Goal: Task Accomplishment & Management: Manage account settings

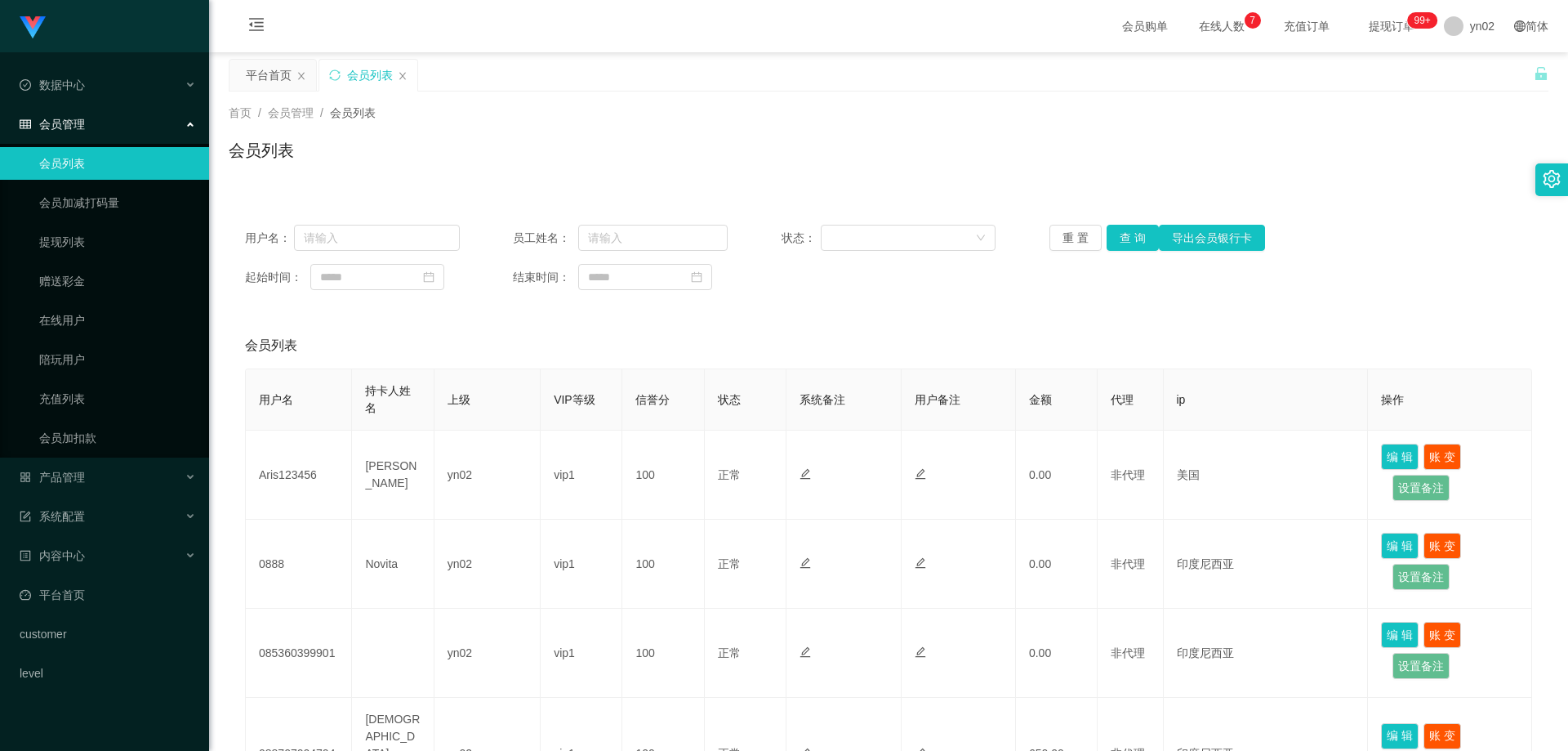
scroll to position [431, 0]
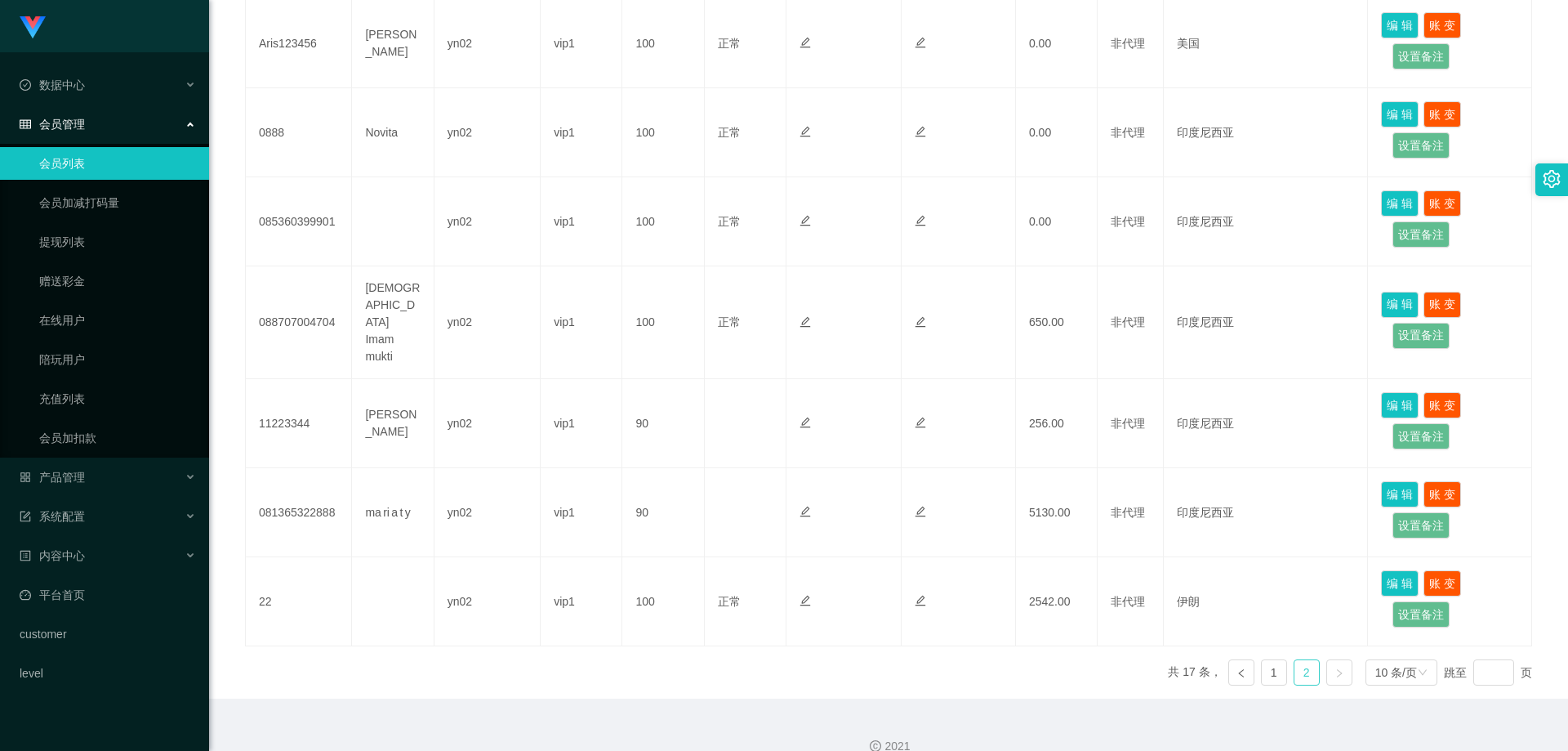
click at [1297, 660] on link "2" at bounding box center [1306, 672] width 24 height 24
click at [1269, 660] on link "1" at bounding box center [1273, 672] width 24 height 24
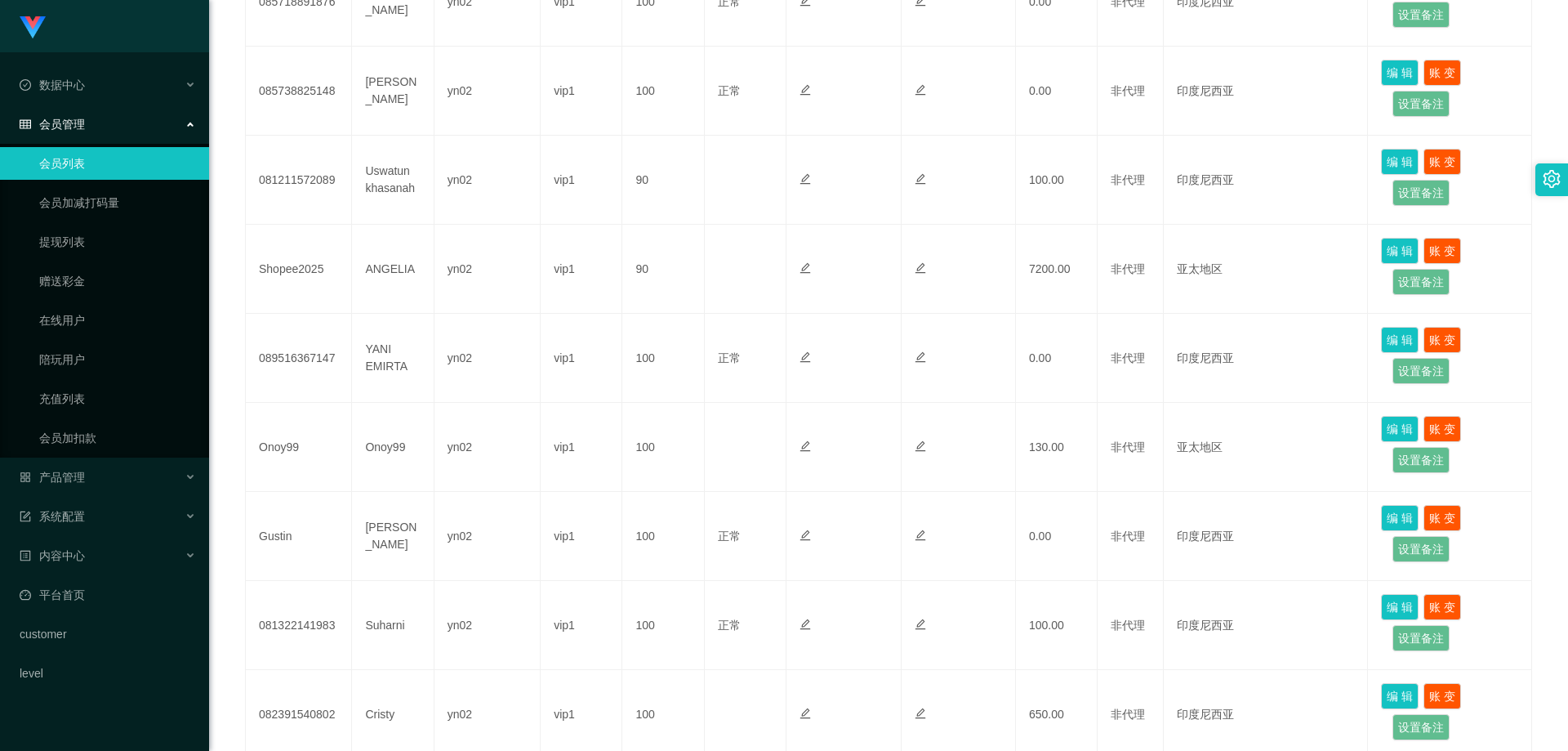
scroll to position [699, 0]
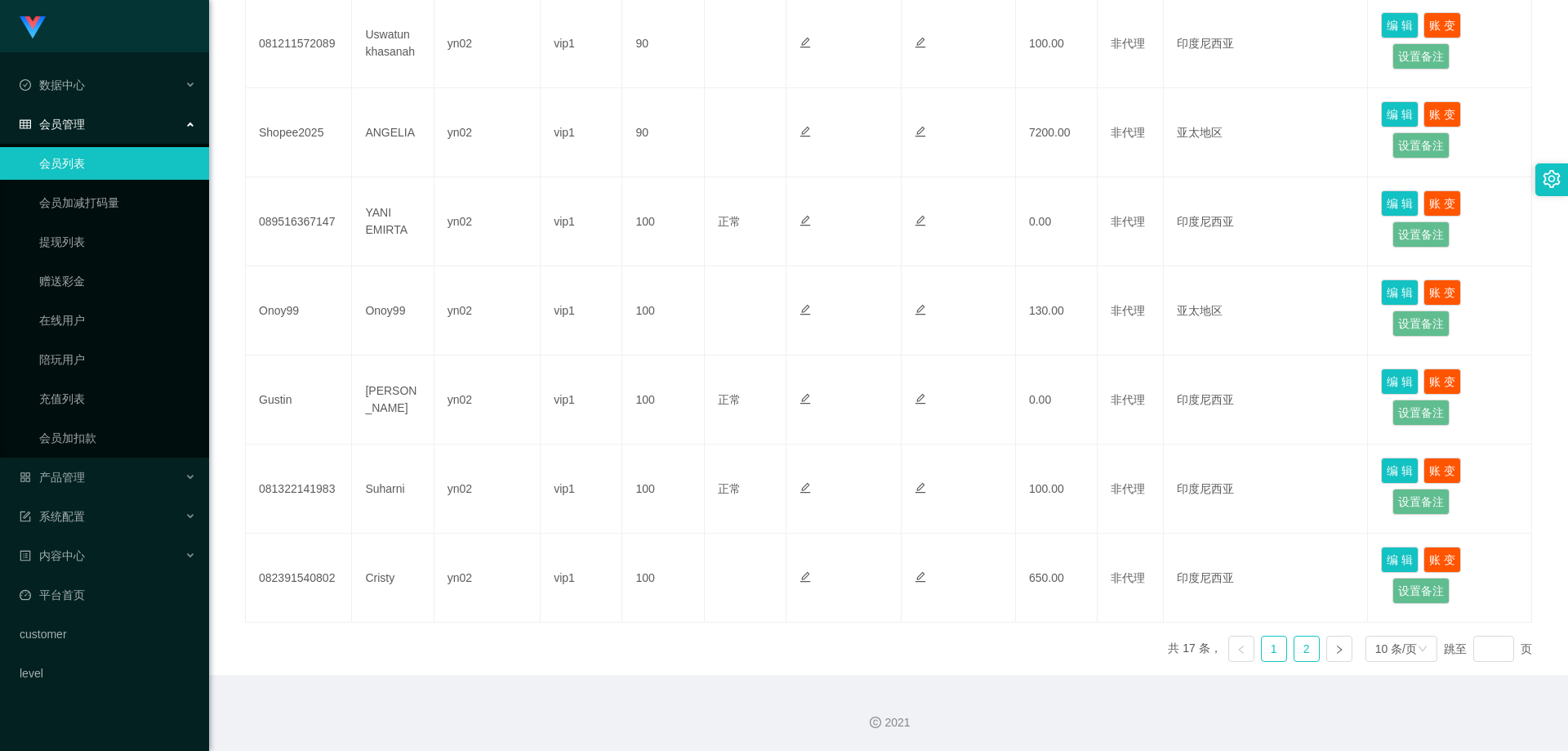
click at [1305, 648] on link "2" at bounding box center [1306, 649] width 24 height 24
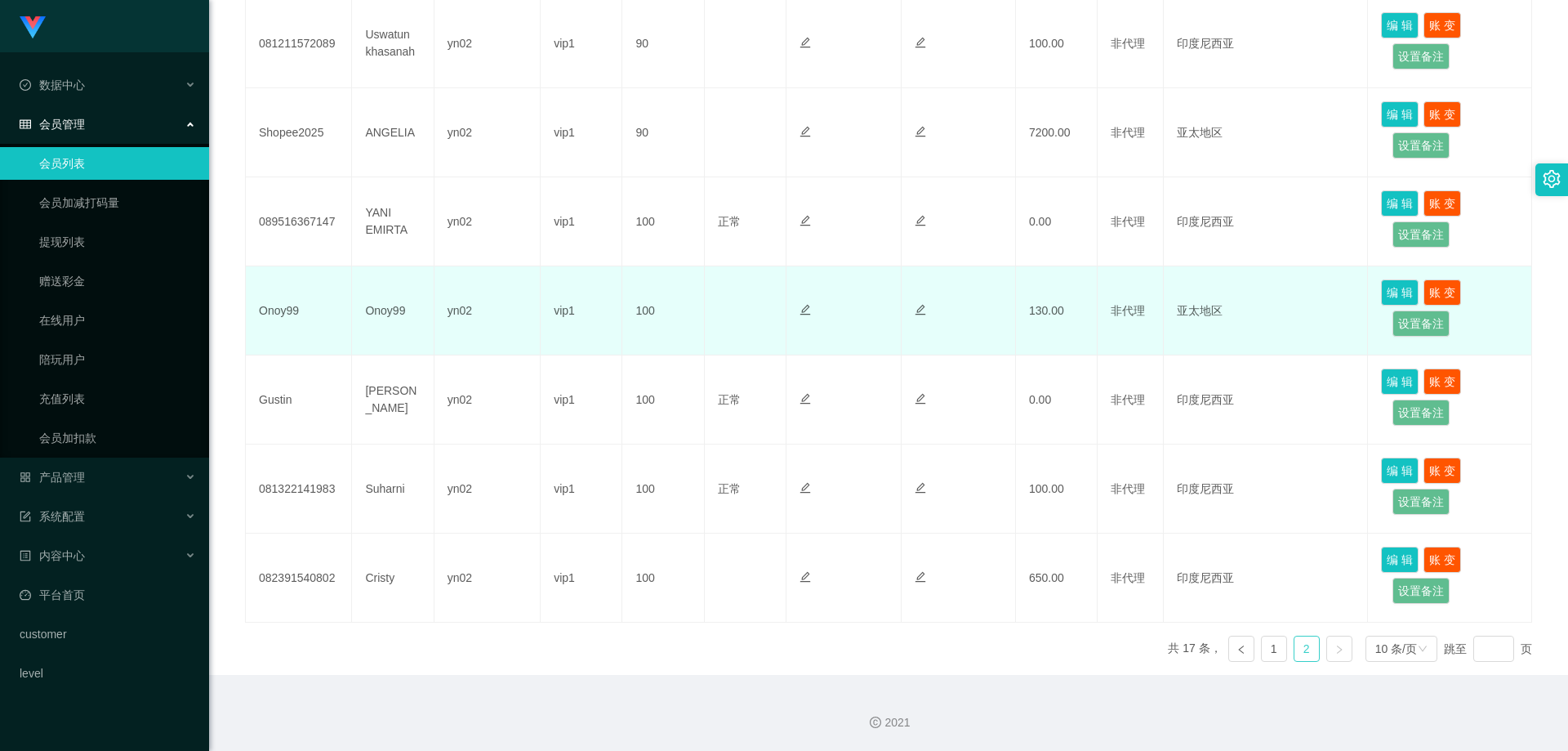
scroll to position [431, 0]
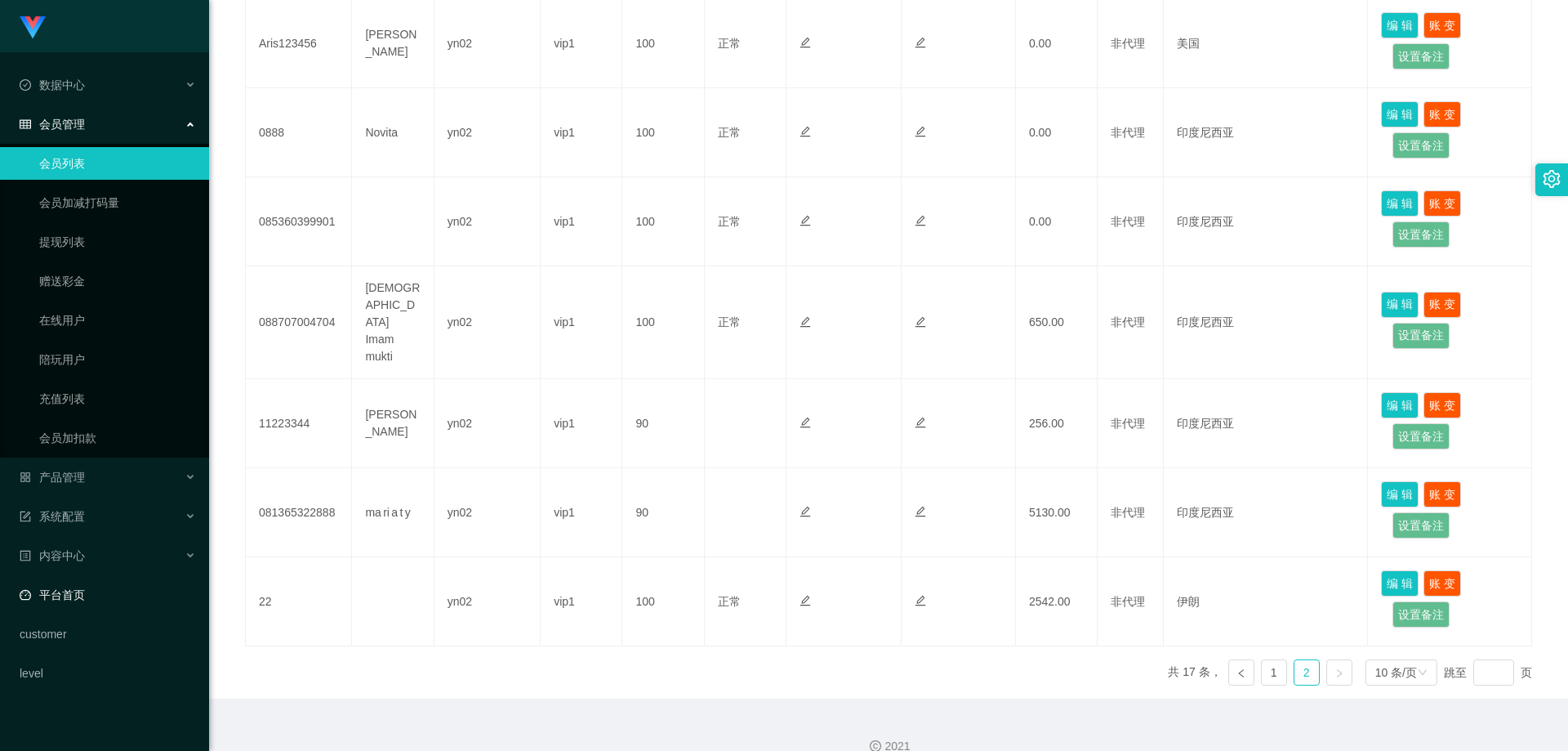
click at [74, 604] on link "平台首页" at bounding box center [107, 594] width 177 height 33
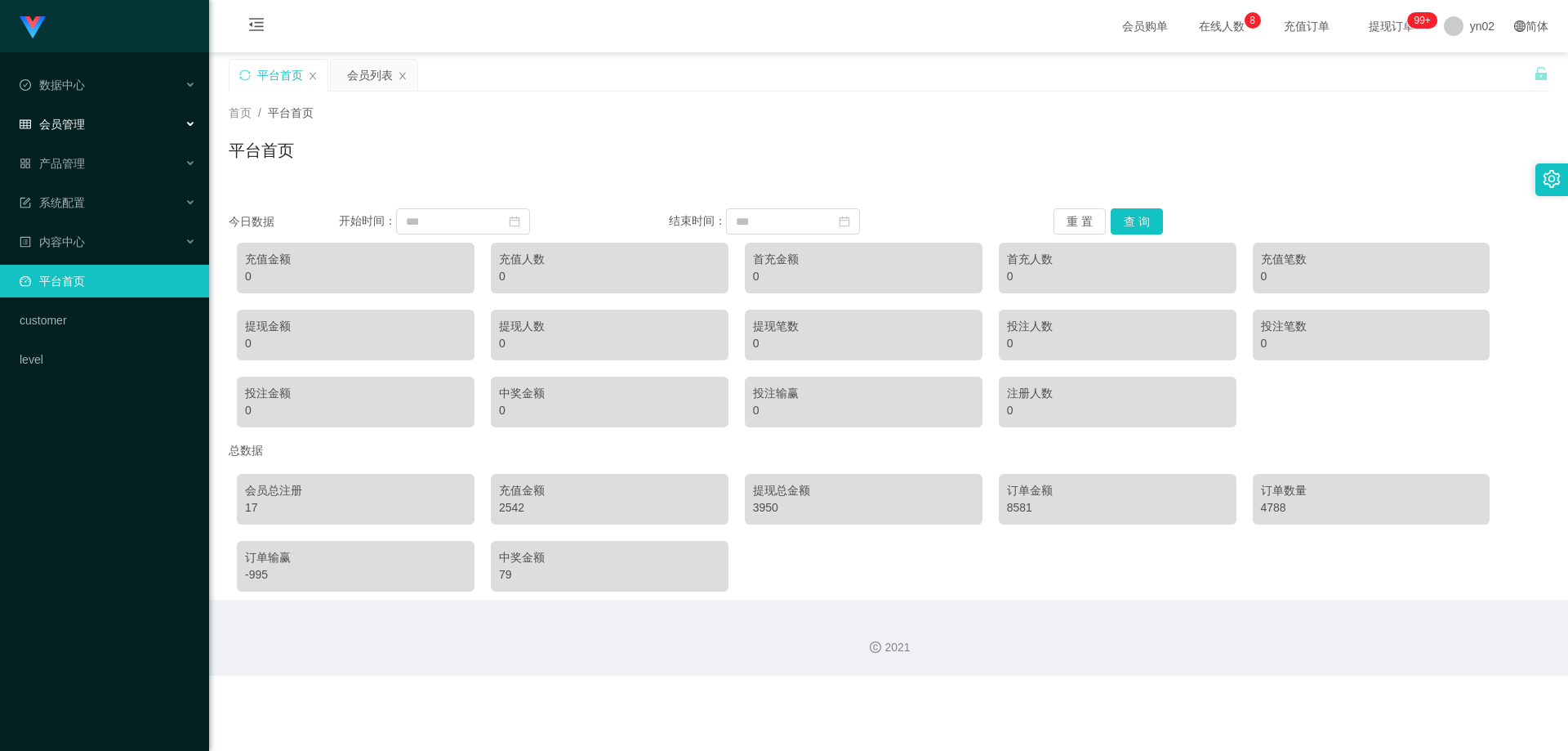
click at [99, 124] on div "会员管理" at bounding box center [104, 125] width 209 height 33
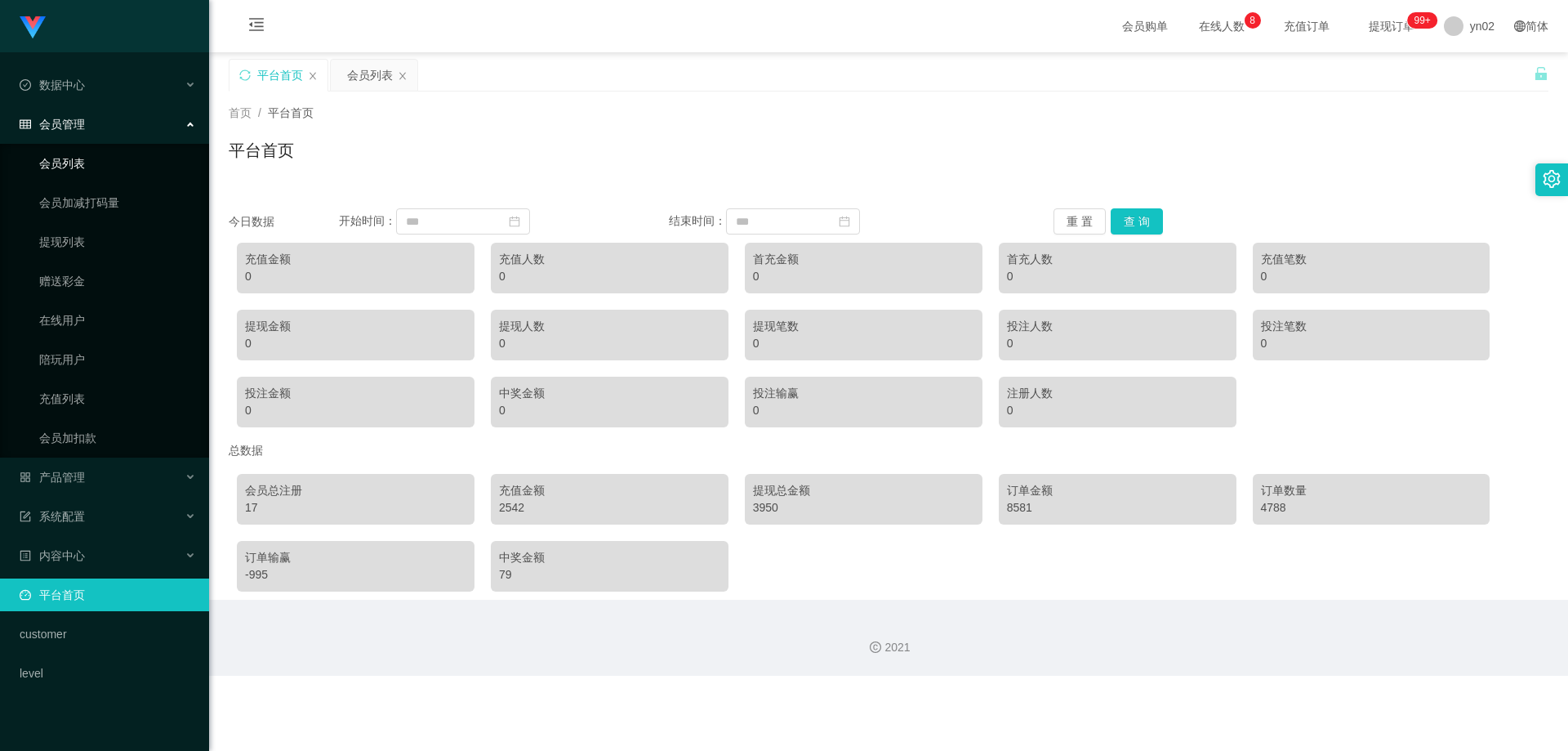
click at [93, 156] on link "会员列表" at bounding box center [118, 163] width 157 height 33
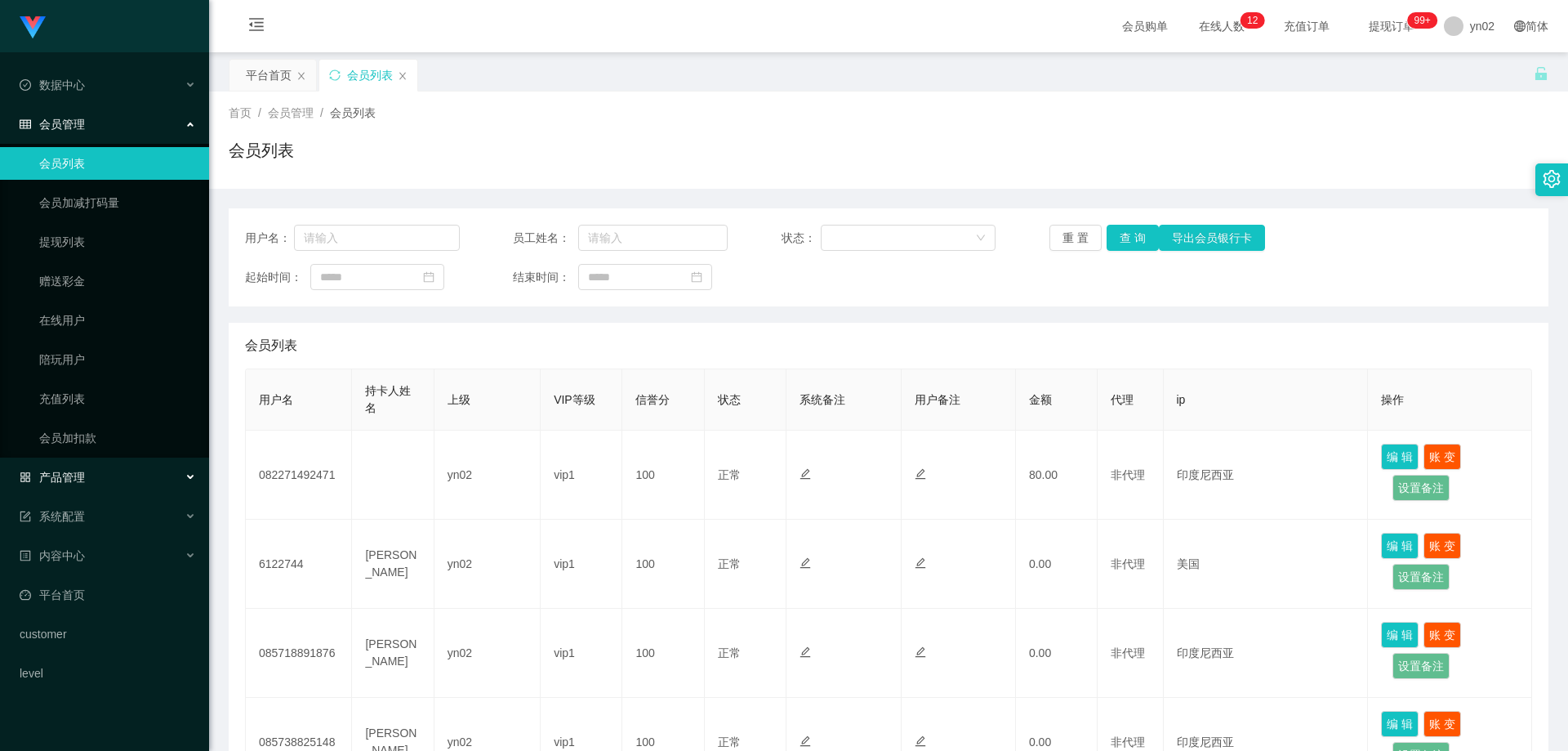
click at [103, 463] on div "产品管理" at bounding box center [104, 477] width 209 height 33
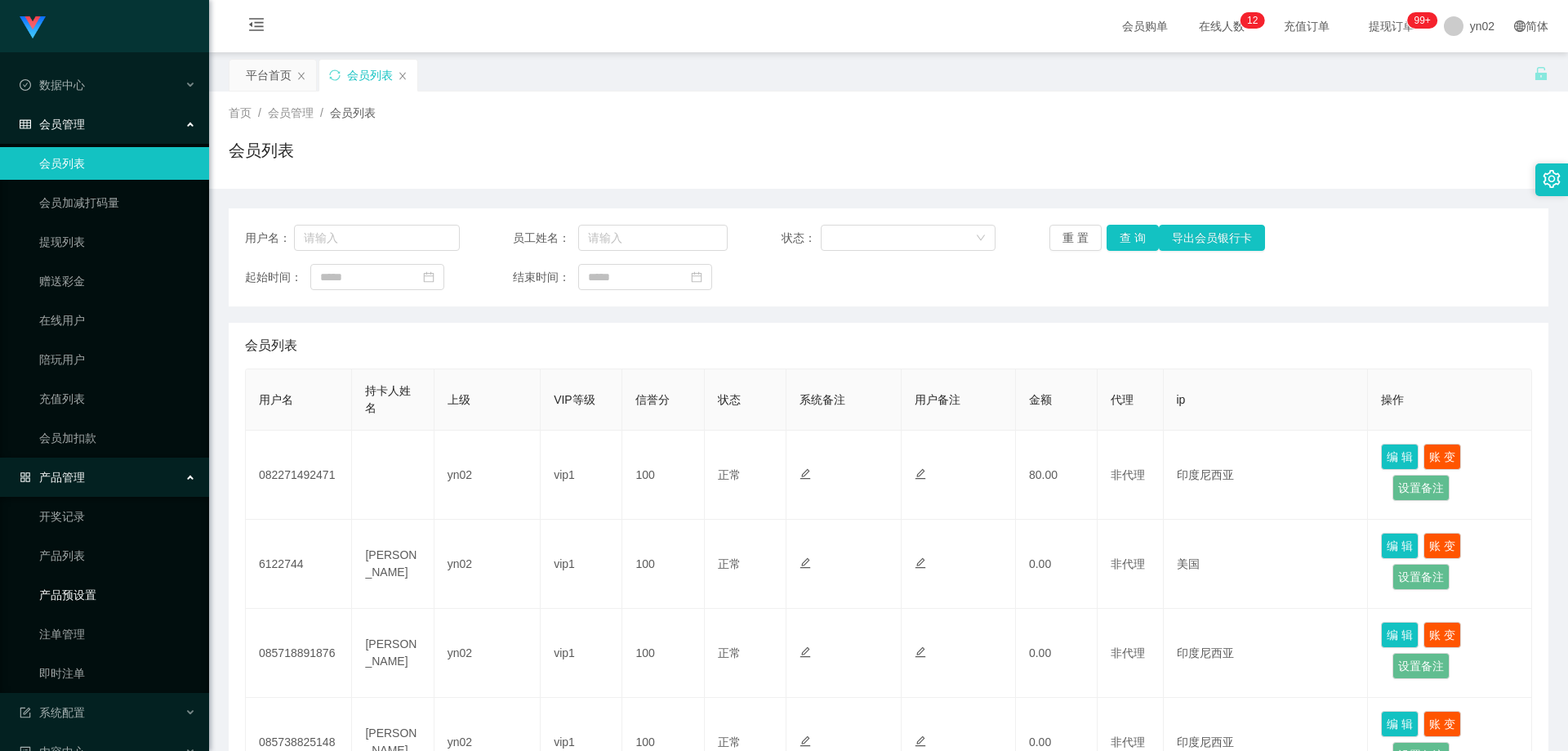
click at [101, 591] on link "产品预设置" at bounding box center [118, 594] width 157 height 33
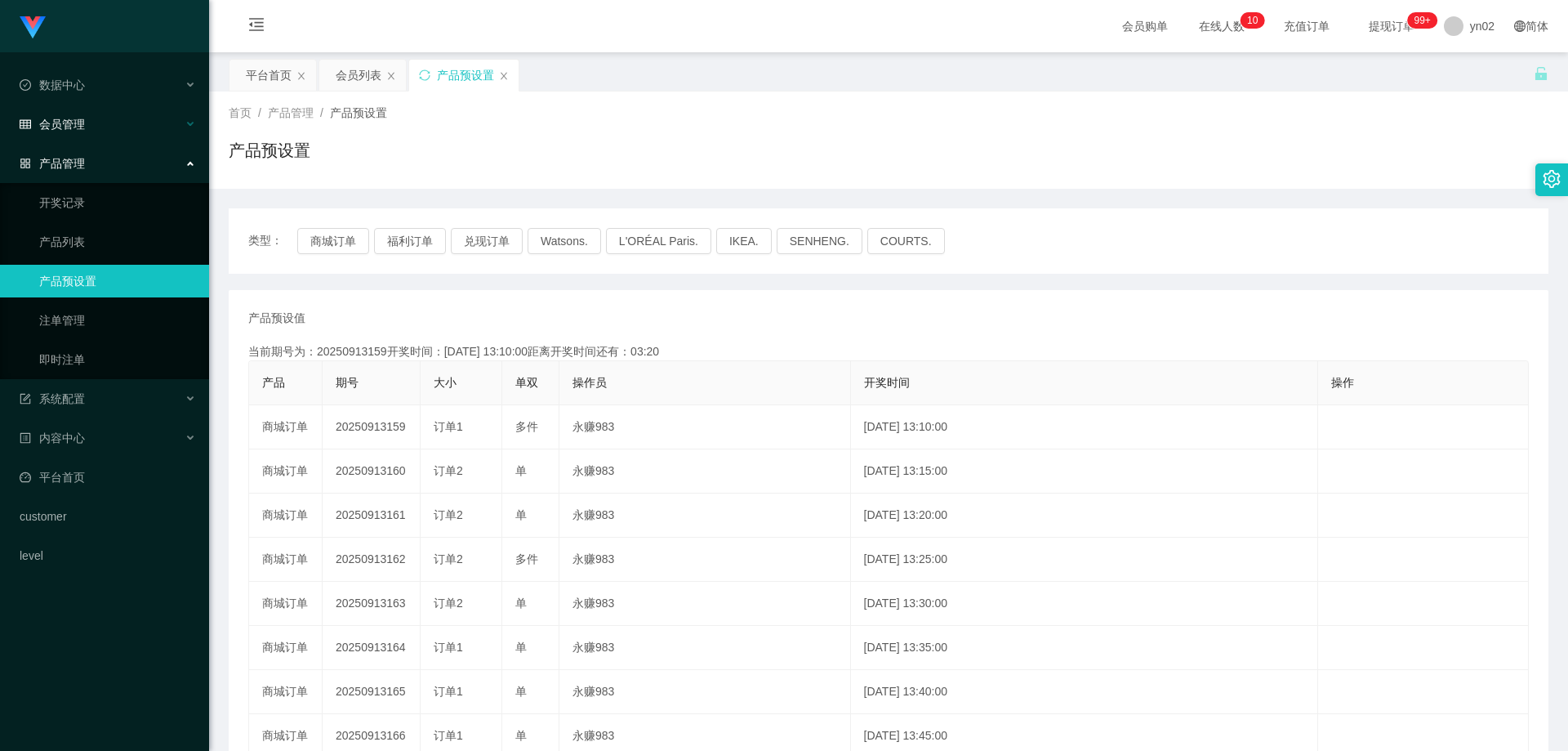
click at [88, 132] on div "会员管理" at bounding box center [104, 125] width 209 height 33
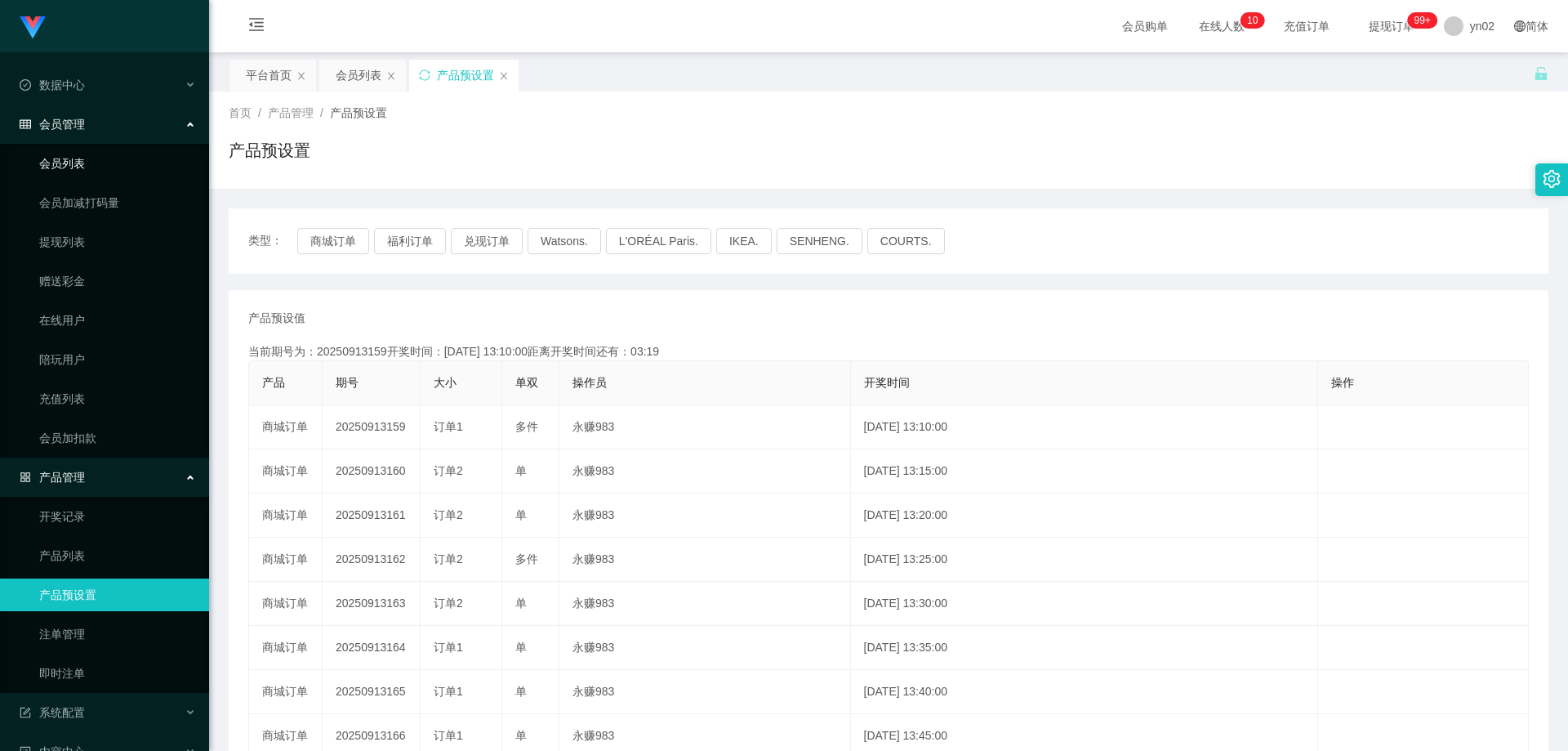
click at [83, 156] on link "会员列表" at bounding box center [118, 163] width 157 height 33
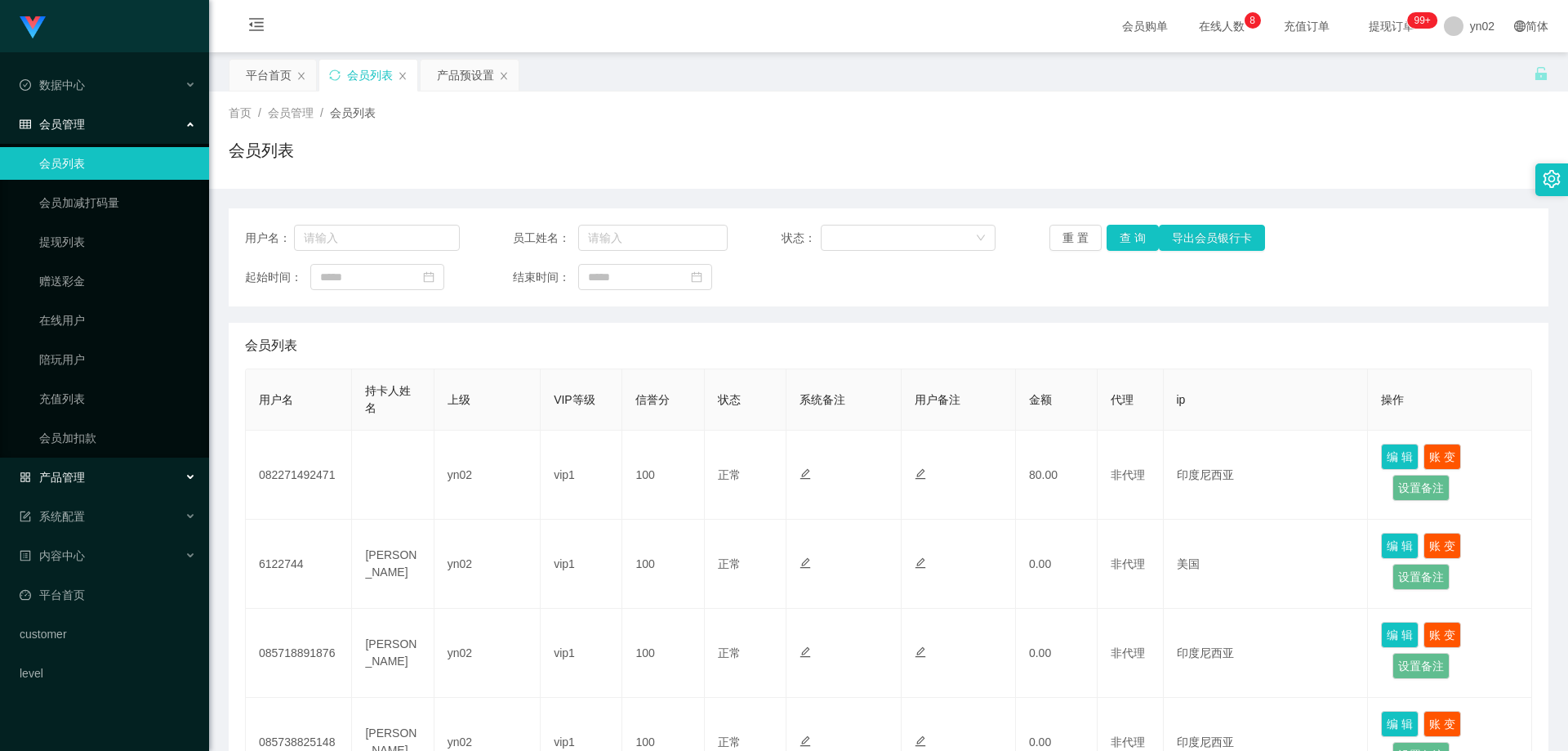
click at [102, 481] on div "产品管理" at bounding box center [104, 477] width 209 height 33
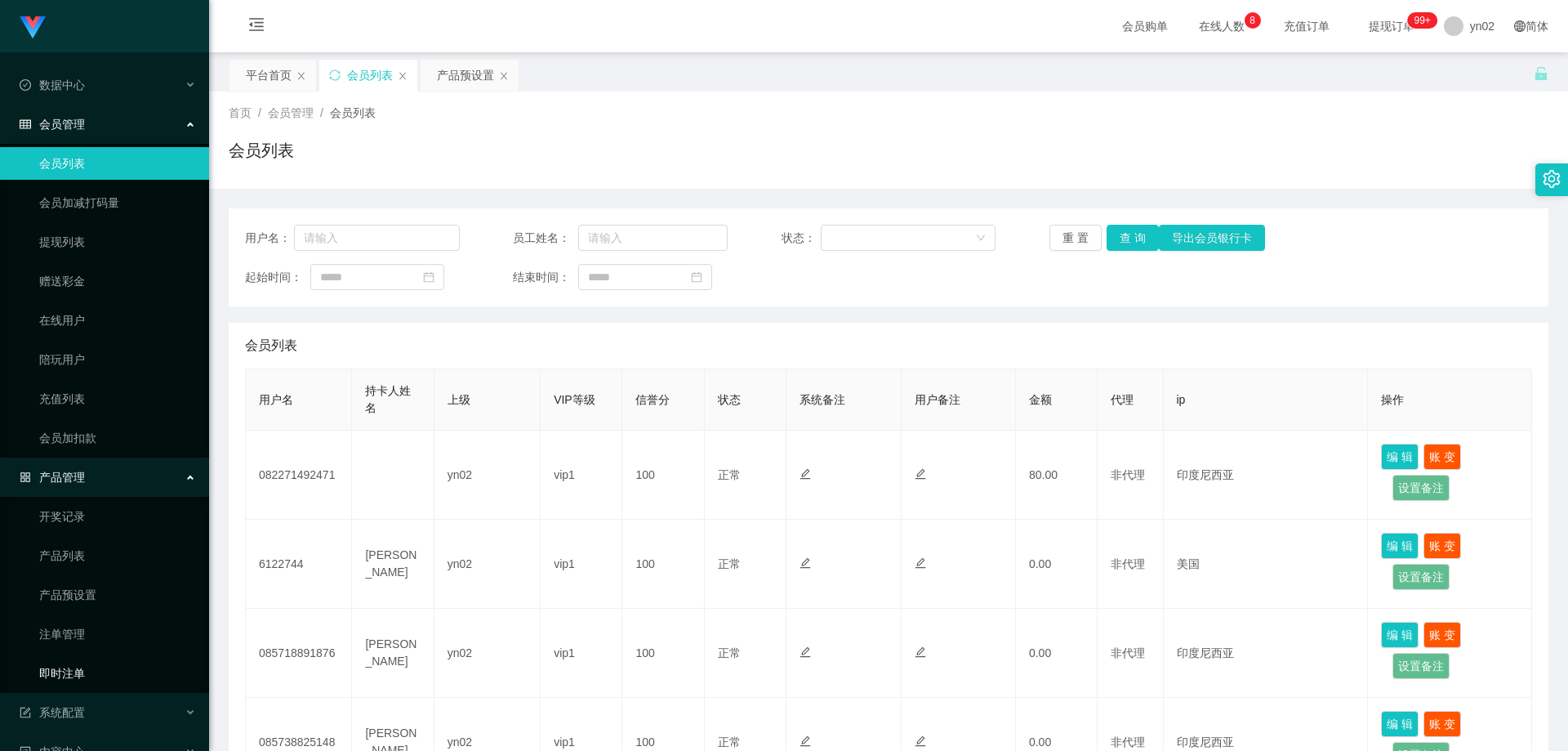
click at [78, 675] on link "即时注单" at bounding box center [118, 674] width 157 height 33
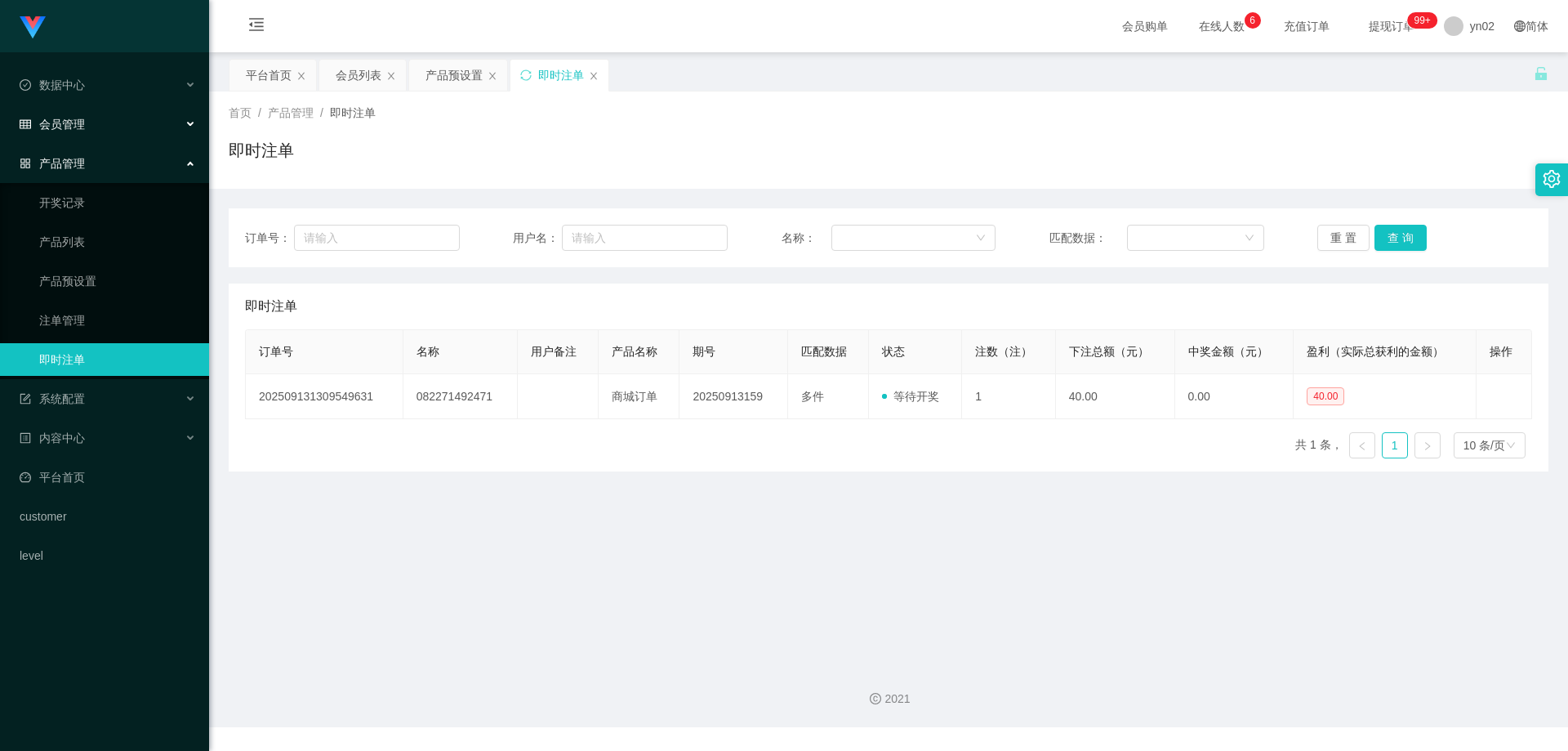
click at [87, 126] on div "会员管理" at bounding box center [104, 125] width 209 height 33
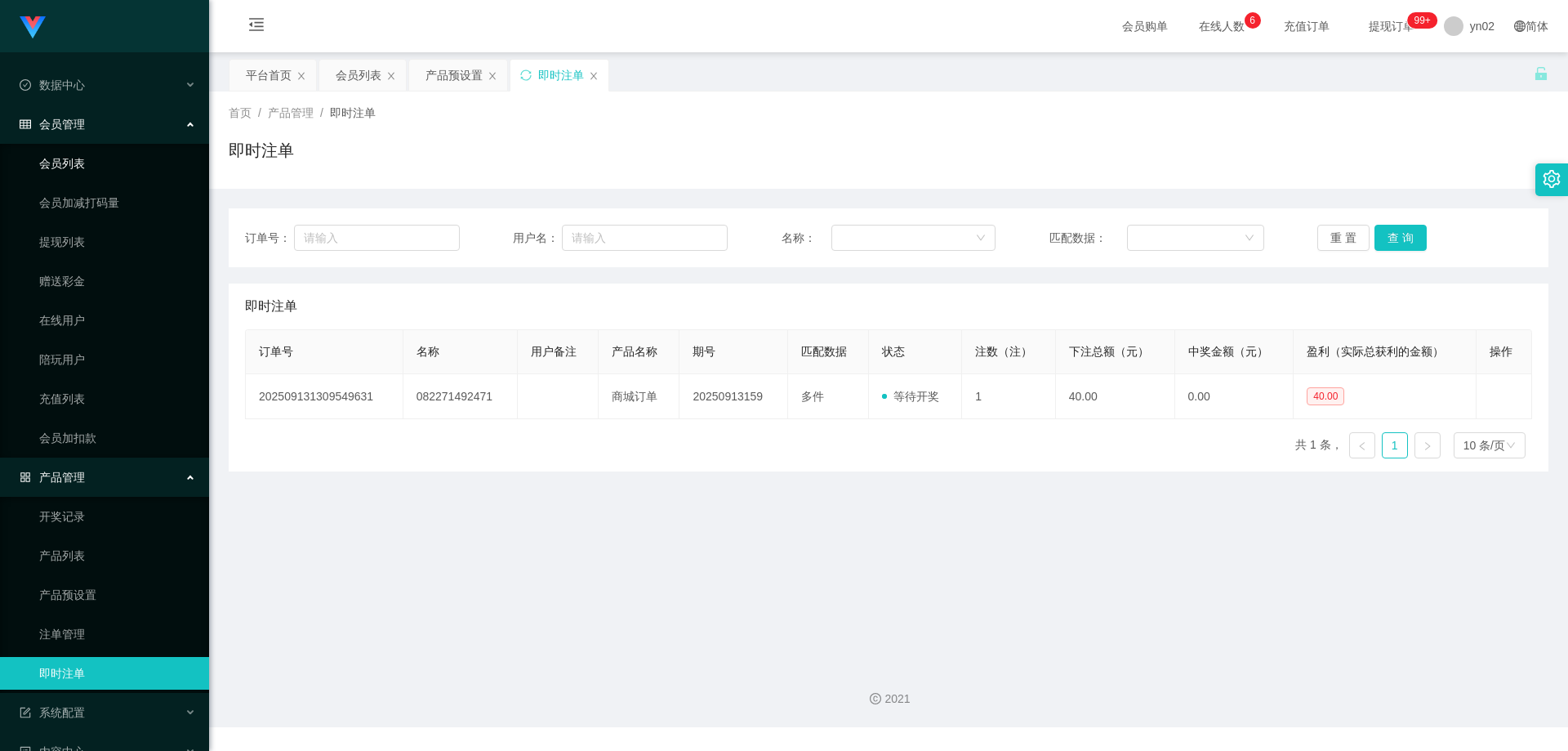
click at [86, 177] on link "会员列表" at bounding box center [118, 163] width 157 height 33
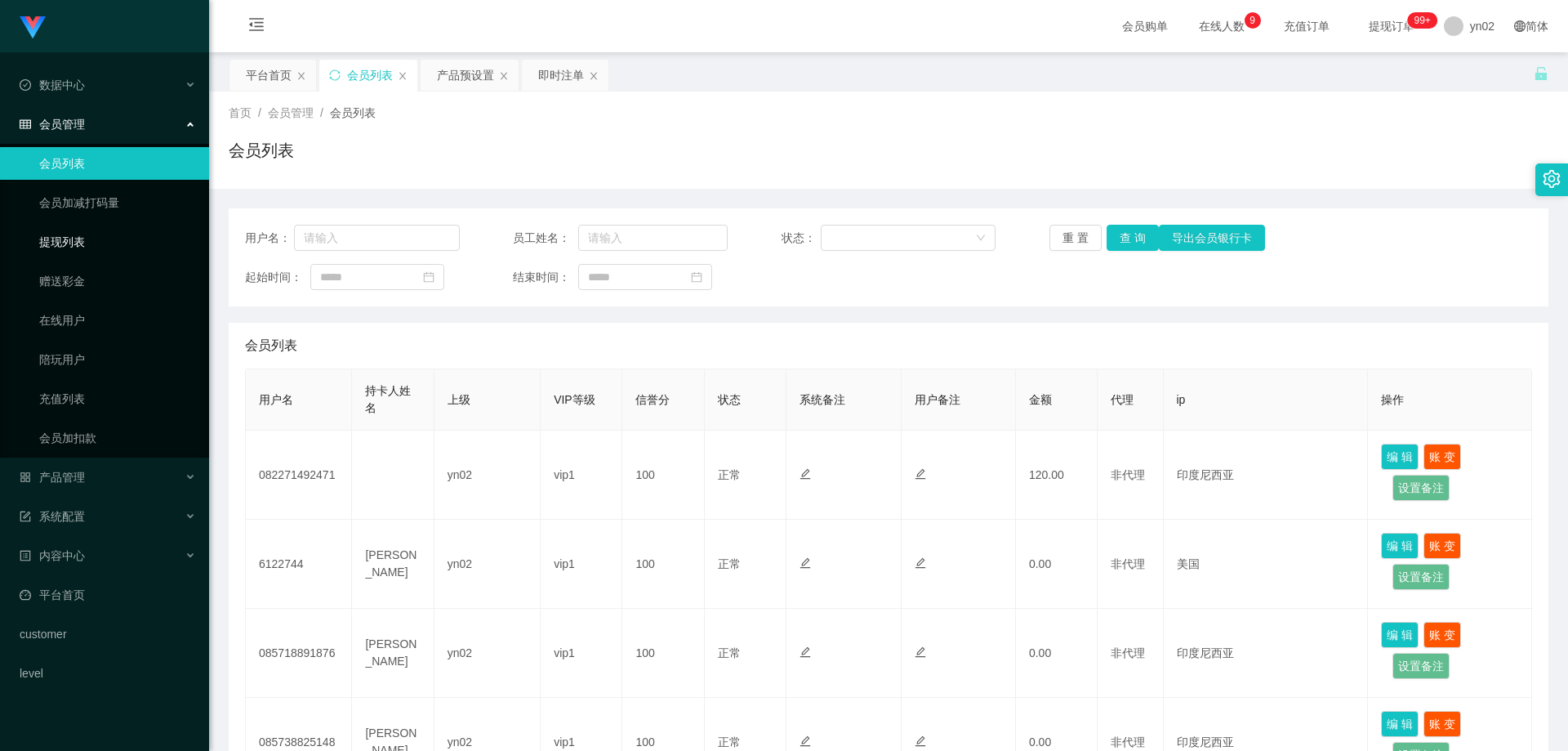
click at [69, 251] on link "提现列表" at bounding box center [118, 242] width 157 height 33
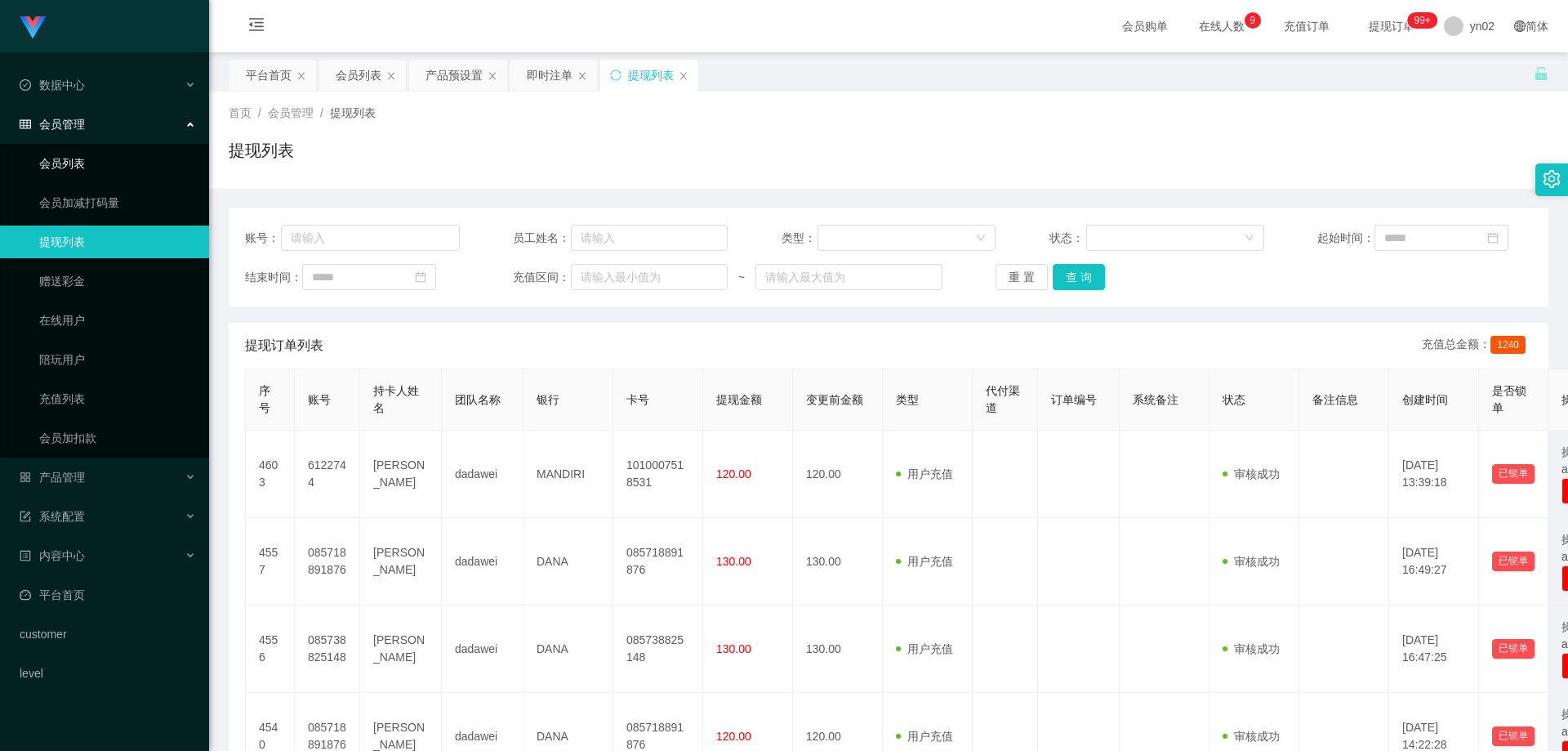
click at [88, 179] on link "会员列表" at bounding box center [118, 163] width 157 height 33
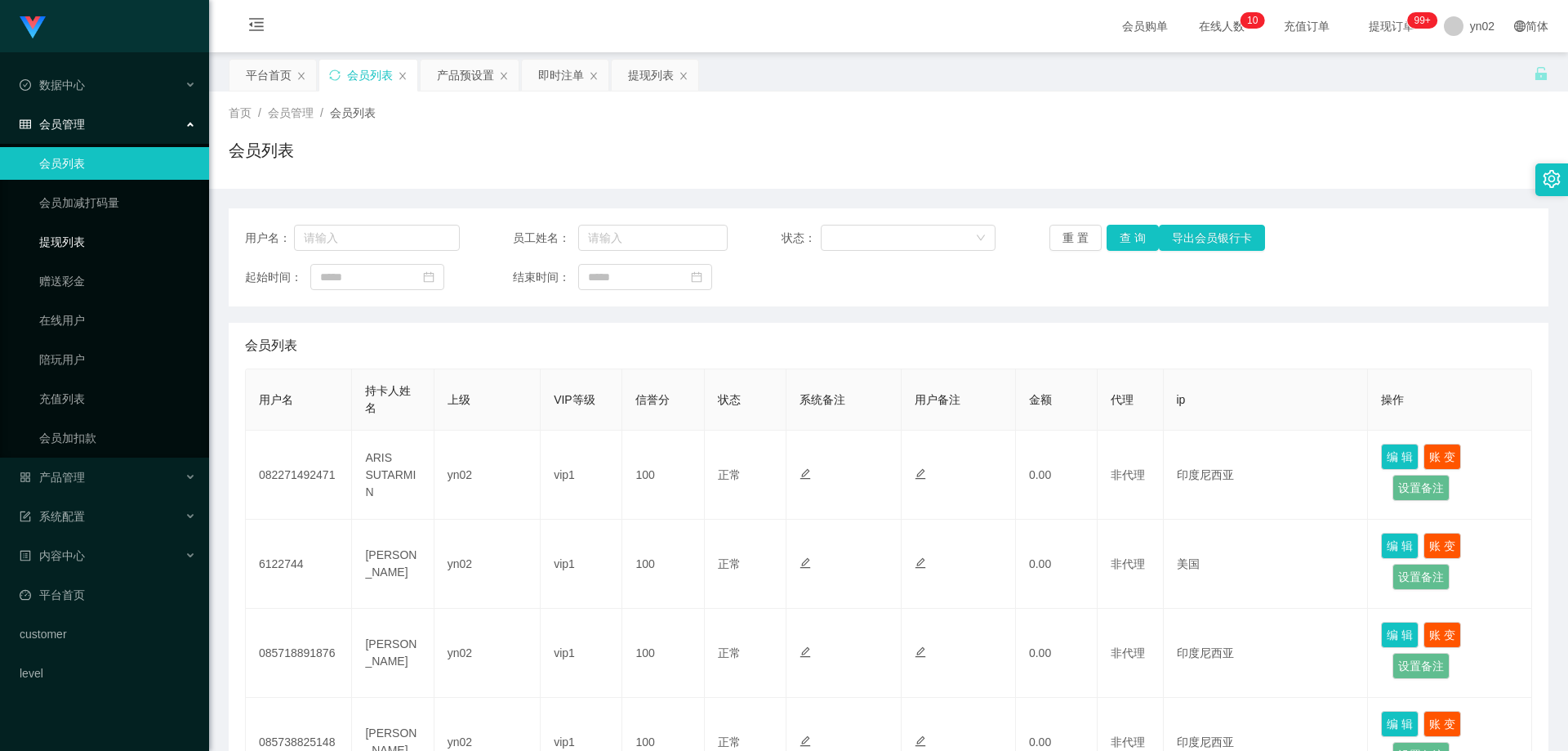
click at [61, 250] on link "提现列表" at bounding box center [118, 242] width 157 height 33
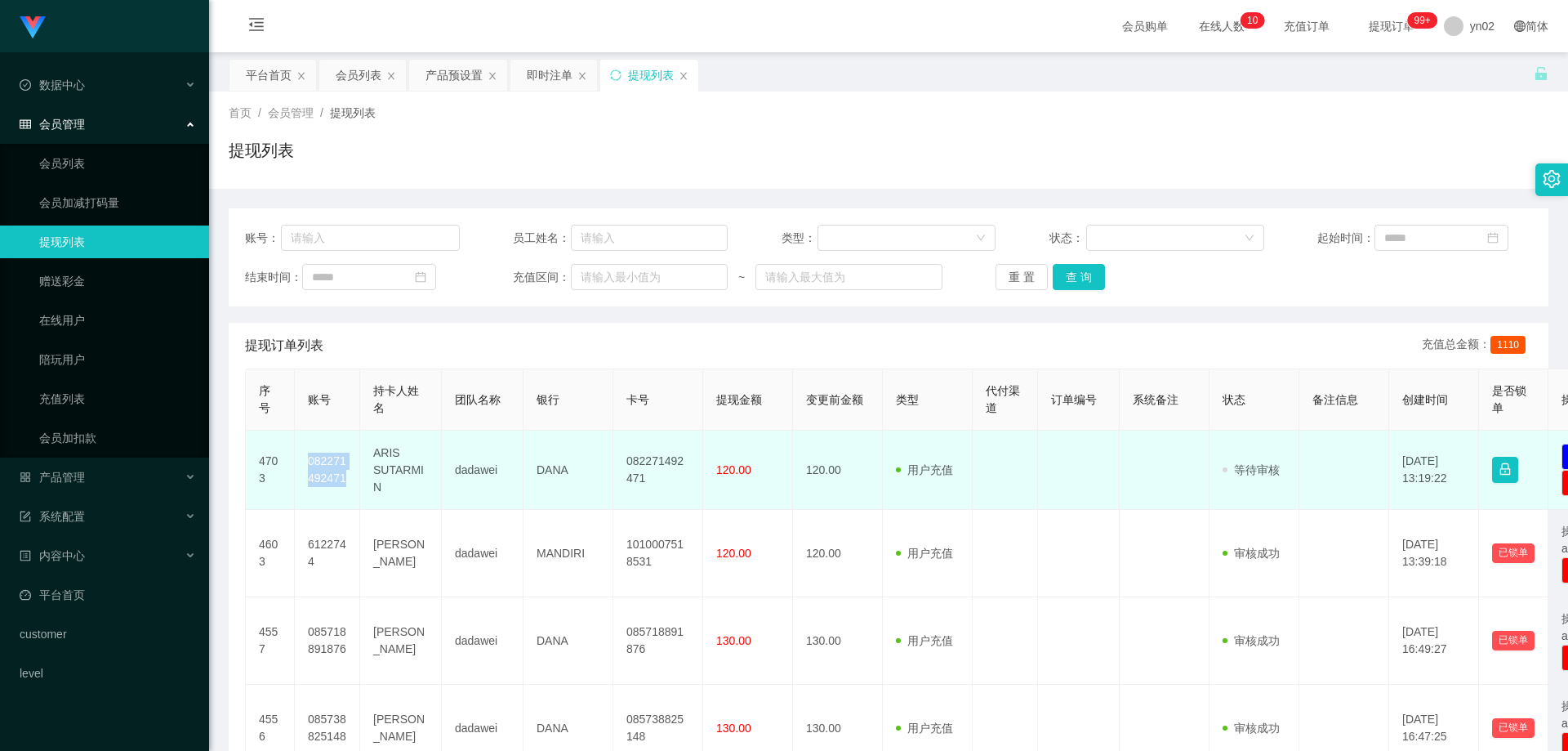
drag, startPoint x: 353, startPoint y: 484, endPoint x: 307, endPoint y: 464, distance: 50.2
click at [307, 464] on td "082271492471" at bounding box center [328, 470] width 66 height 79
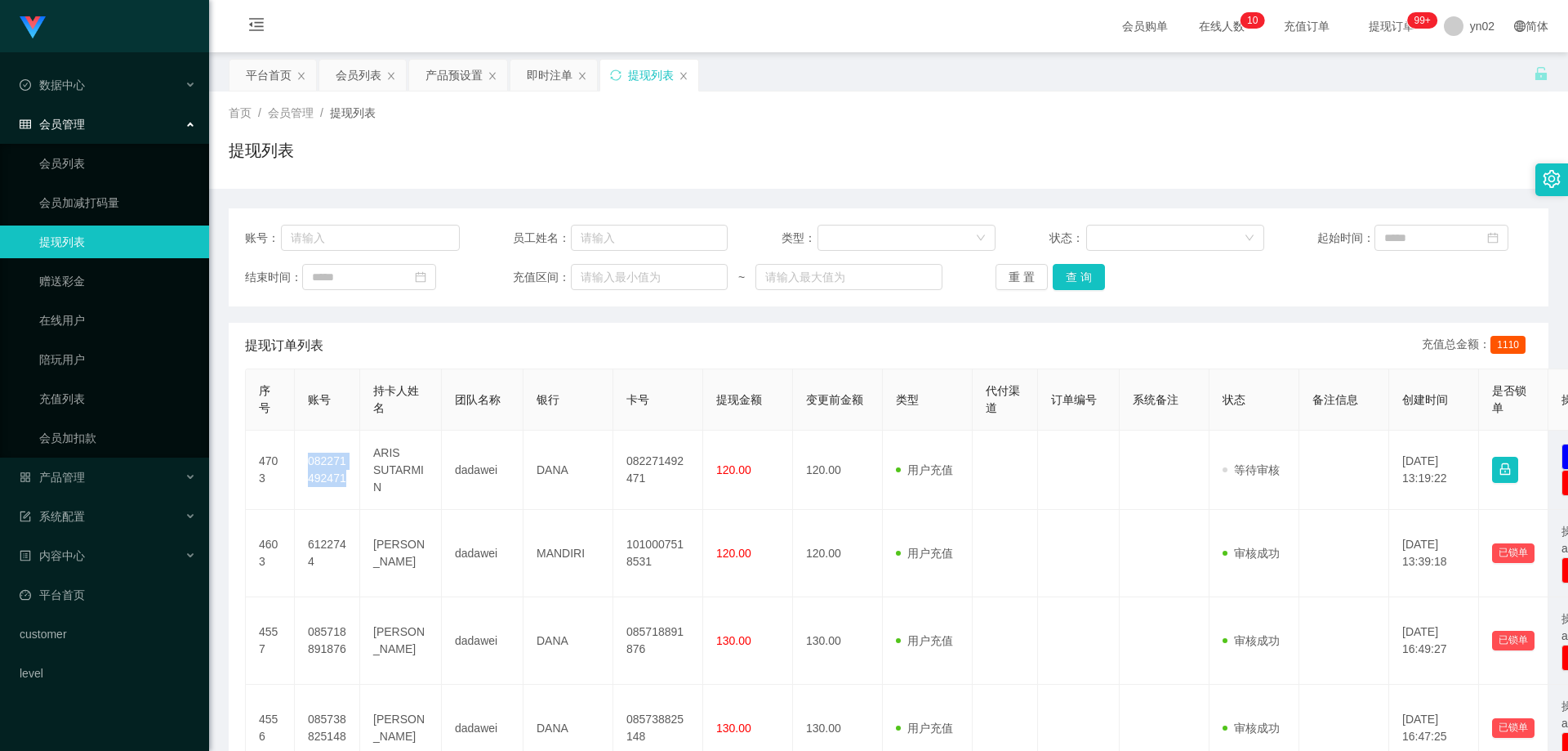
copy td "082271492471"
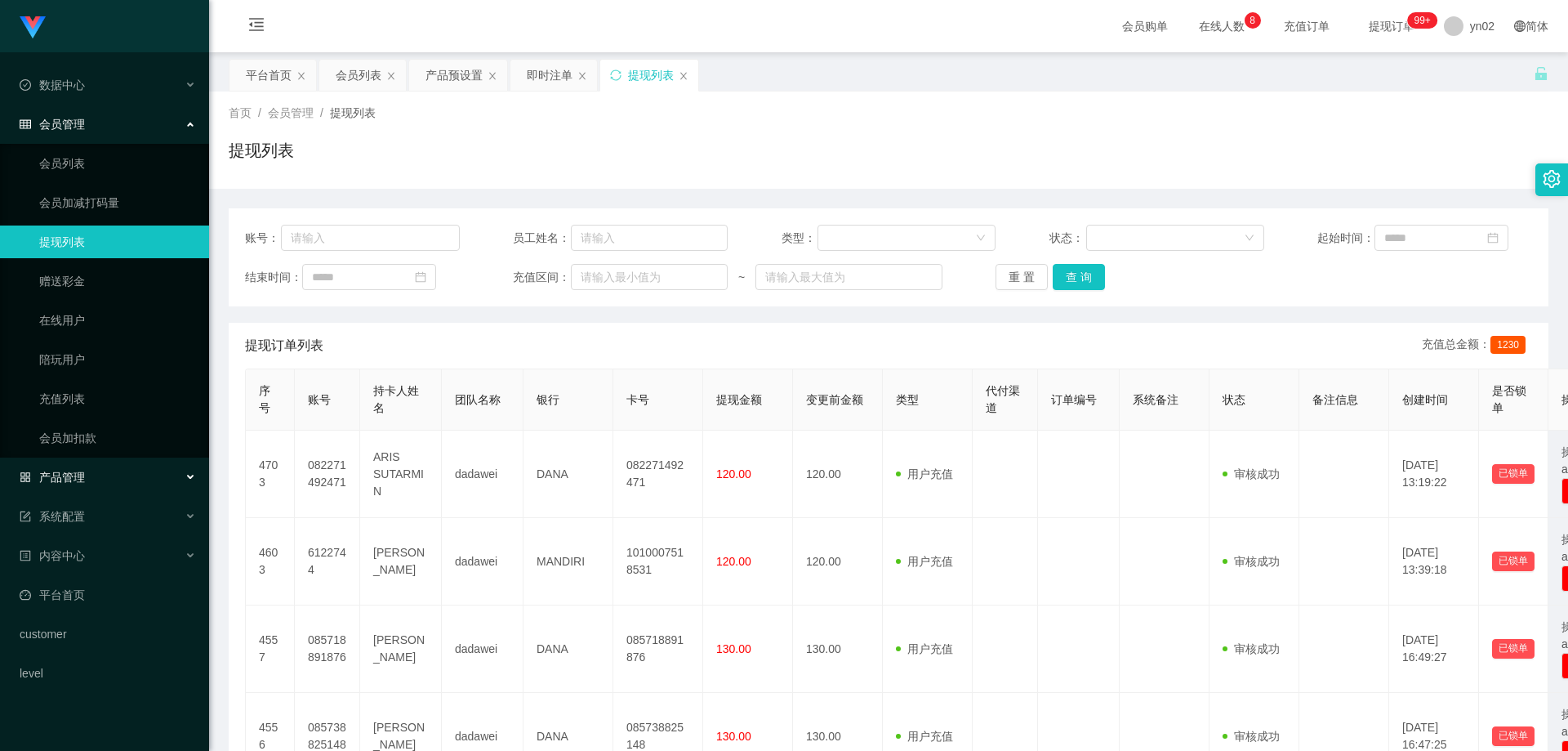
click at [103, 488] on div "产品管理" at bounding box center [104, 477] width 209 height 33
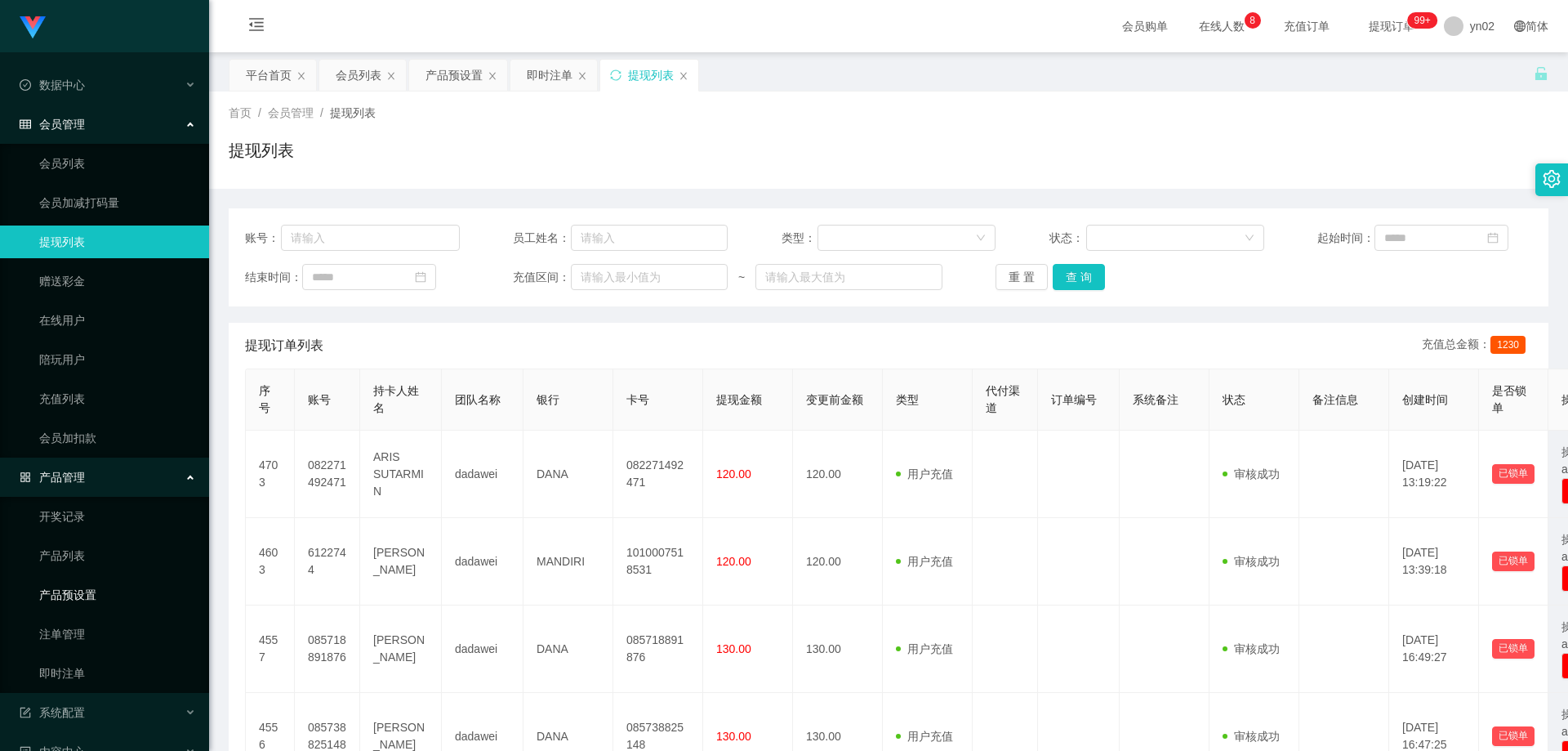
click at [111, 592] on link "产品预设置" at bounding box center [118, 594] width 157 height 33
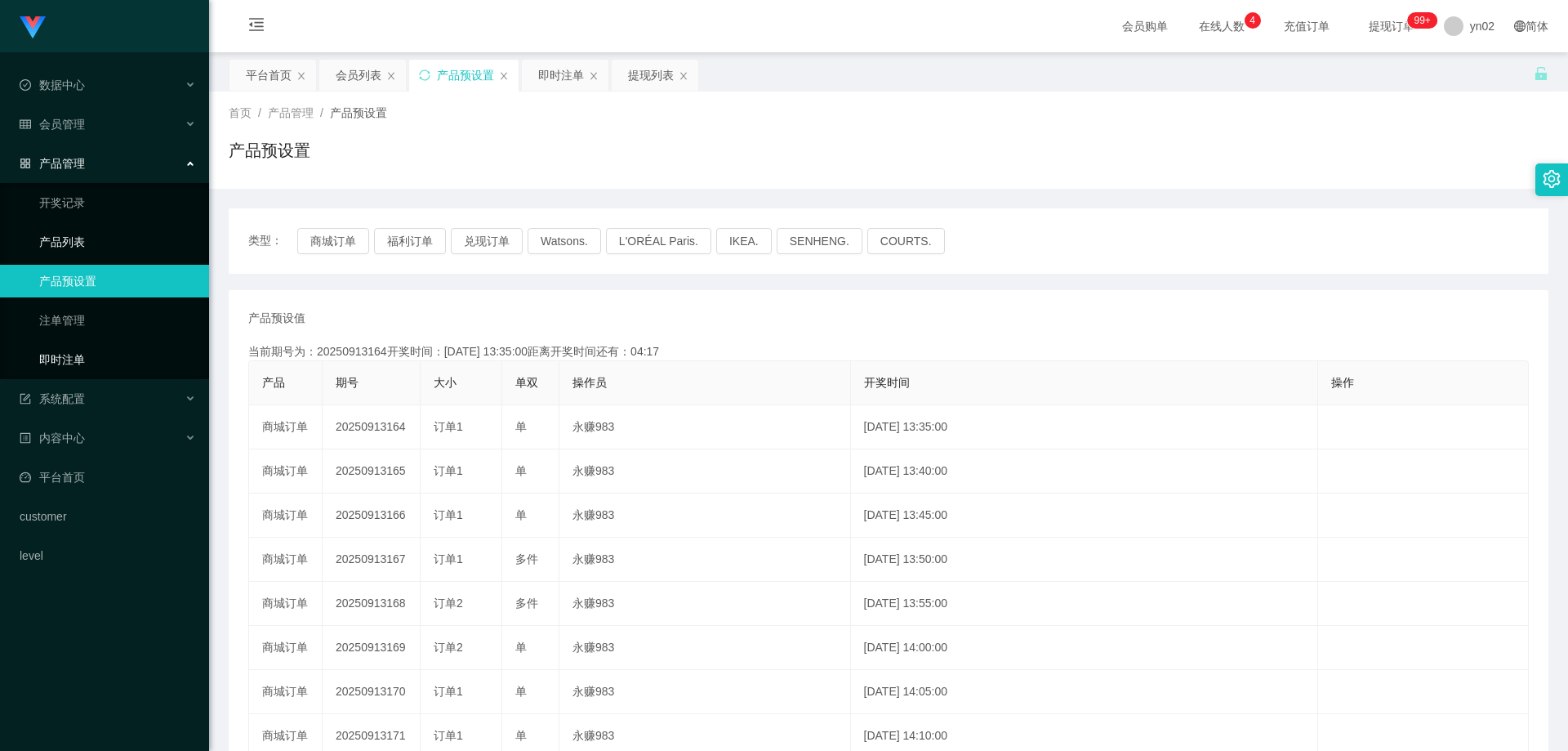
click at [70, 359] on link "即时注单" at bounding box center [118, 360] width 157 height 33
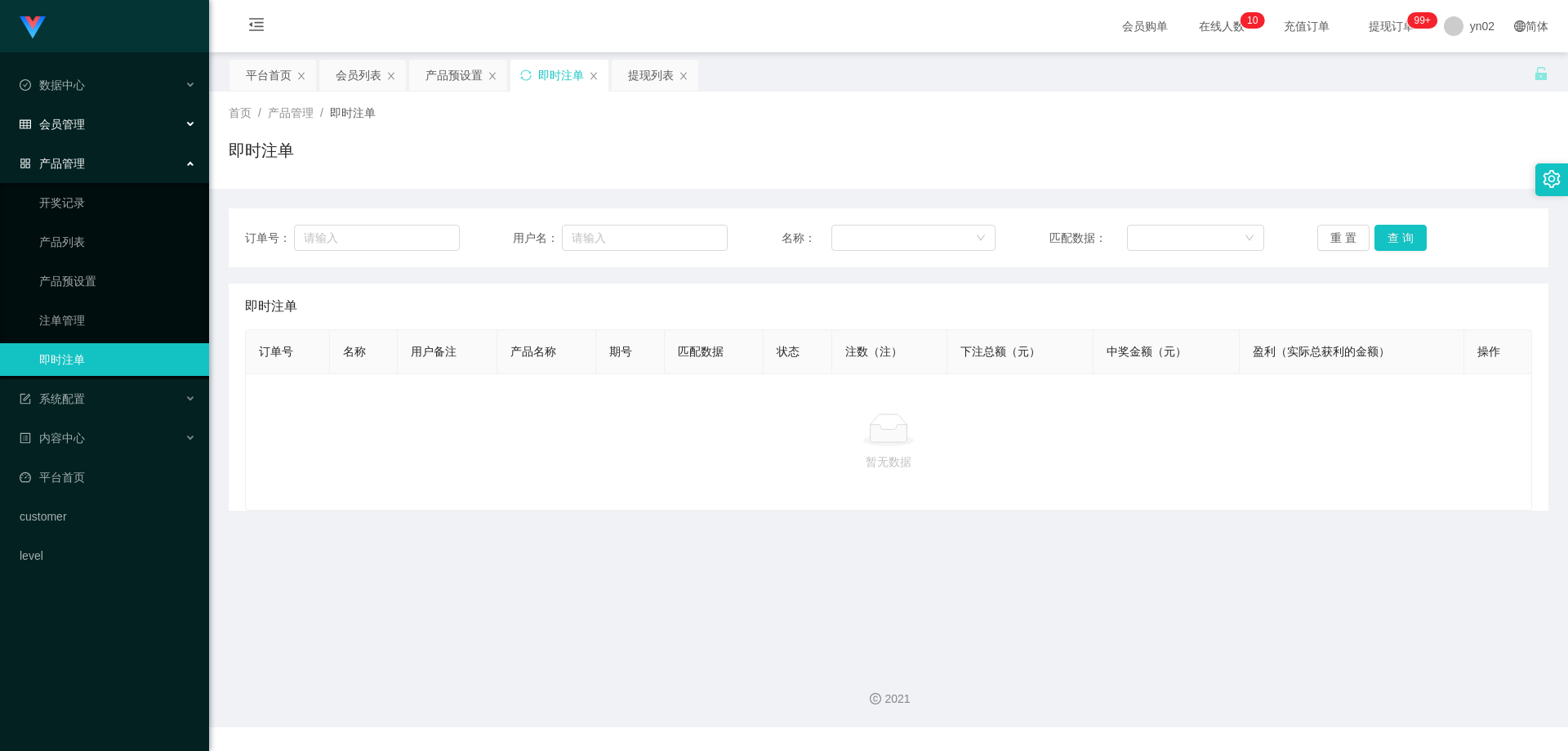
click at [98, 134] on div "会员管理" at bounding box center [104, 125] width 209 height 33
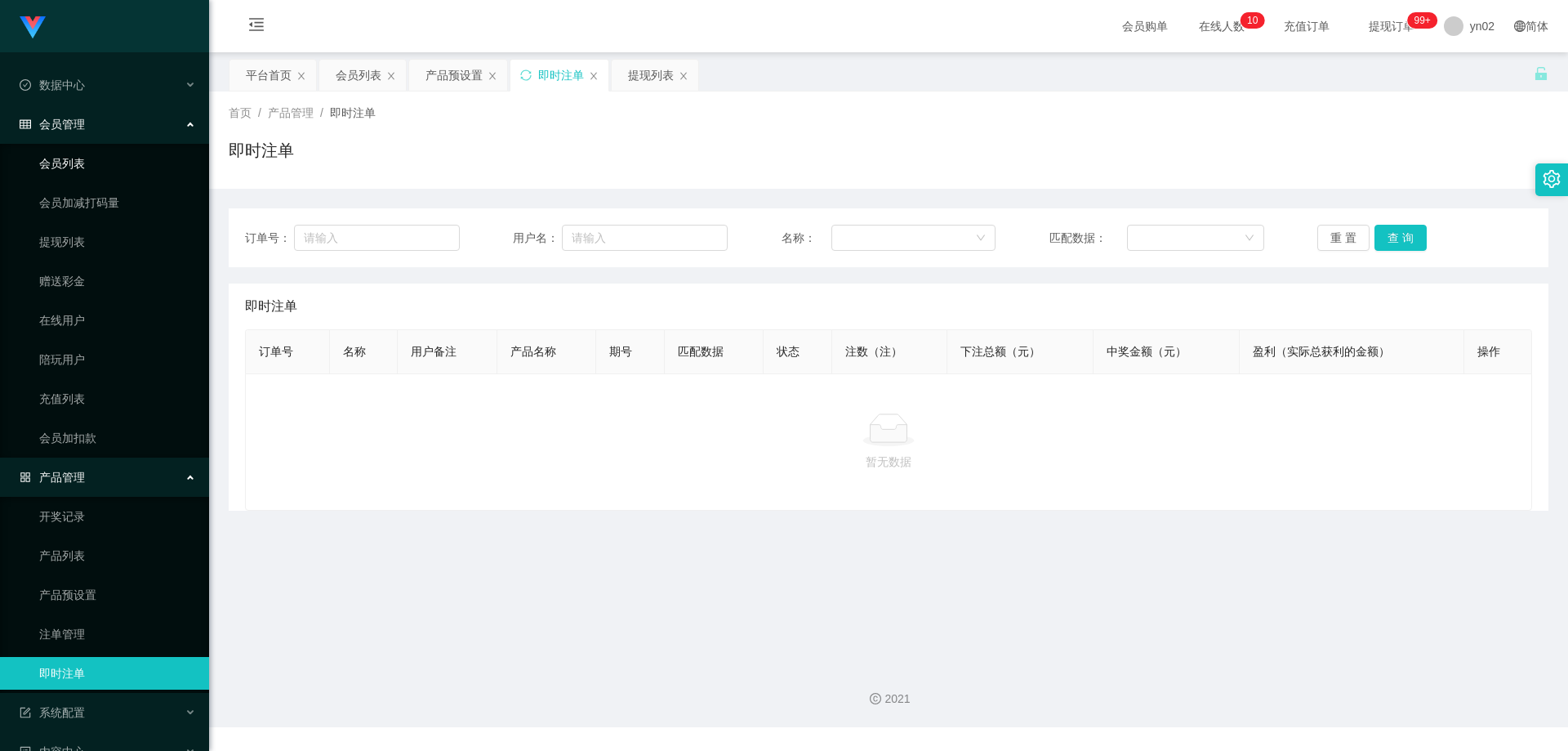
click at [83, 165] on link "会员列表" at bounding box center [118, 163] width 157 height 33
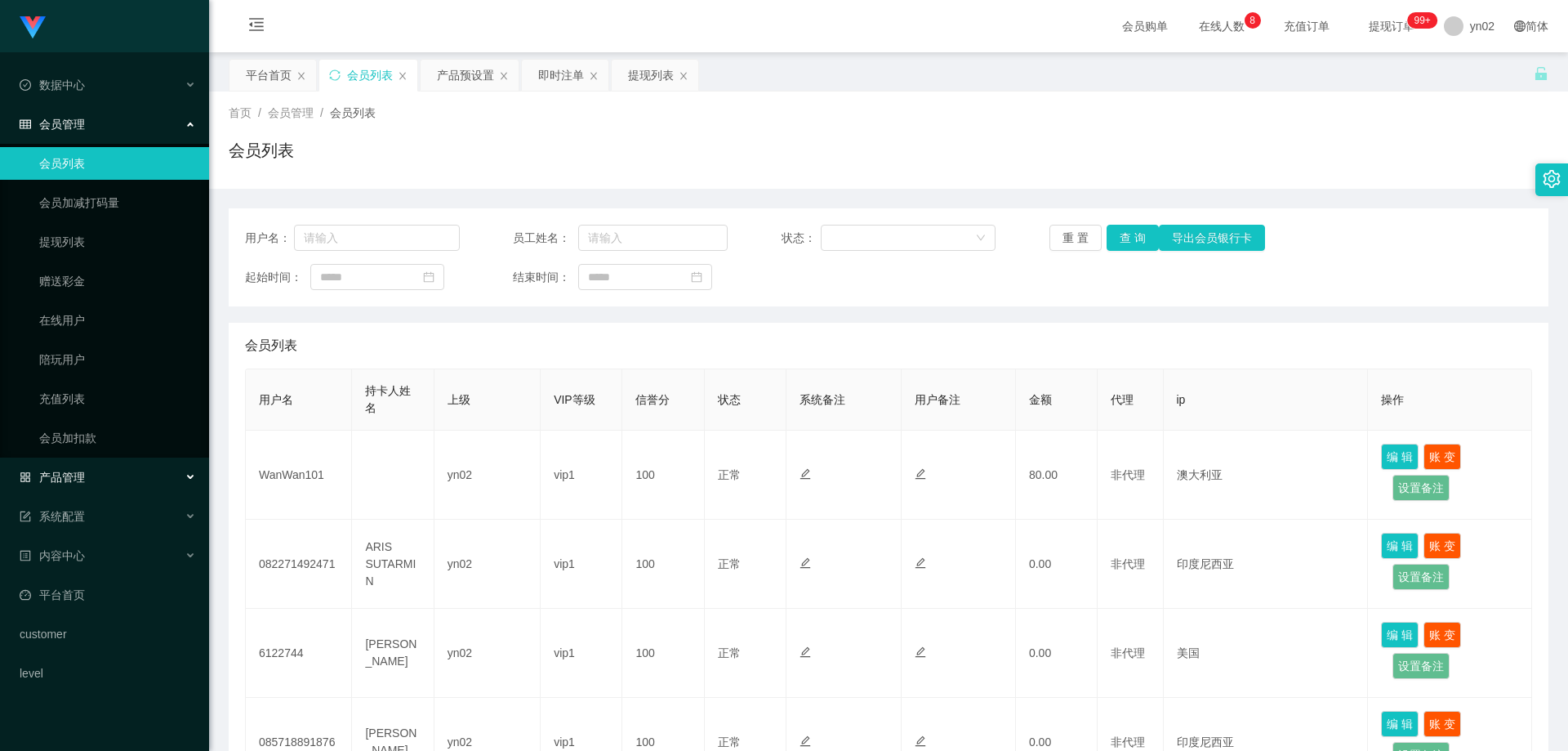
click at [125, 477] on div "产品管理" at bounding box center [104, 477] width 209 height 33
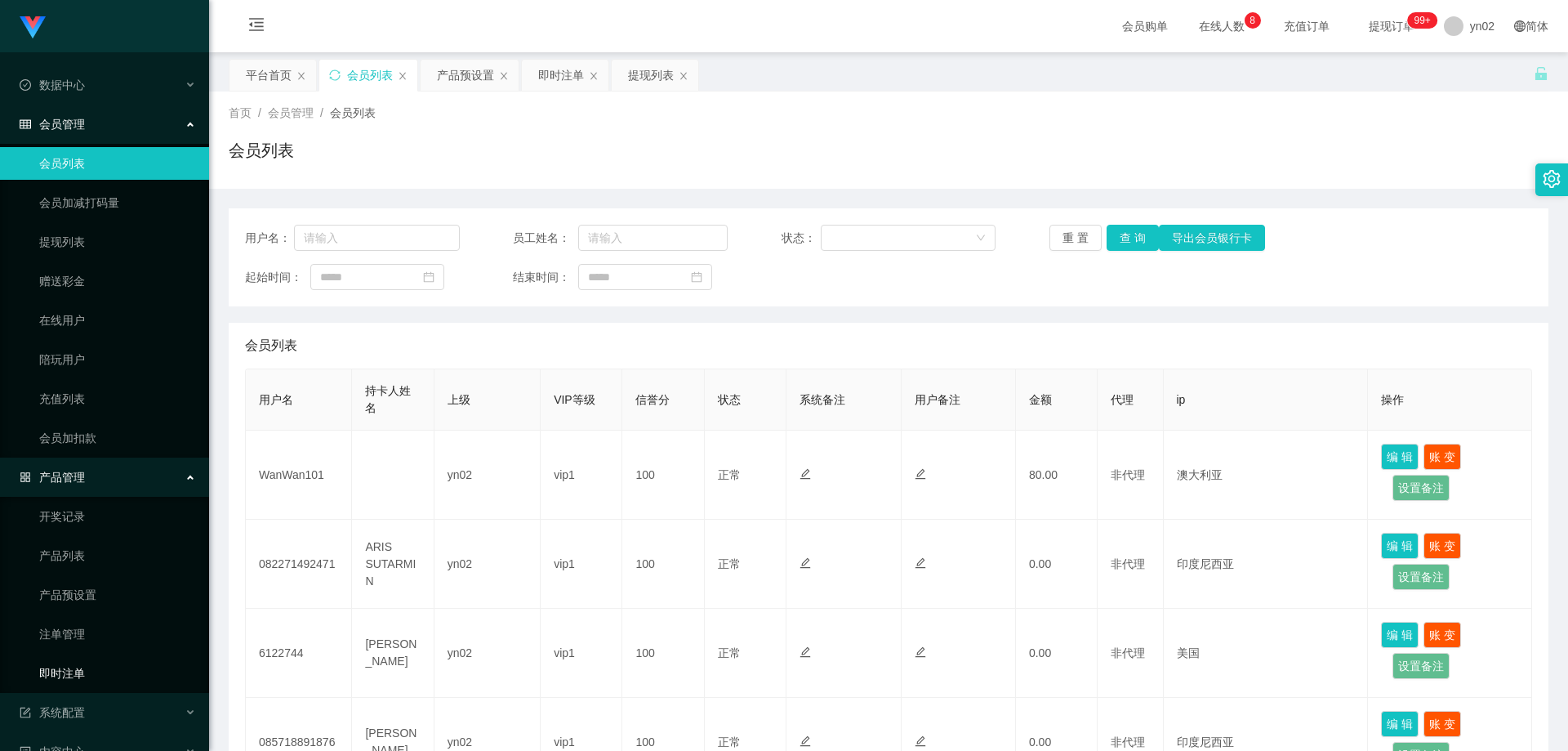
click at [96, 673] on link "即时注单" at bounding box center [118, 674] width 157 height 33
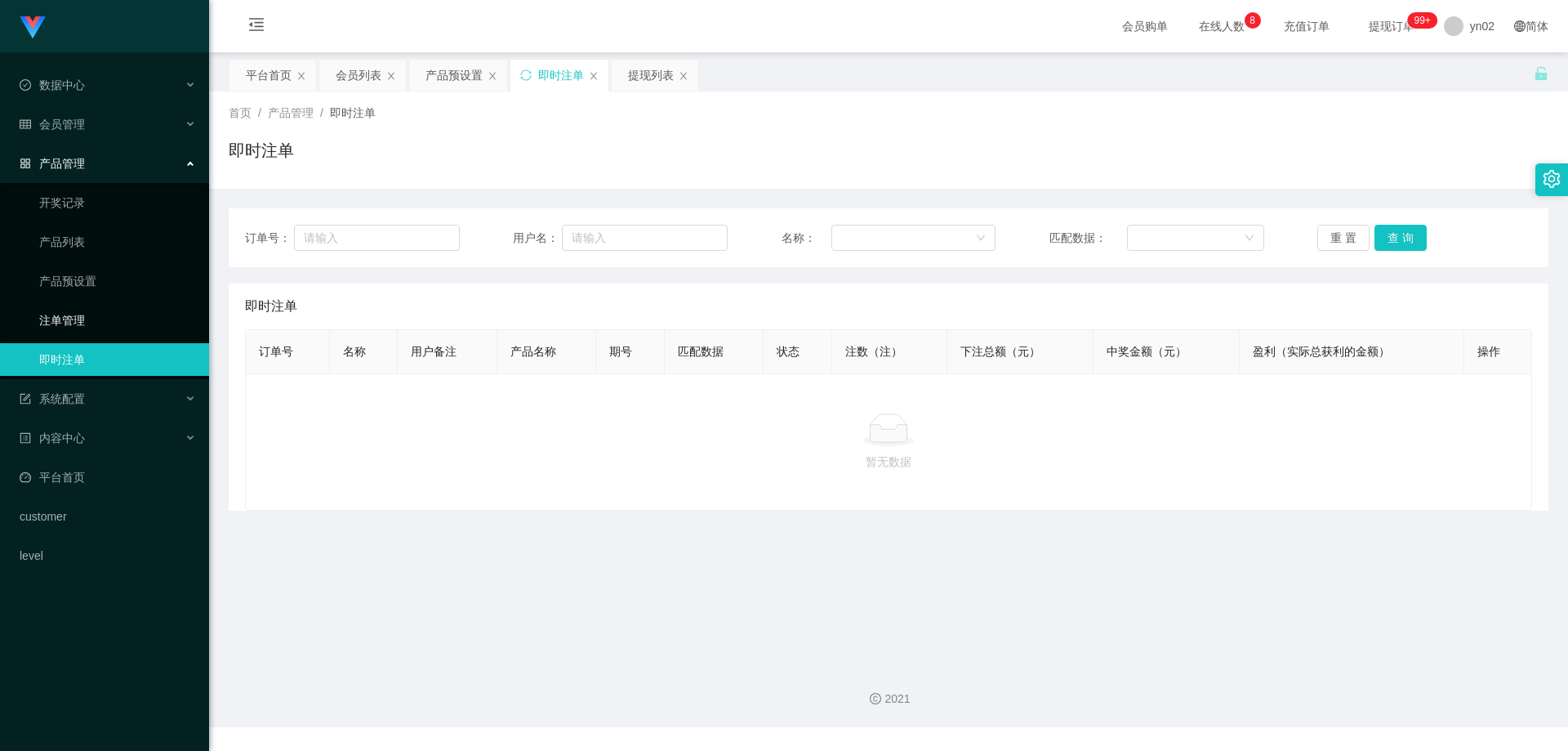
click at [134, 320] on link "注单管理" at bounding box center [118, 320] width 157 height 33
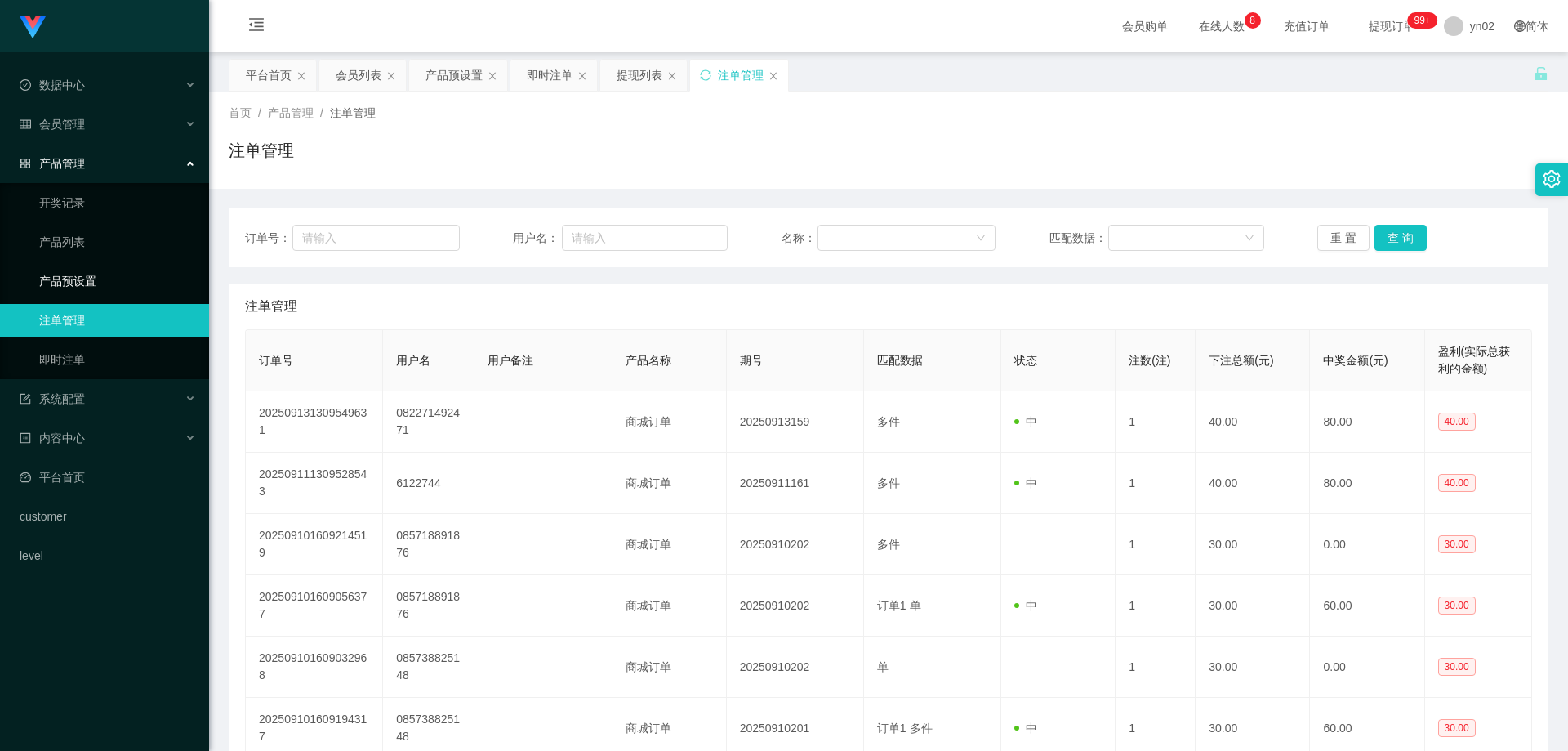
click at [125, 281] on link "产品预设置" at bounding box center [118, 281] width 157 height 33
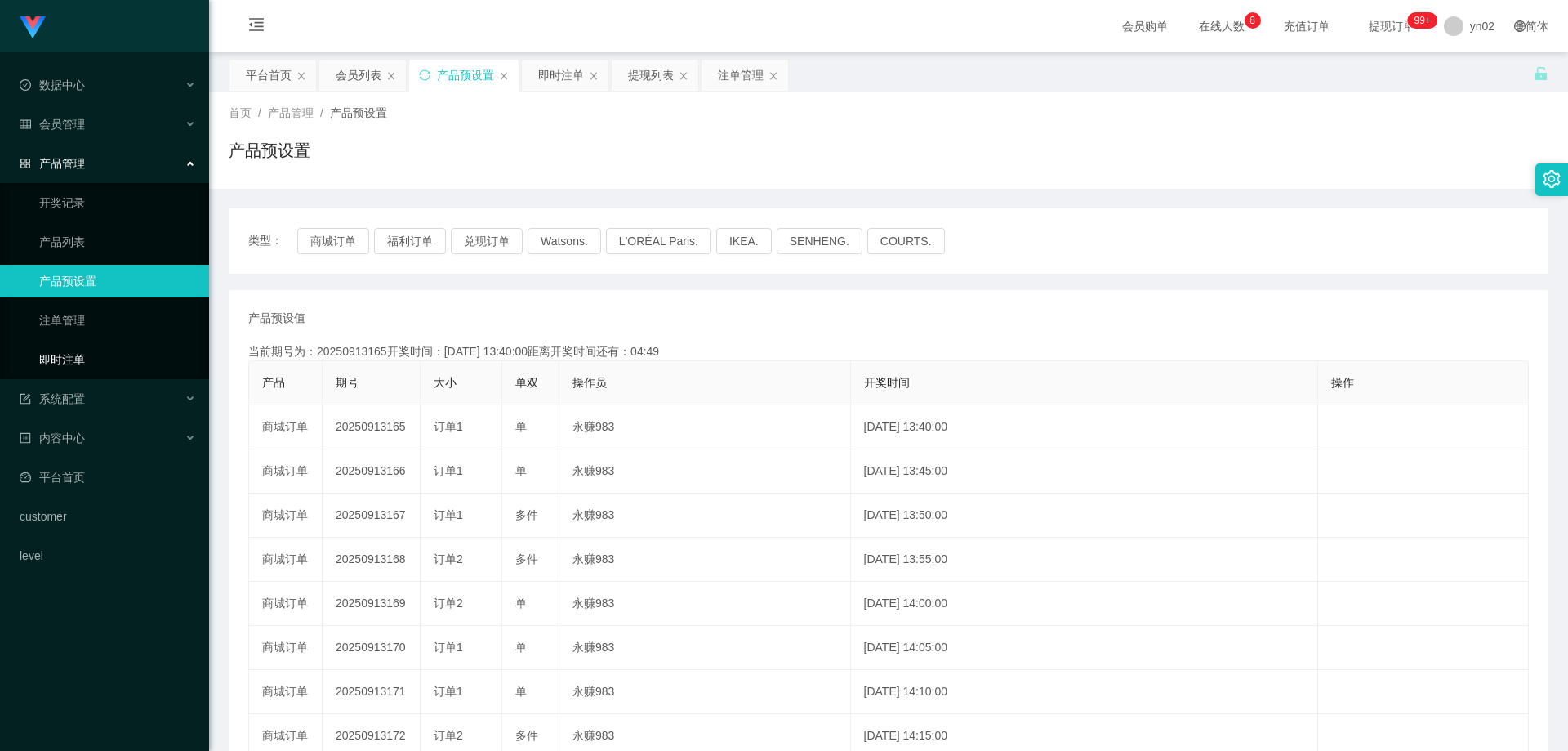
click at [152, 353] on link "即时注单" at bounding box center [118, 360] width 157 height 33
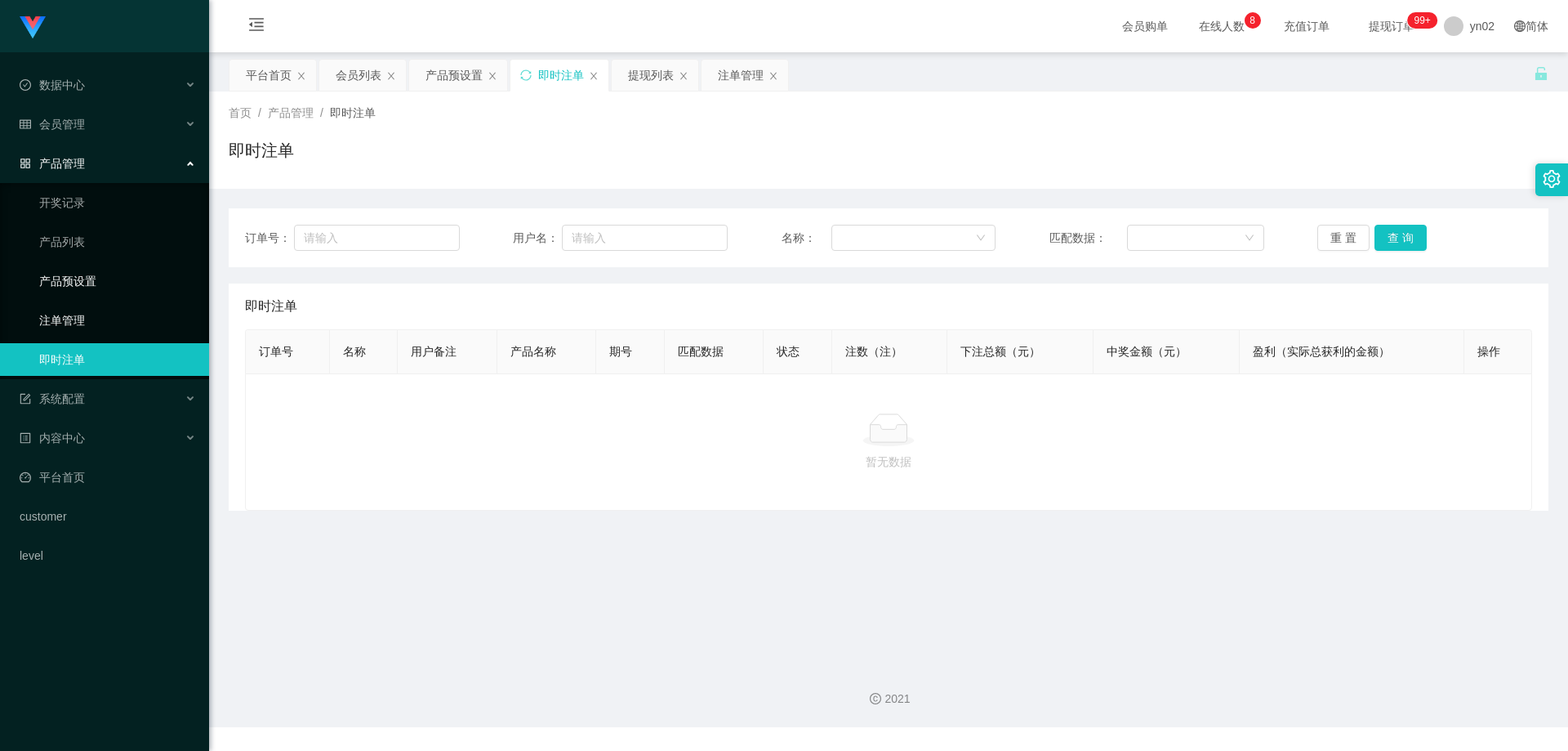
drag, startPoint x: 95, startPoint y: 318, endPoint x: 108, endPoint y: 282, distance: 38.3
click at [95, 318] on link "注单管理" at bounding box center [118, 320] width 157 height 33
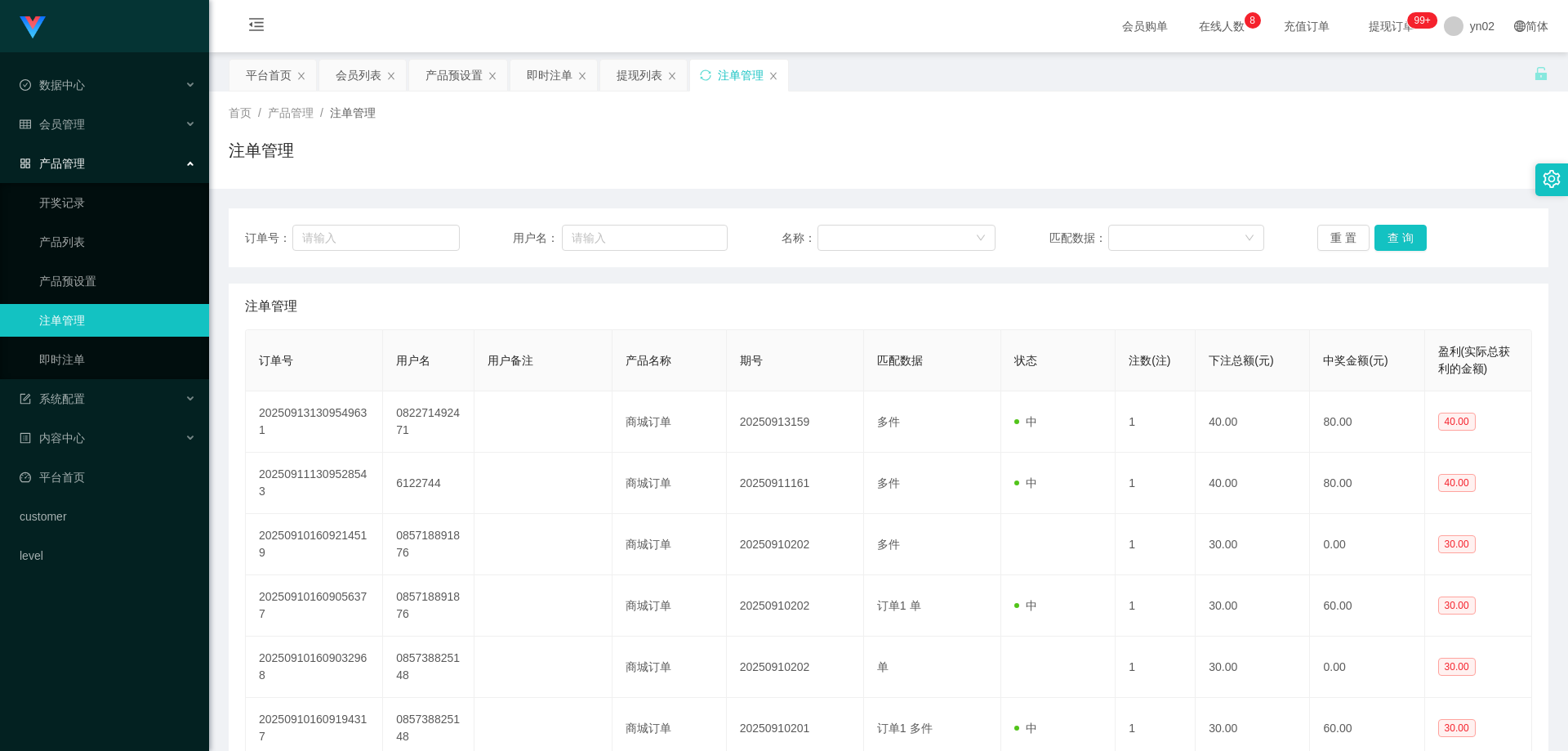
click at [88, 143] on li "会员管理" at bounding box center [104, 126] width 209 height 36
click at [85, 132] on div "会员管理" at bounding box center [104, 125] width 209 height 33
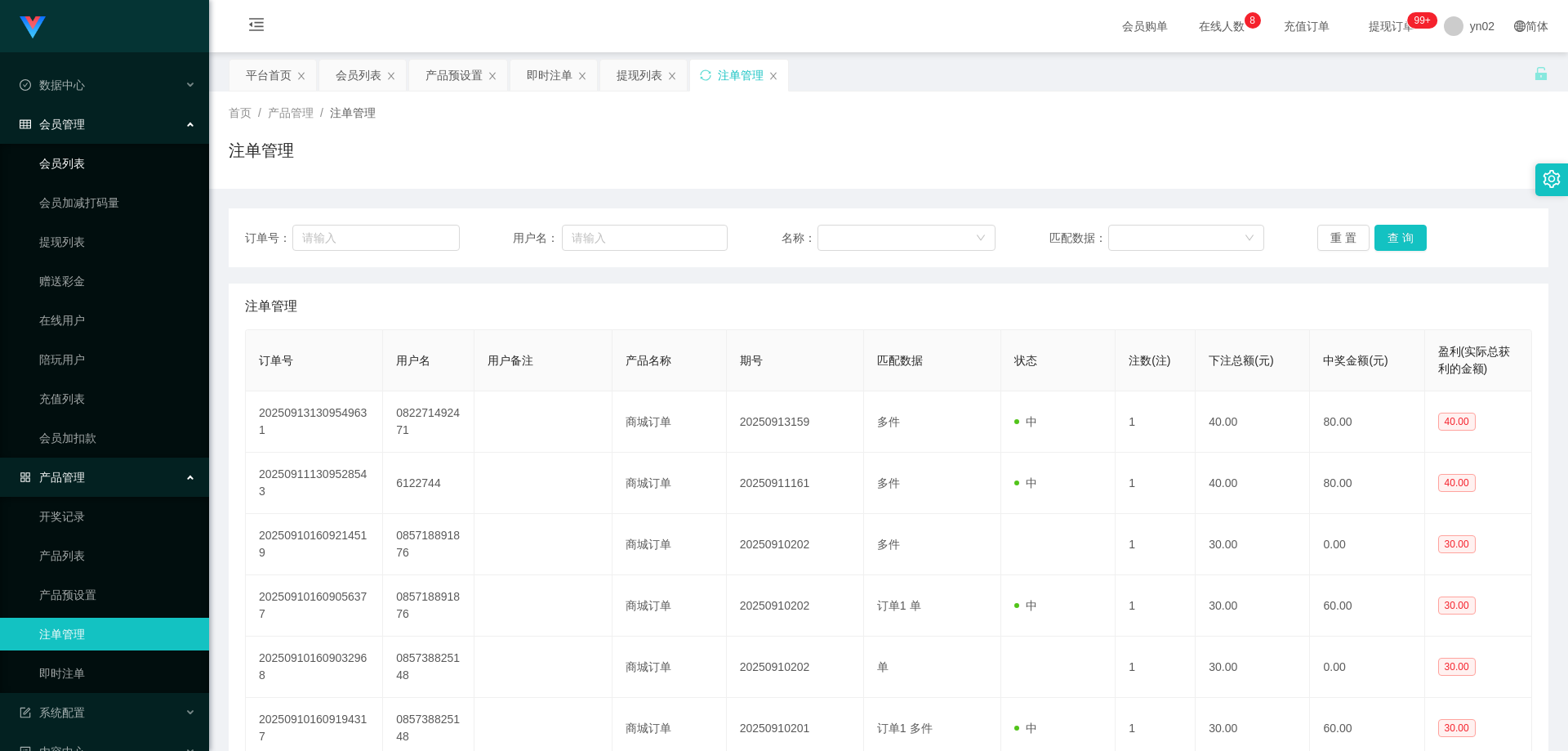
click at [90, 175] on link "会员列表" at bounding box center [118, 163] width 157 height 33
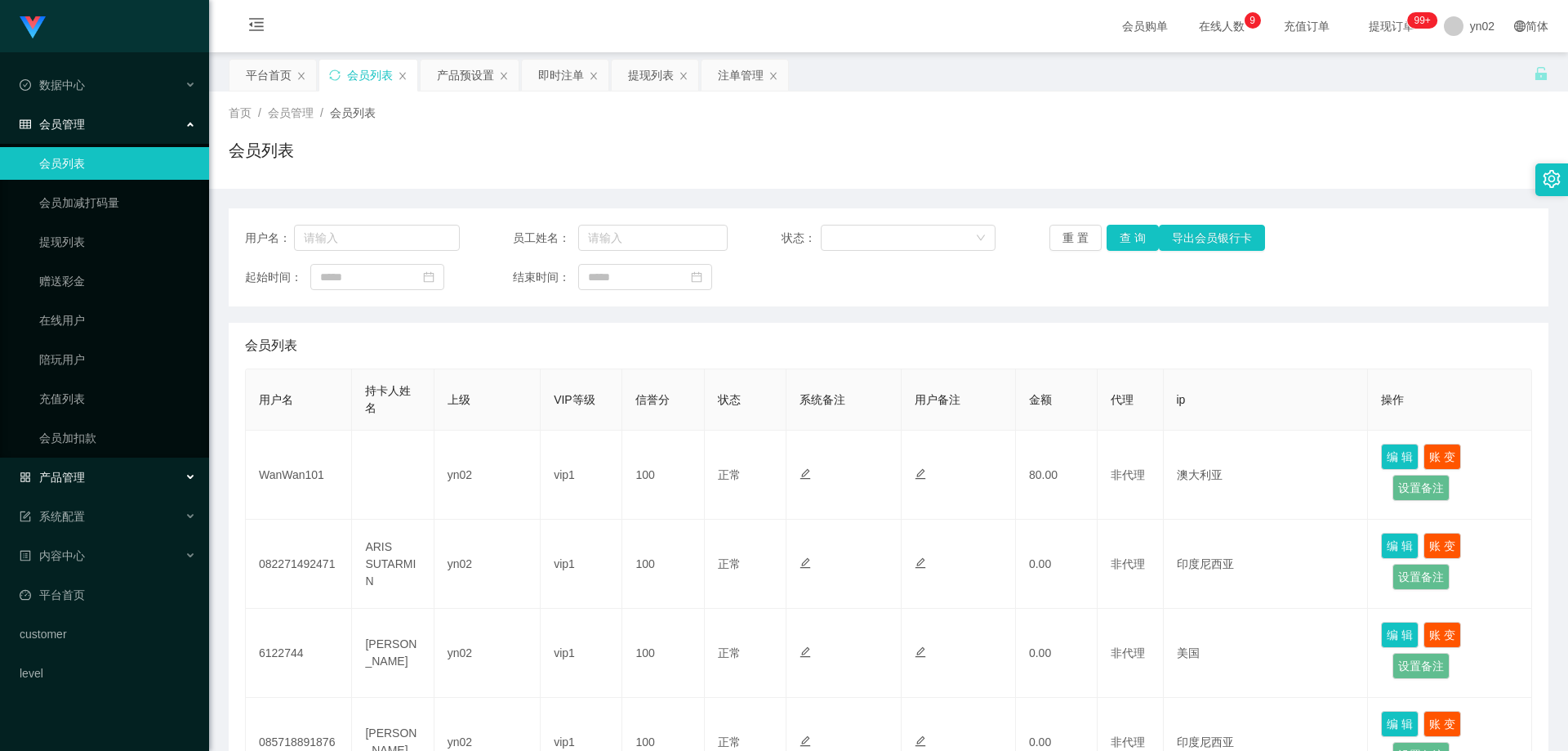
click at [131, 470] on div "产品管理" at bounding box center [104, 477] width 209 height 33
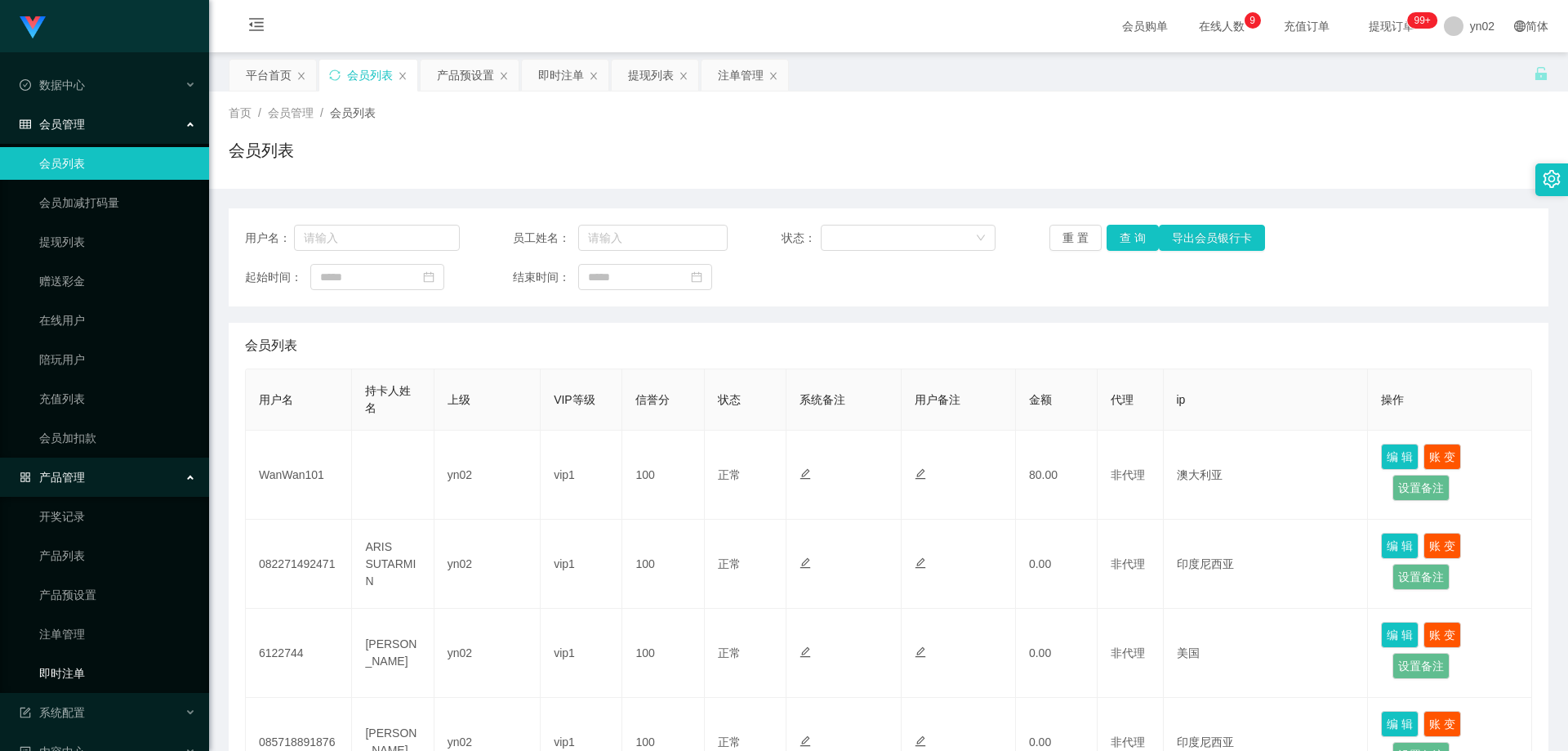
click at [82, 665] on link "即时注单" at bounding box center [118, 674] width 157 height 33
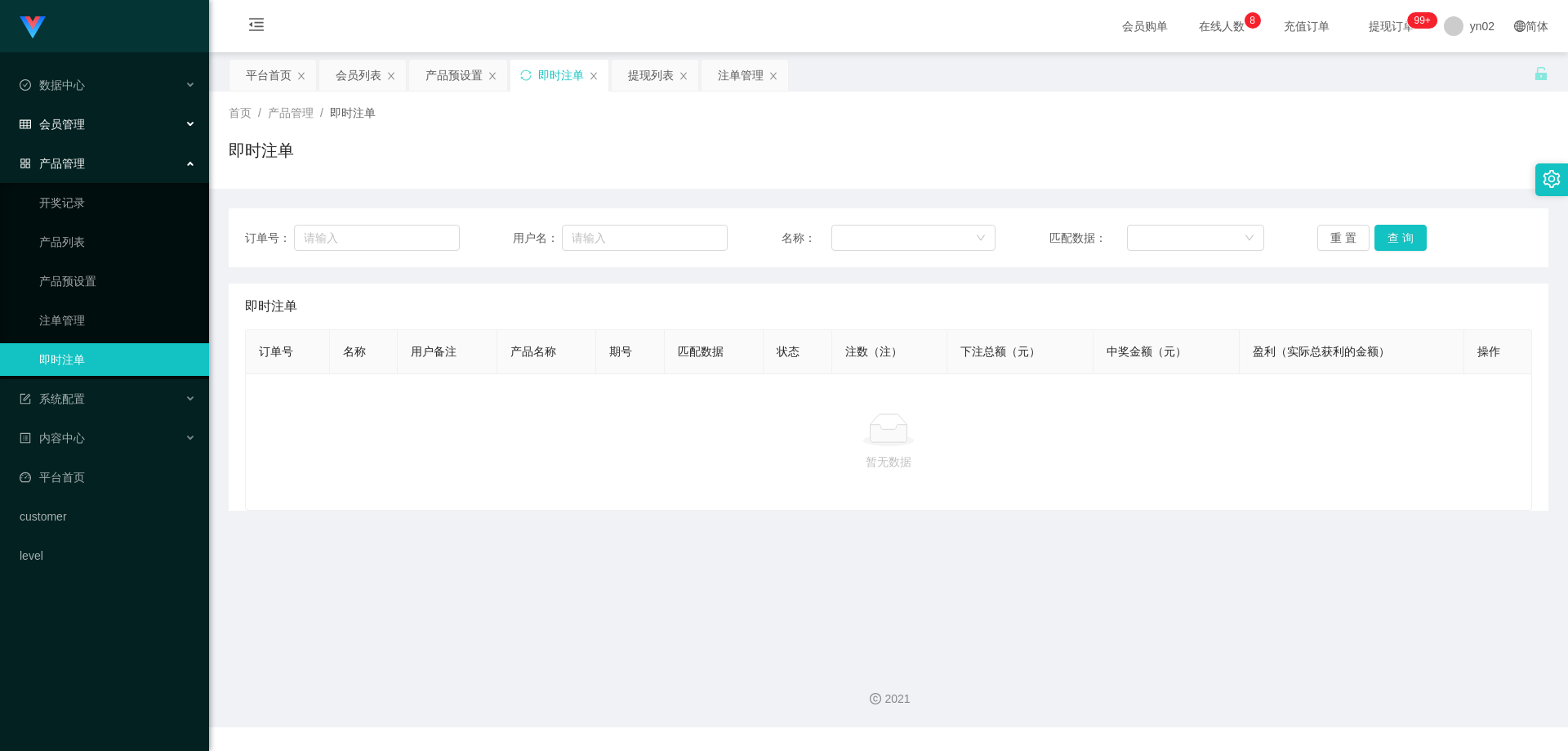
click at [100, 123] on div "会员管理" at bounding box center [104, 125] width 209 height 33
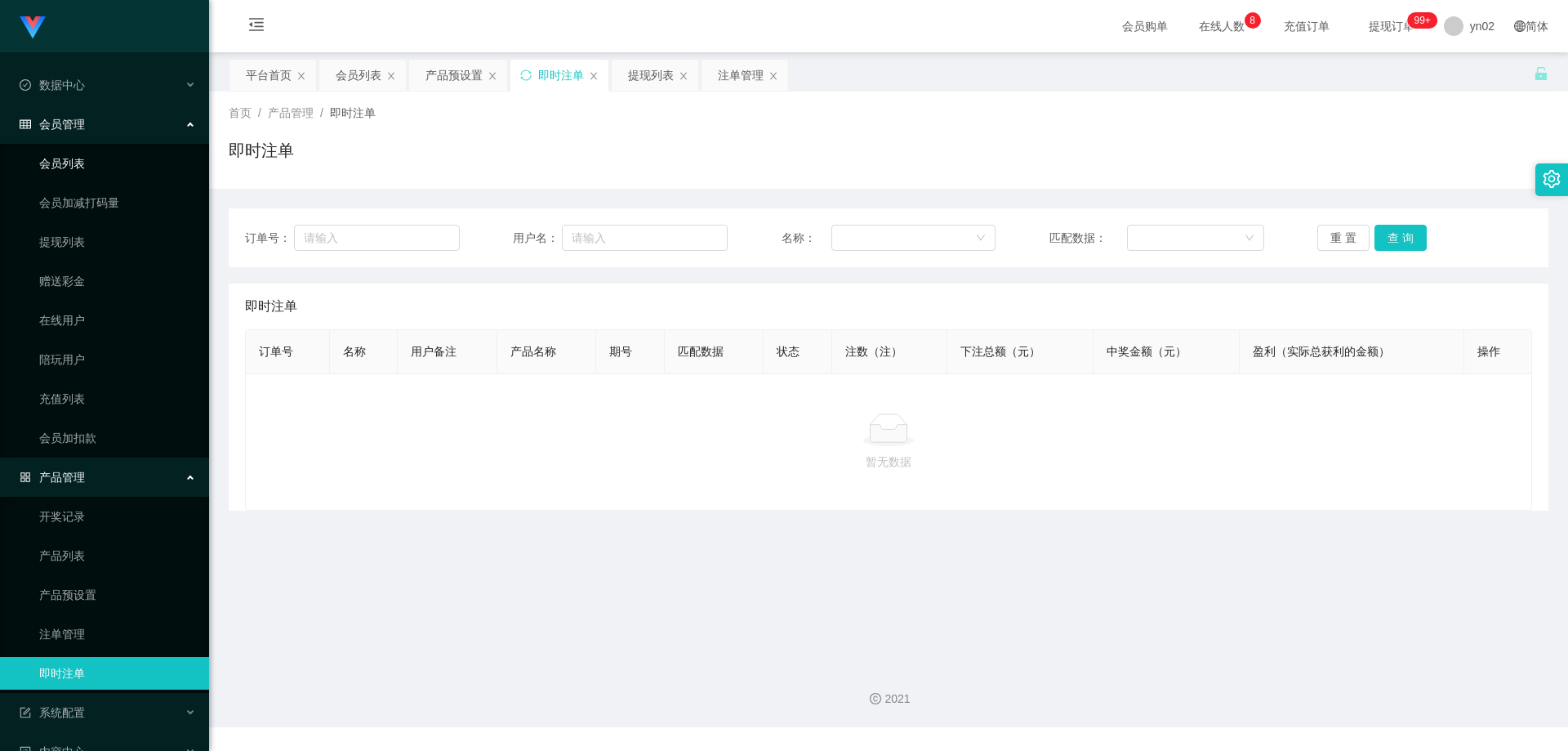
click at [98, 157] on link "会员列表" at bounding box center [118, 163] width 157 height 33
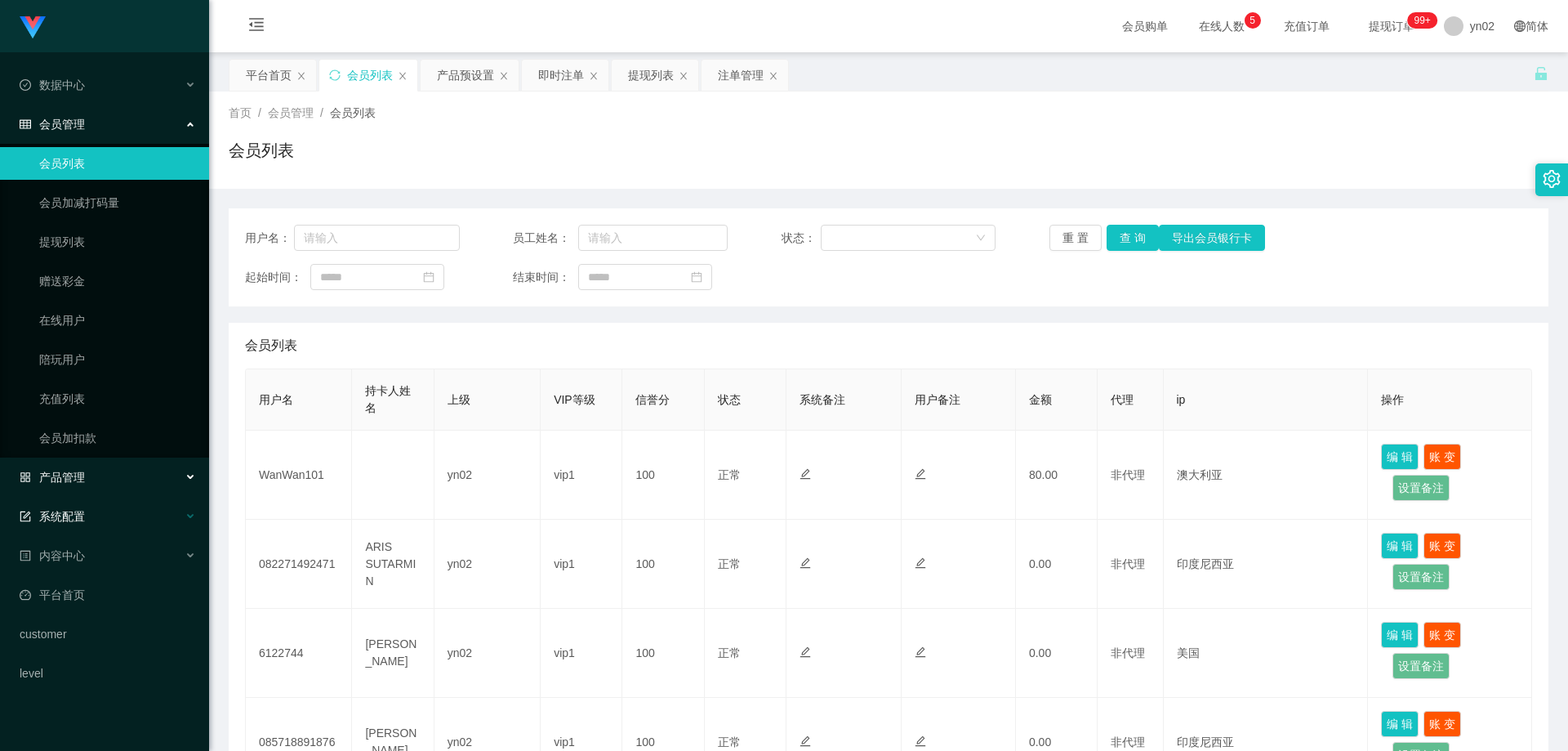
drag, startPoint x: 119, startPoint y: 483, endPoint x: 114, endPoint y: 522, distance: 39.3
click at [119, 483] on div "产品管理" at bounding box center [104, 477] width 209 height 33
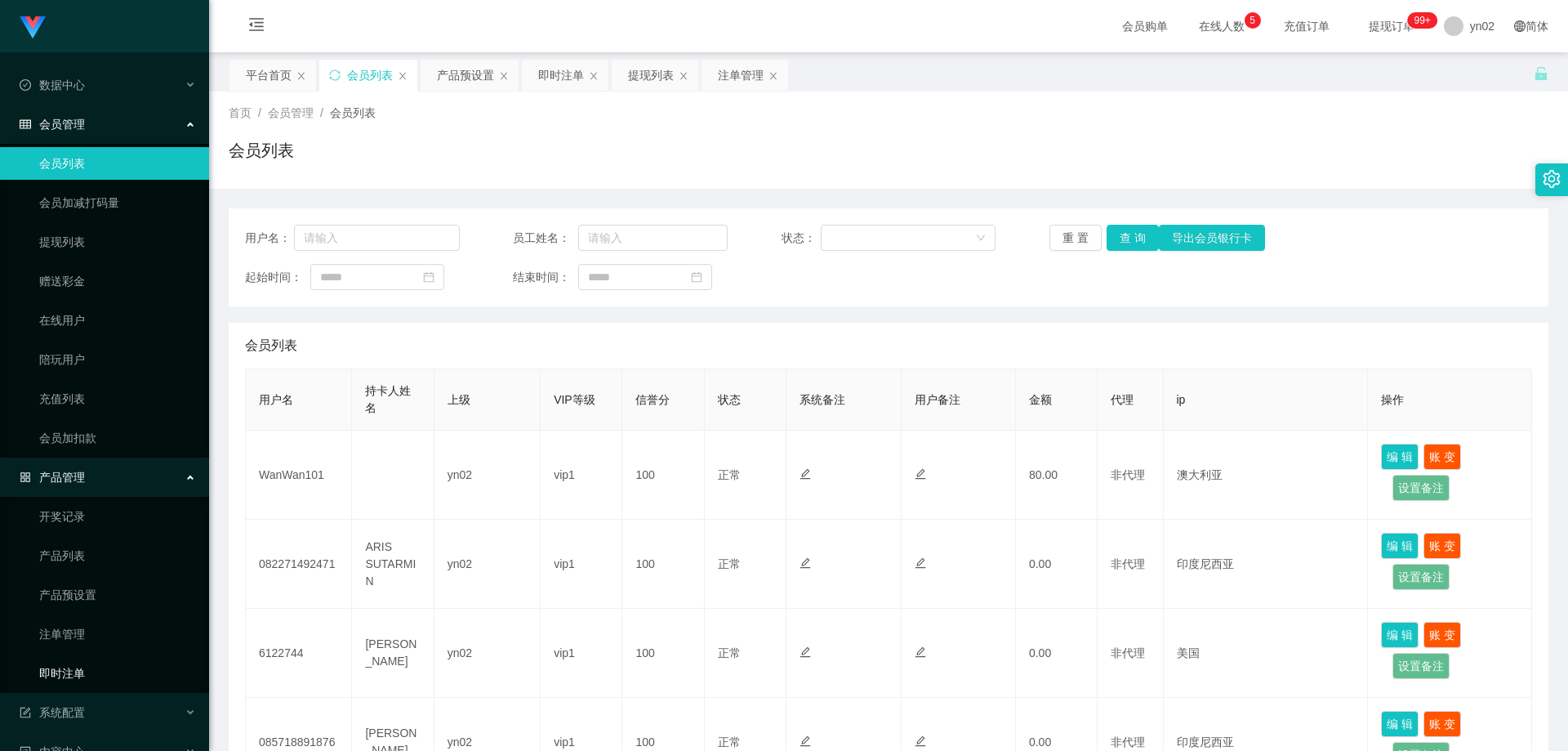
click at [100, 664] on link "即时注单" at bounding box center [118, 674] width 157 height 33
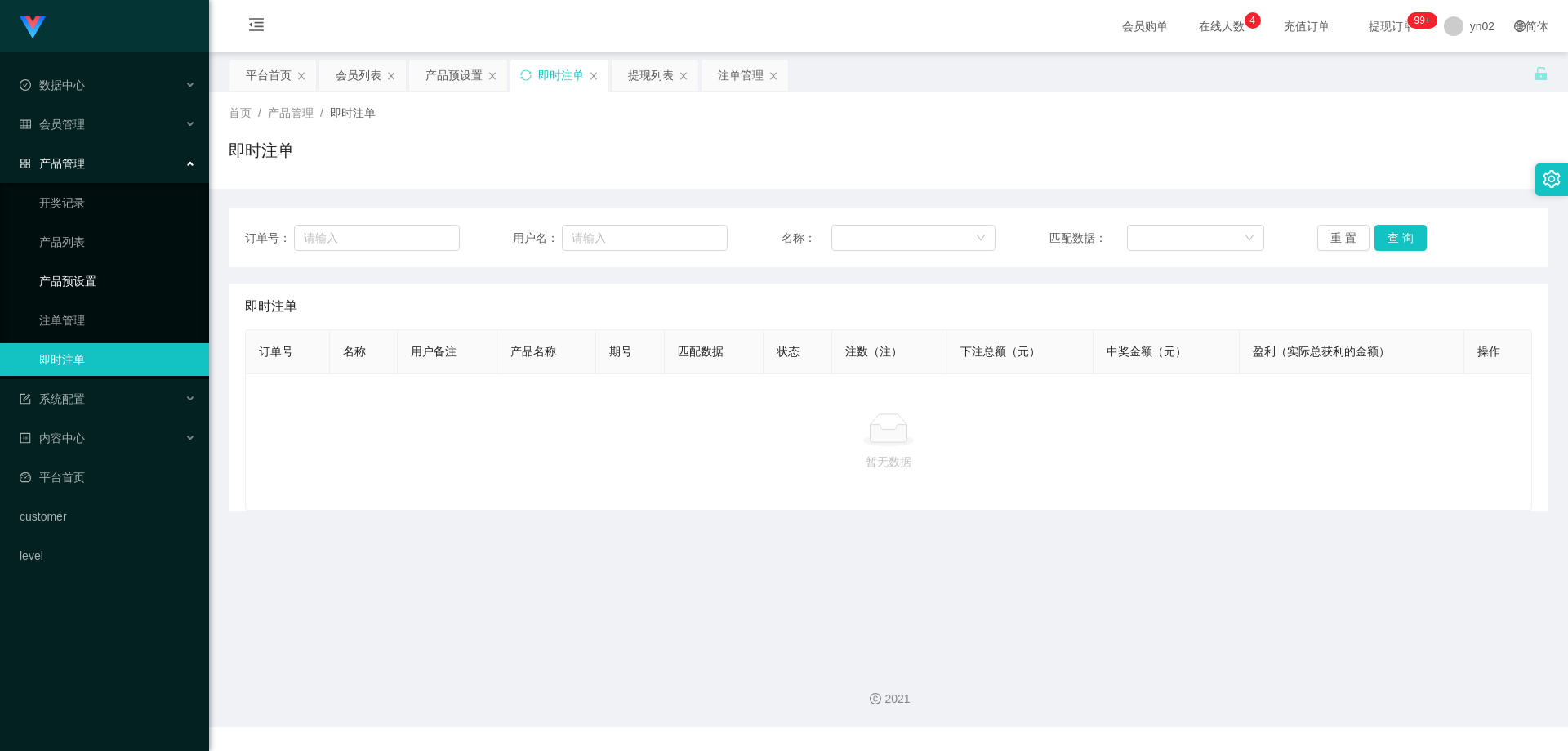
drag, startPoint x: 101, startPoint y: 330, endPoint x: 128, endPoint y: 346, distance: 31.4
click at [101, 330] on link "注单管理" at bounding box center [118, 320] width 157 height 33
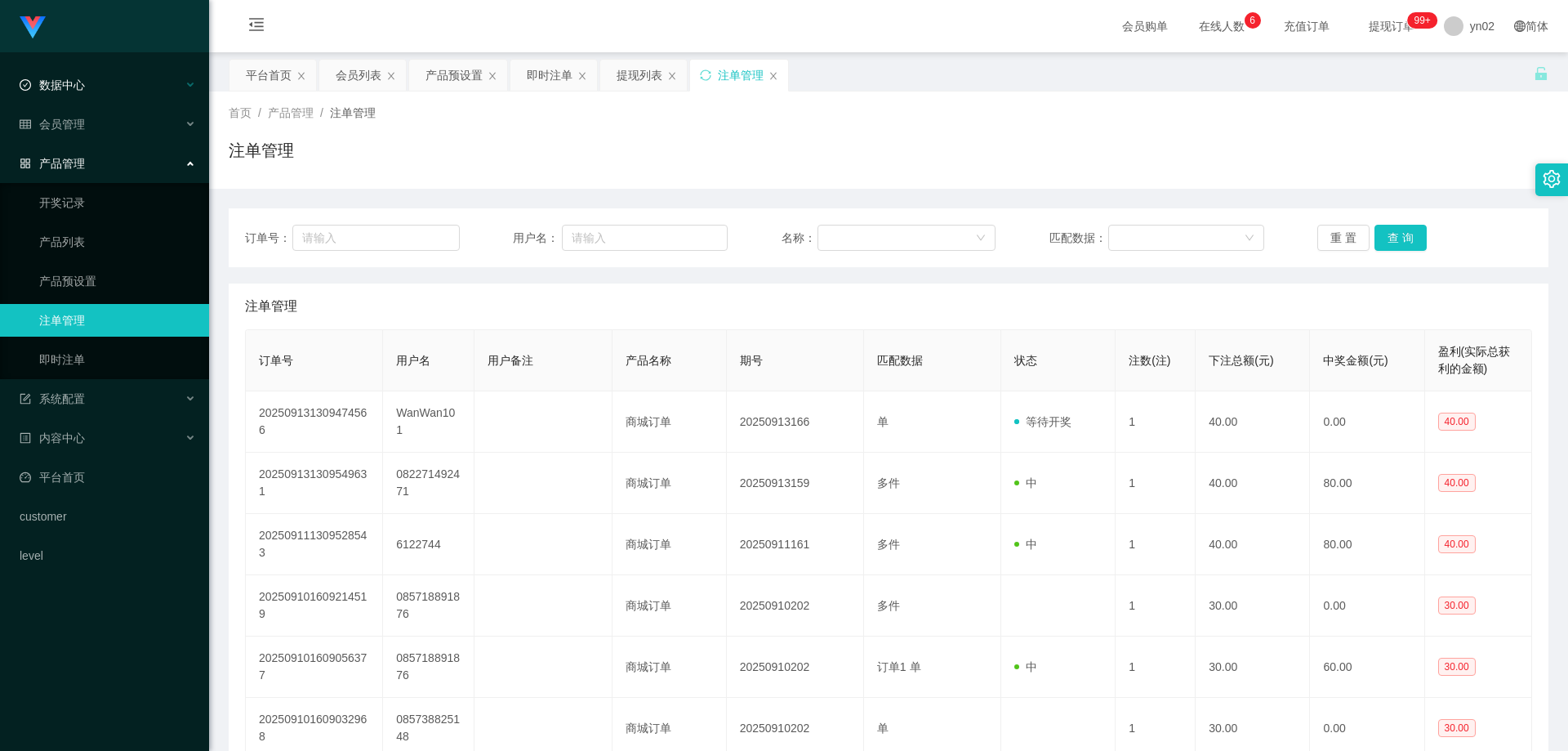
click at [110, 359] on link "即时注单" at bounding box center [118, 360] width 157 height 33
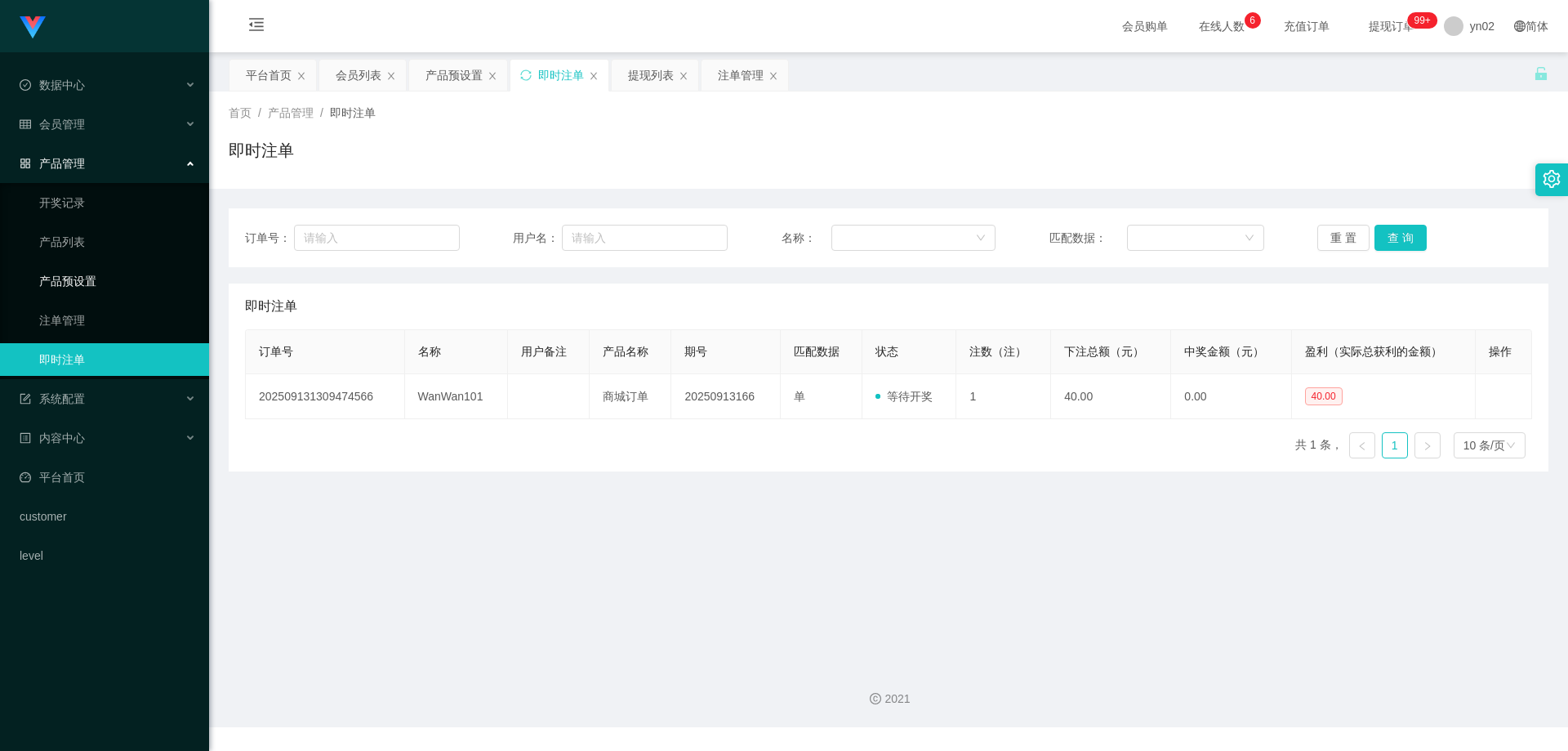
click at [117, 285] on link "产品预设置" at bounding box center [118, 281] width 157 height 33
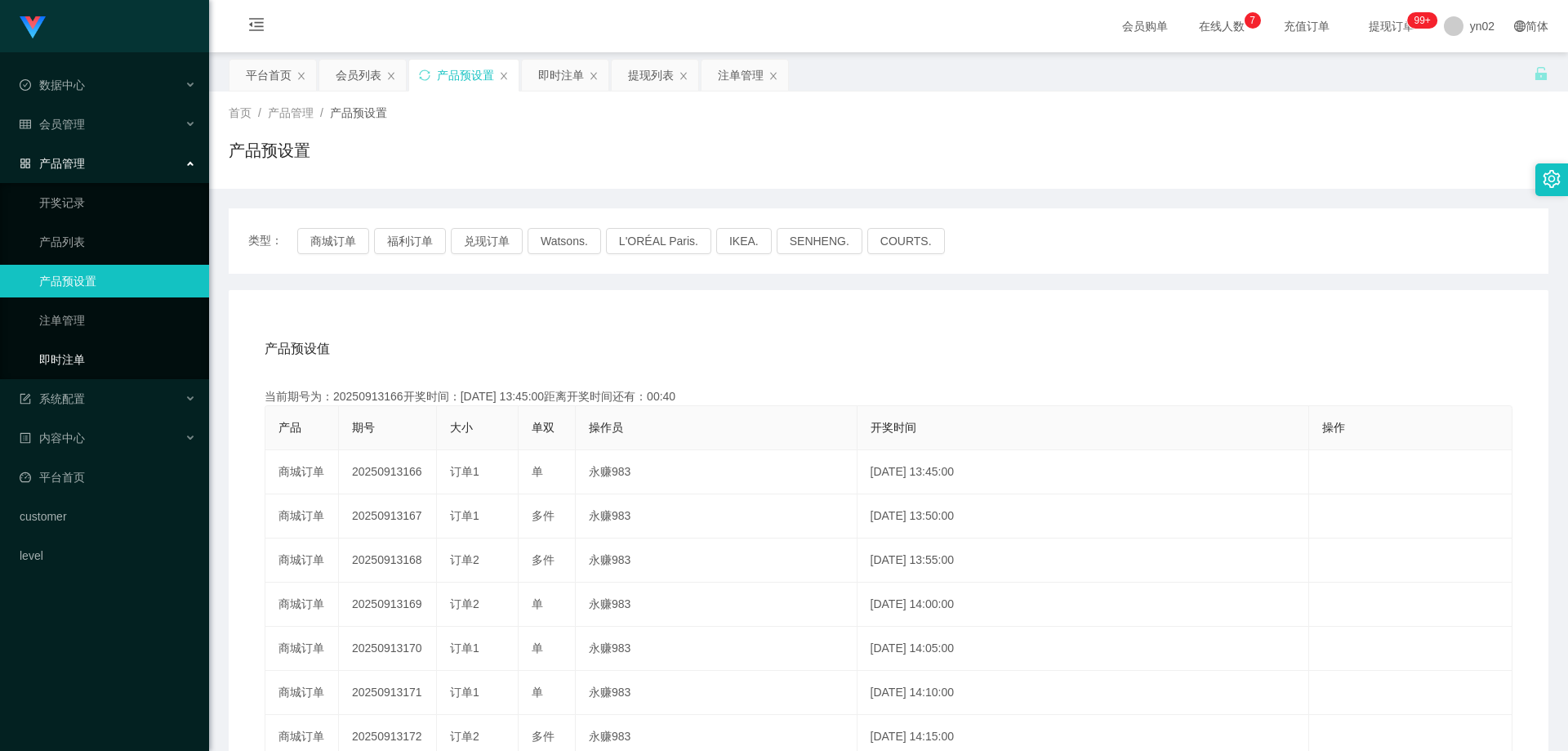
click at [132, 345] on link "即时注单" at bounding box center [118, 360] width 157 height 33
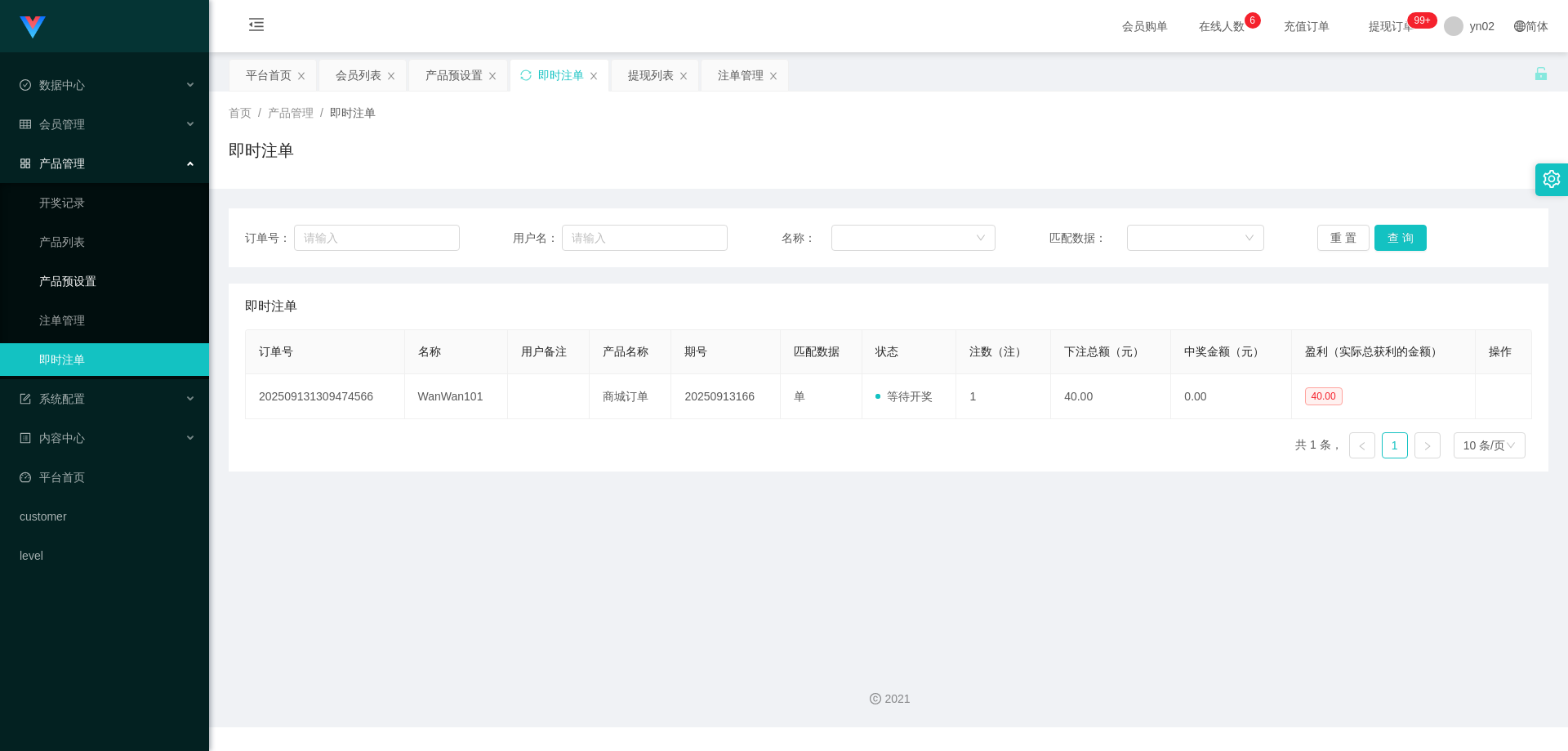
click at [92, 274] on link "产品预设置" at bounding box center [118, 281] width 157 height 33
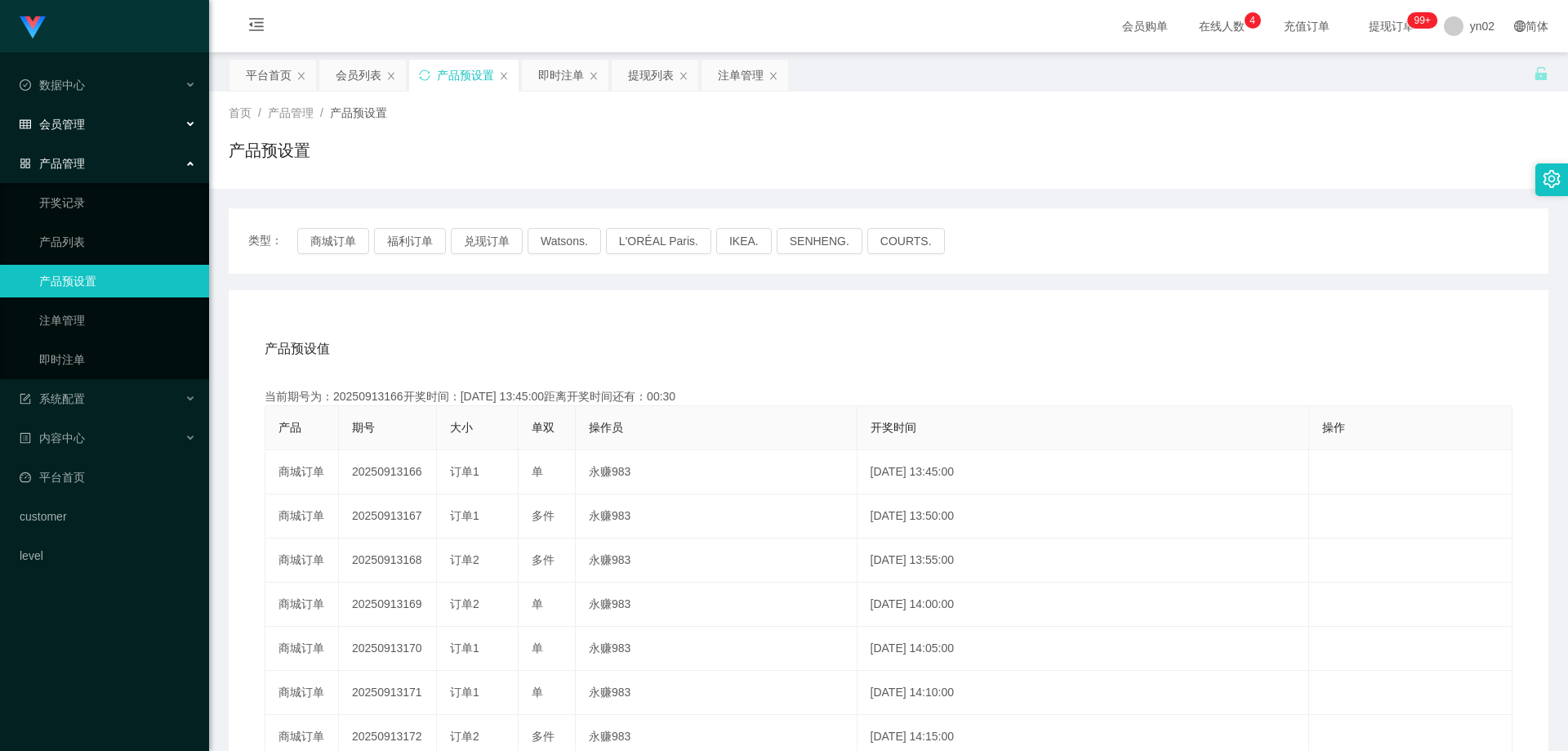
click at [91, 129] on div "会员管理" at bounding box center [104, 125] width 209 height 33
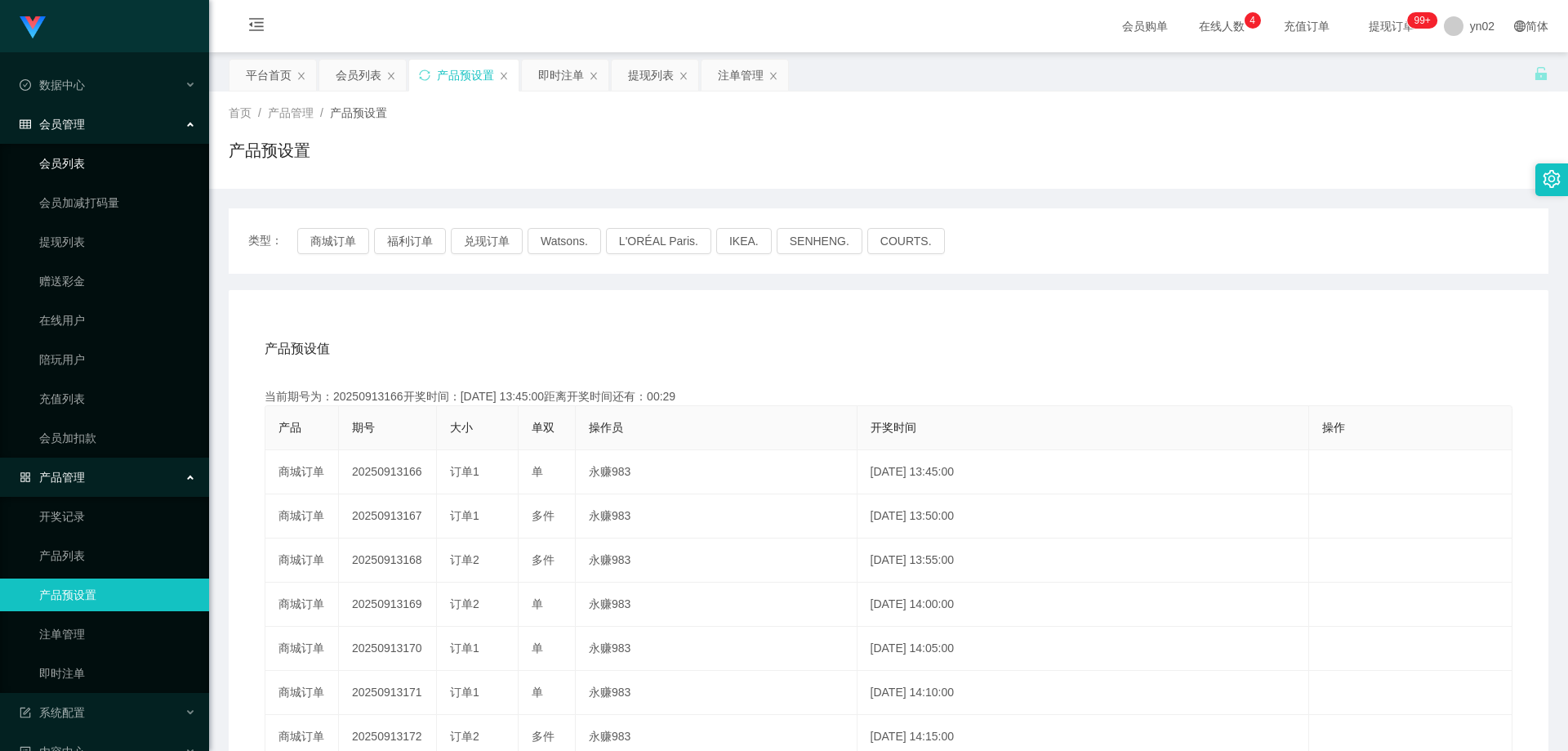
click at [85, 165] on link "会员列表" at bounding box center [118, 163] width 157 height 33
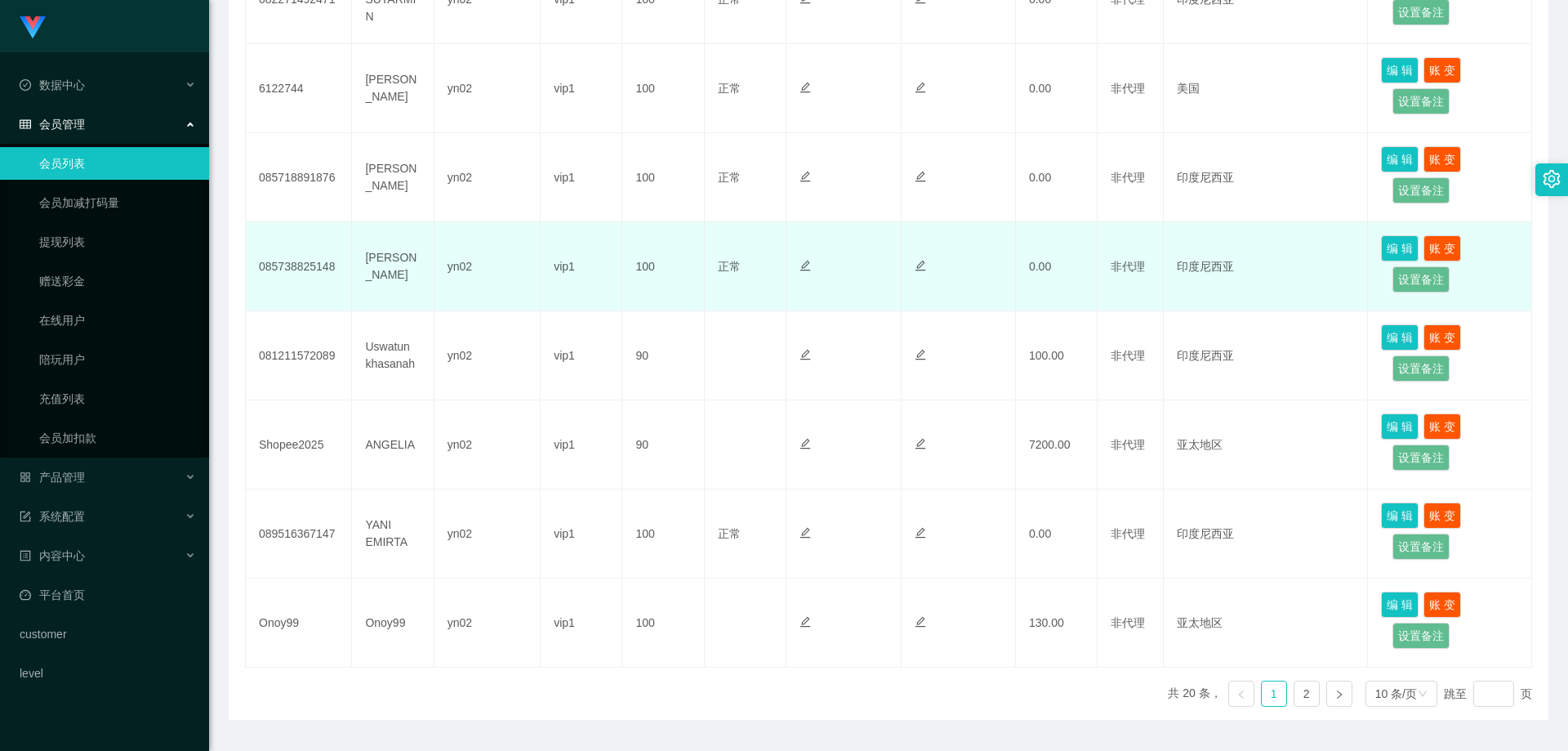
scroll to position [699, 0]
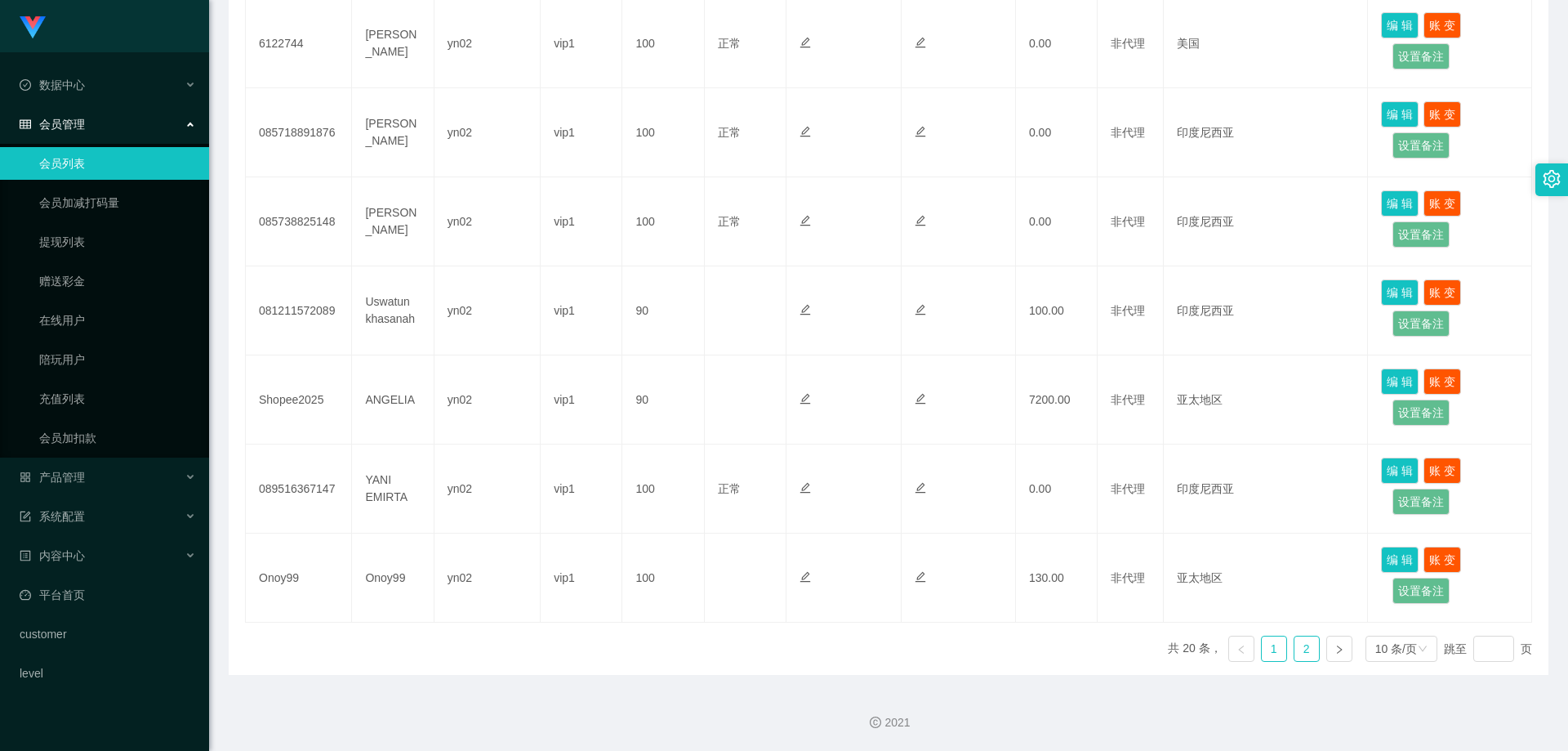
click at [1304, 646] on link "2" at bounding box center [1306, 649] width 24 height 24
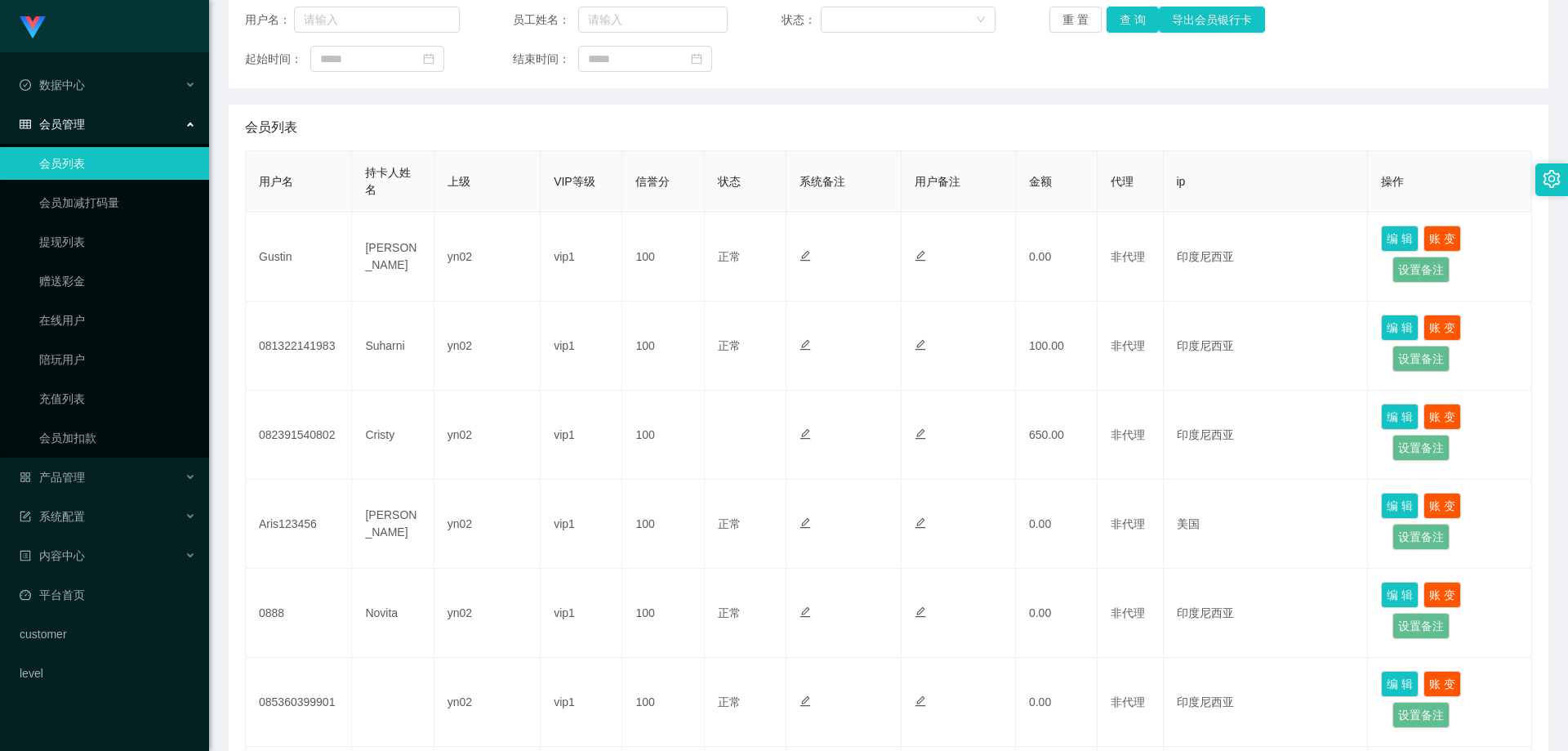
scroll to position [209, 0]
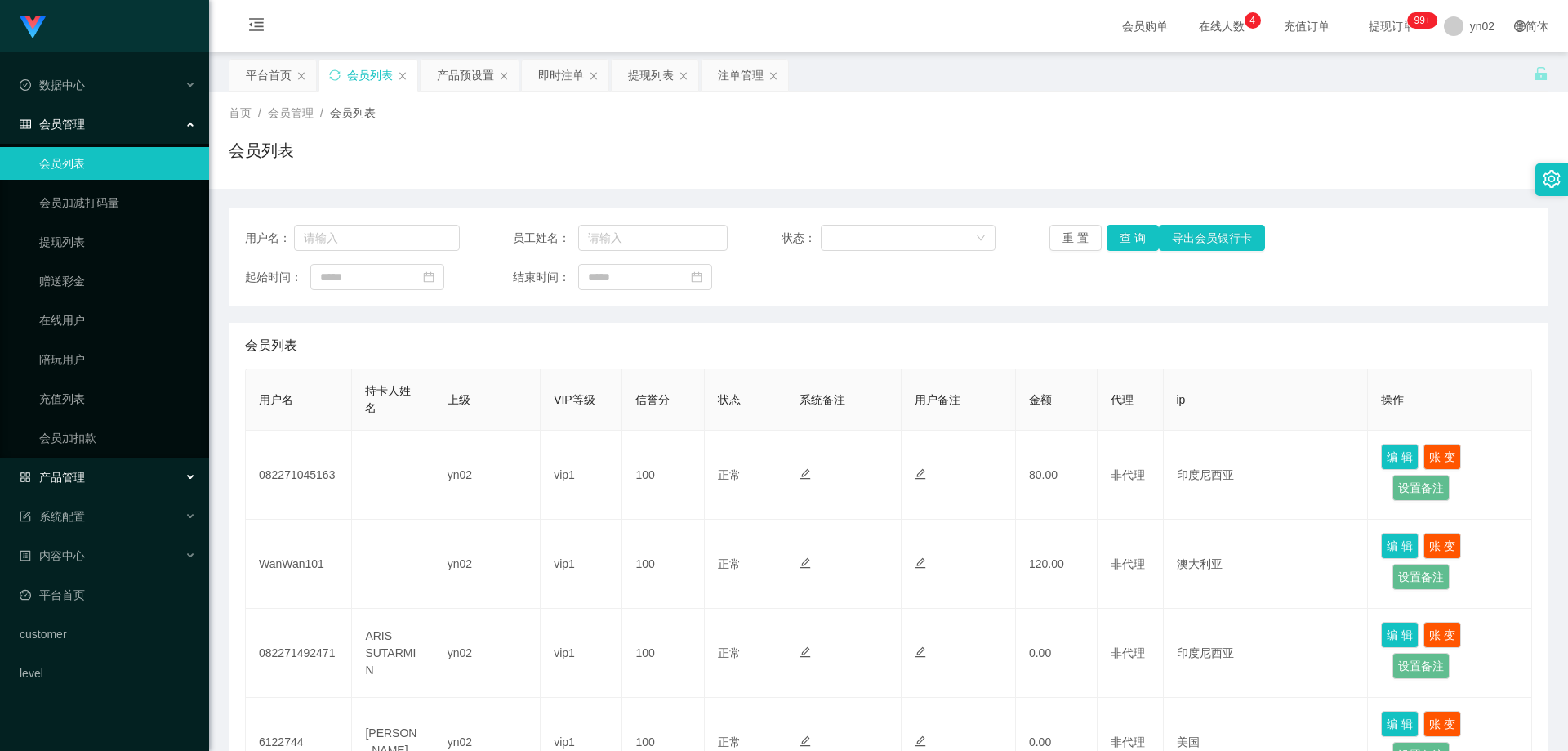
click at [111, 473] on div "产品管理" at bounding box center [104, 477] width 209 height 33
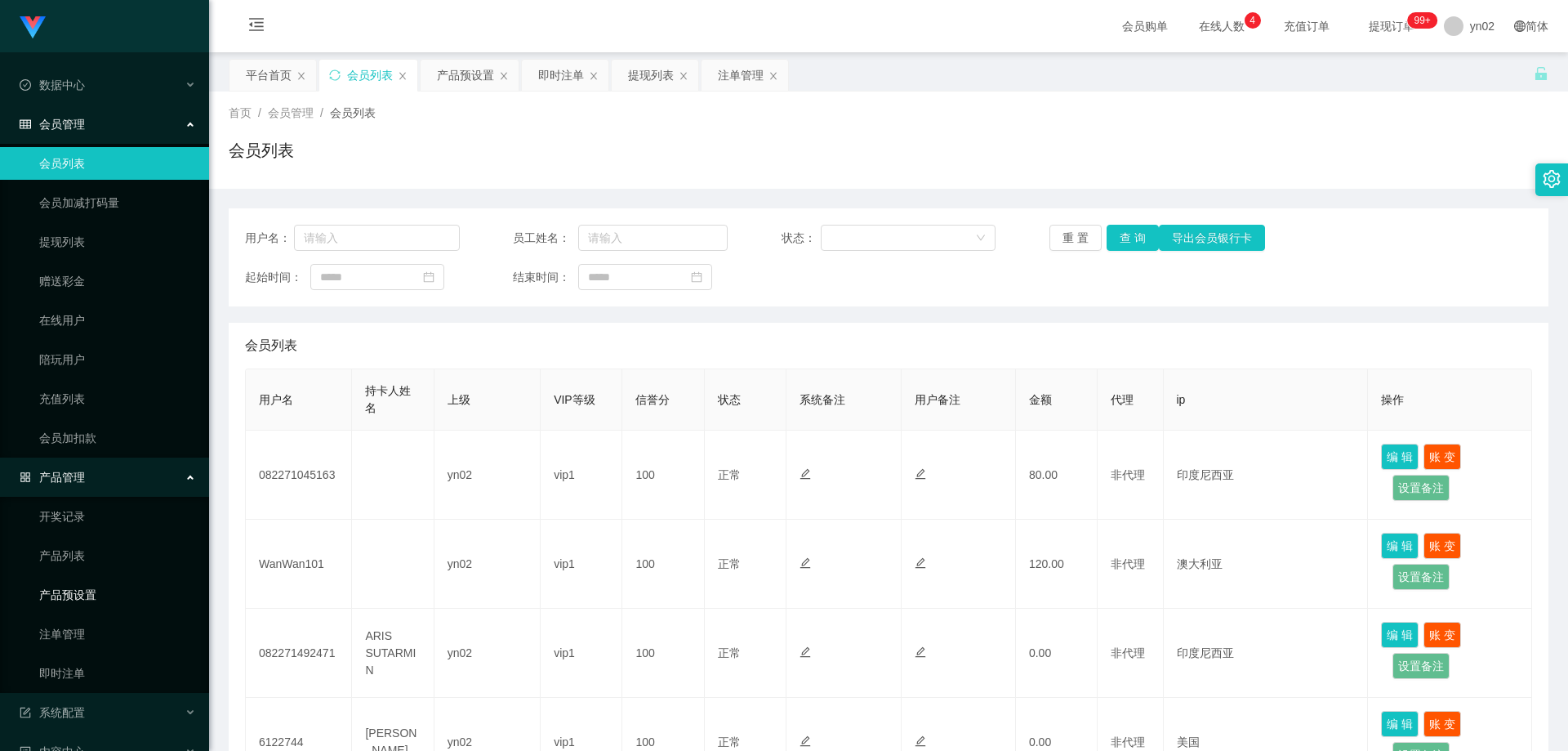
click at [103, 605] on link "产品预设置" at bounding box center [118, 594] width 157 height 33
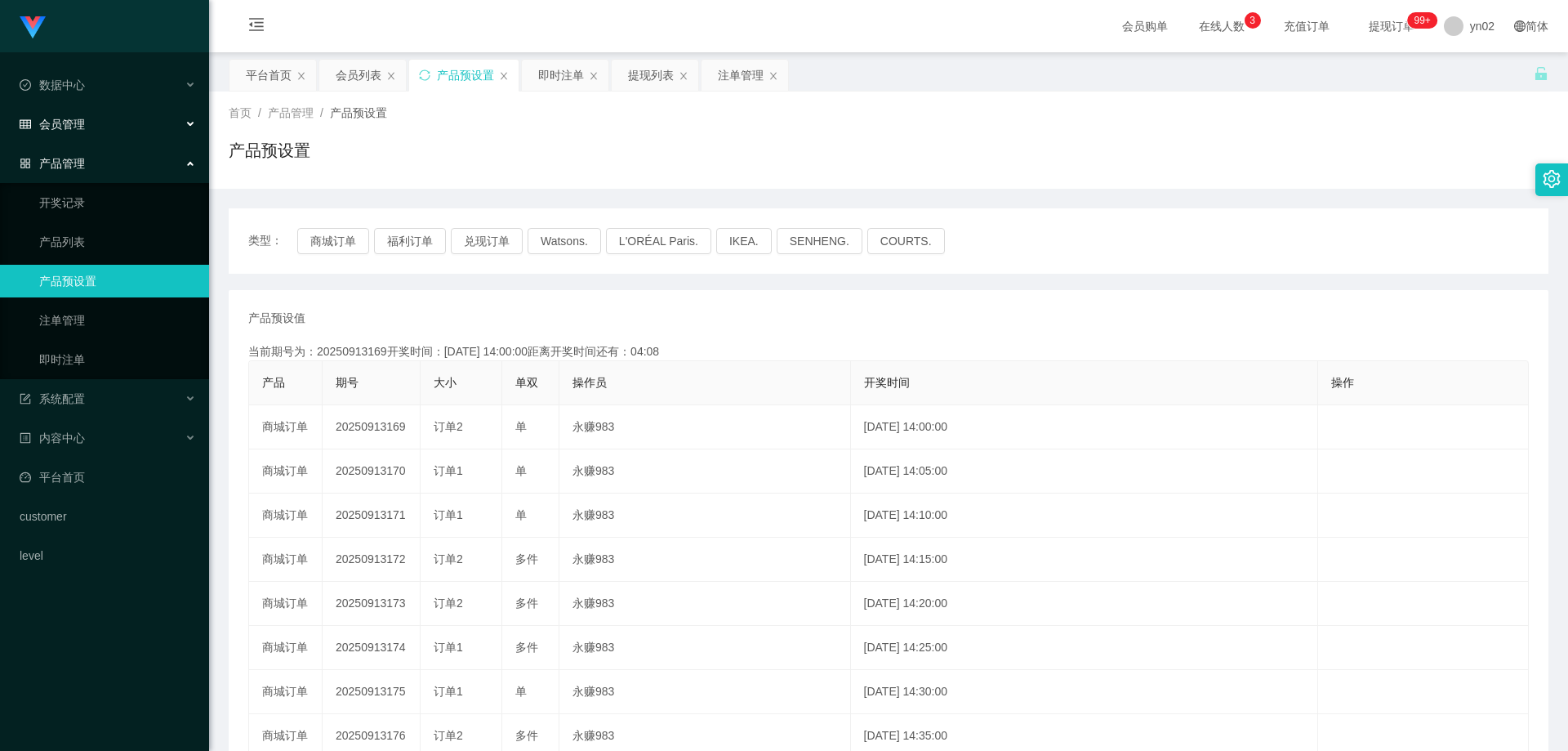
drag, startPoint x: 76, startPoint y: 135, endPoint x: 78, endPoint y: 160, distance: 25.1
click at [76, 134] on div "会员管理" at bounding box center [104, 125] width 209 height 33
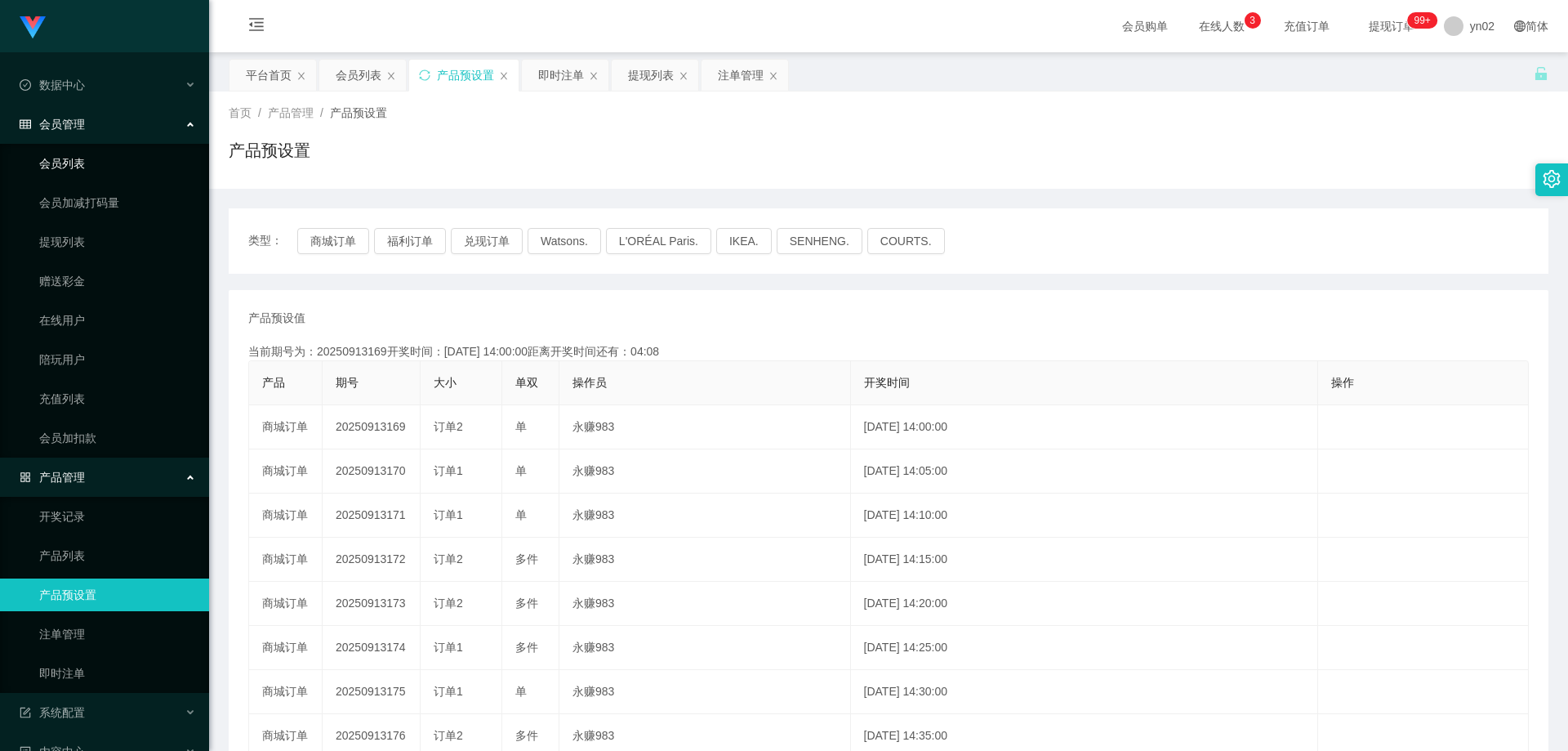
click at [76, 167] on link "会员列表" at bounding box center [118, 163] width 157 height 33
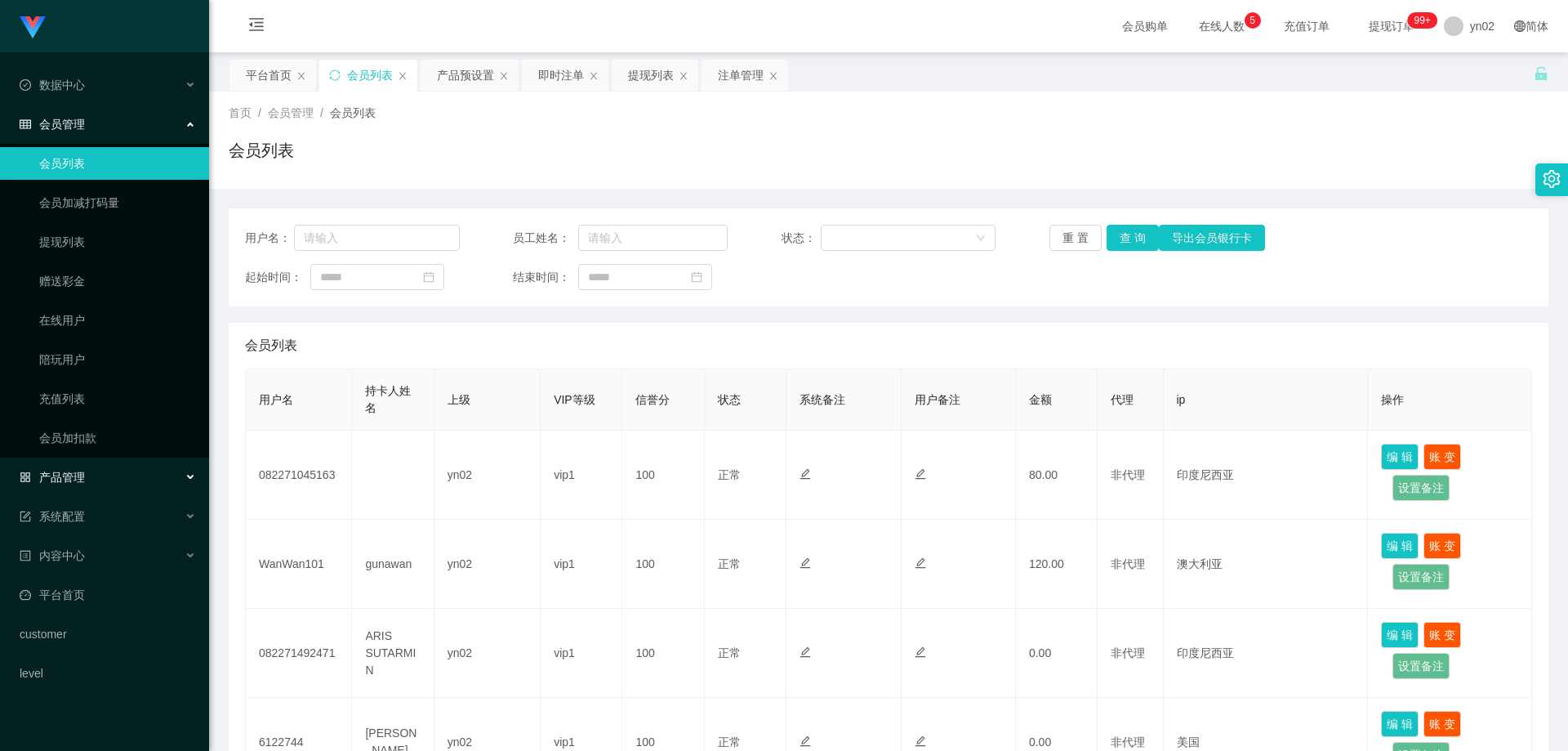
click at [102, 486] on div "产品管理" at bounding box center [104, 477] width 209 height 33
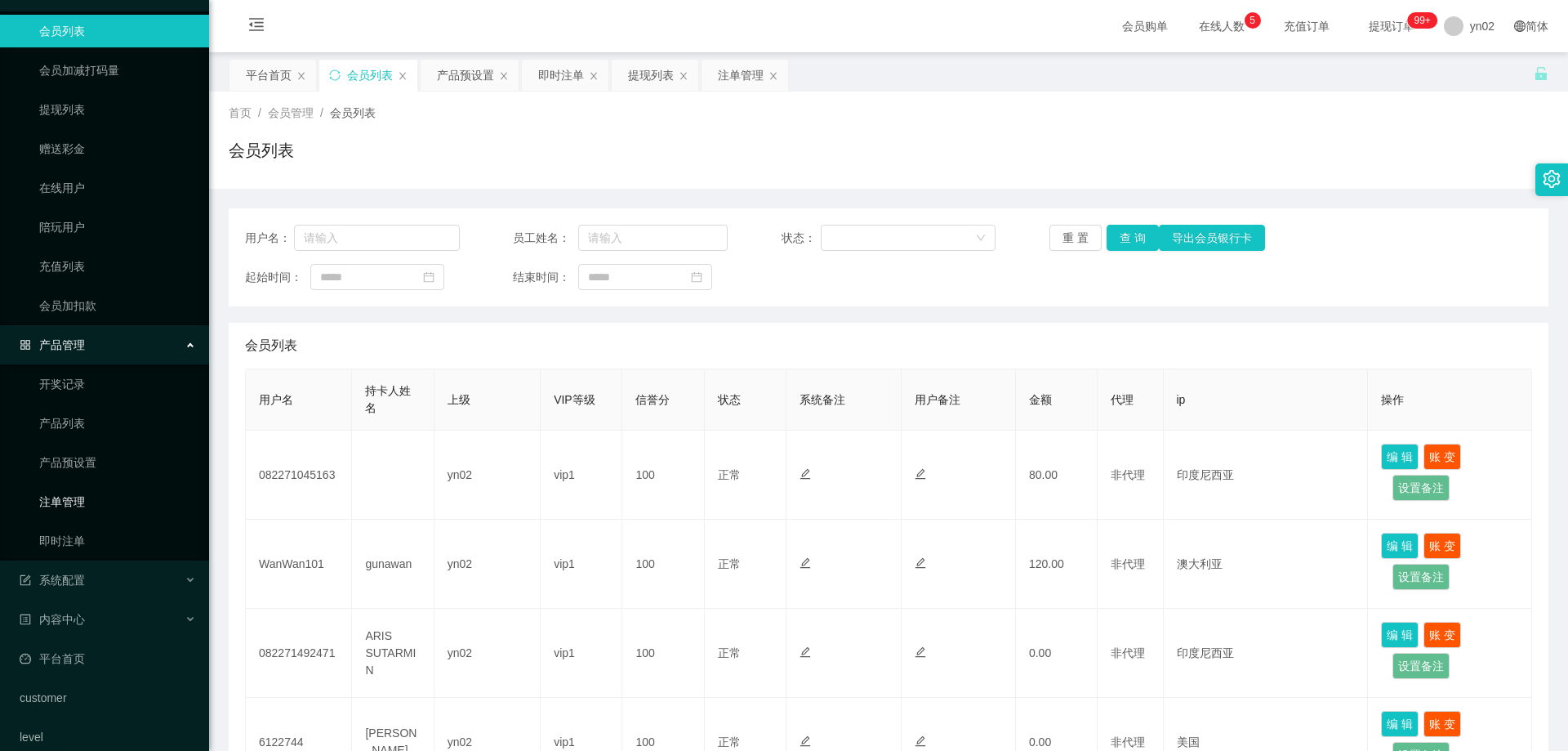
scroll to position [151, 0]
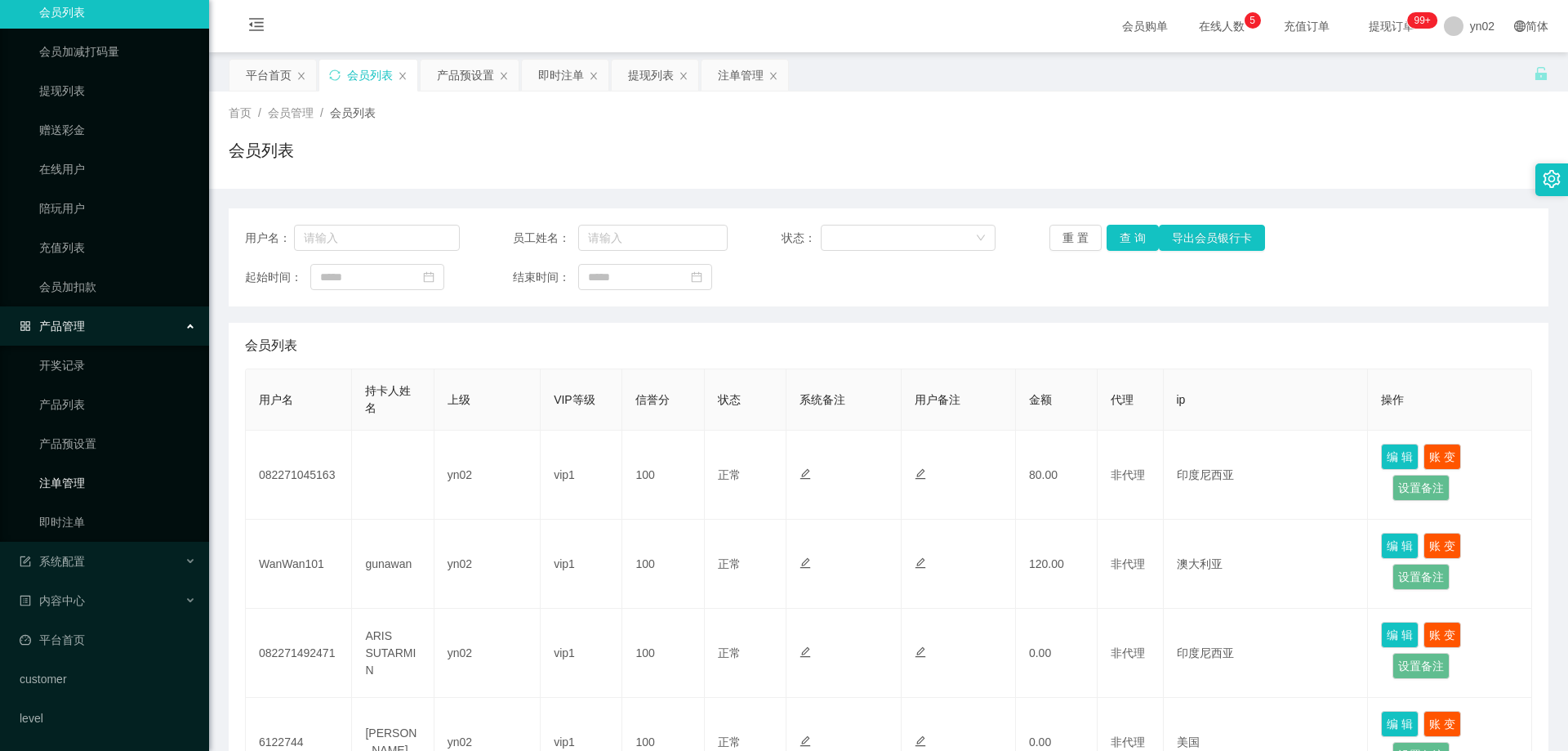
click at [105, 488] on link "注单管理" at bounding box center [118, 483] width 157 height 33
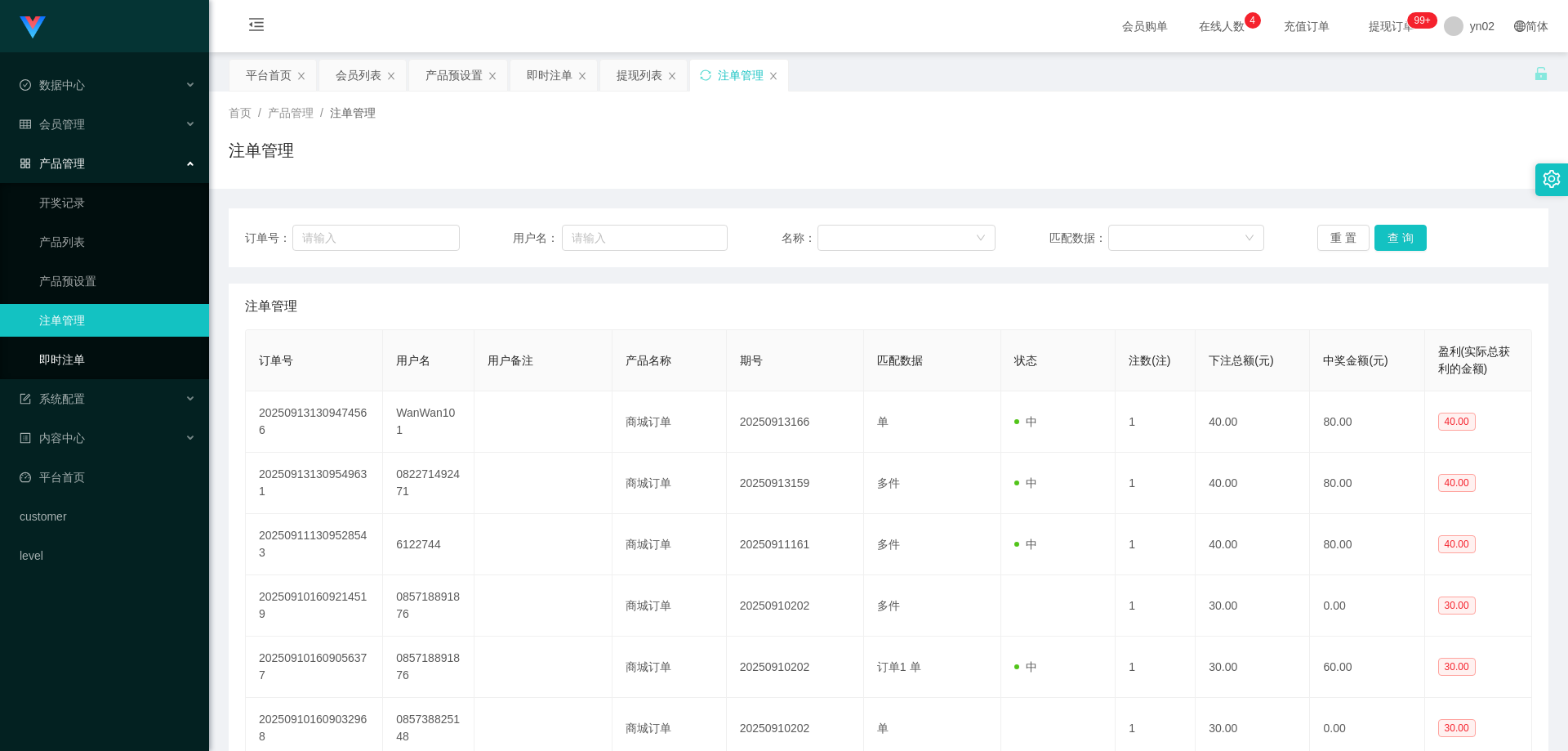
click at [71, 357] on link "即时注单" at bounding box center [118, 360] width 157 height 33
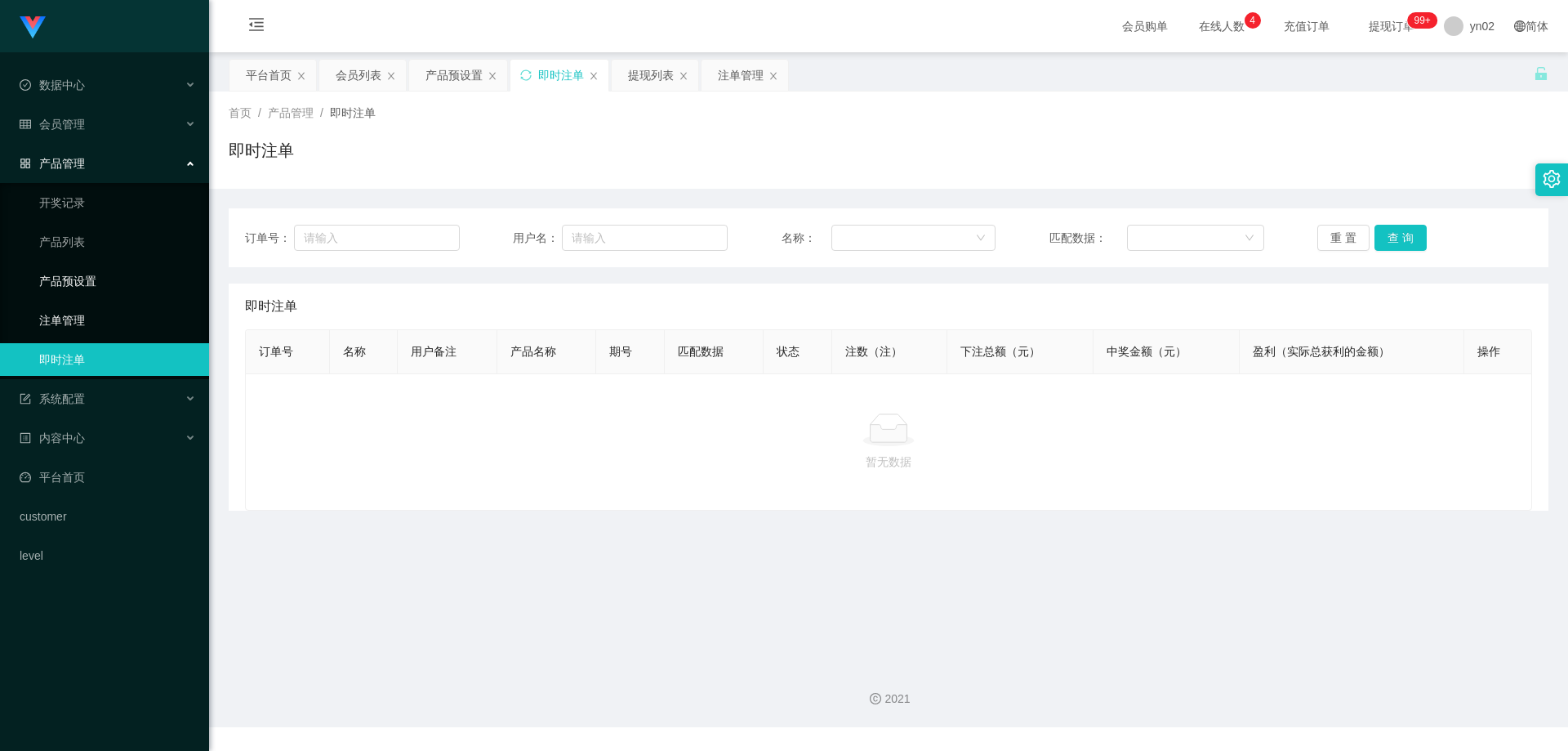
click at [127, 288] on link "产品预设置" at bounding box center [118, 281] width 157 height 33
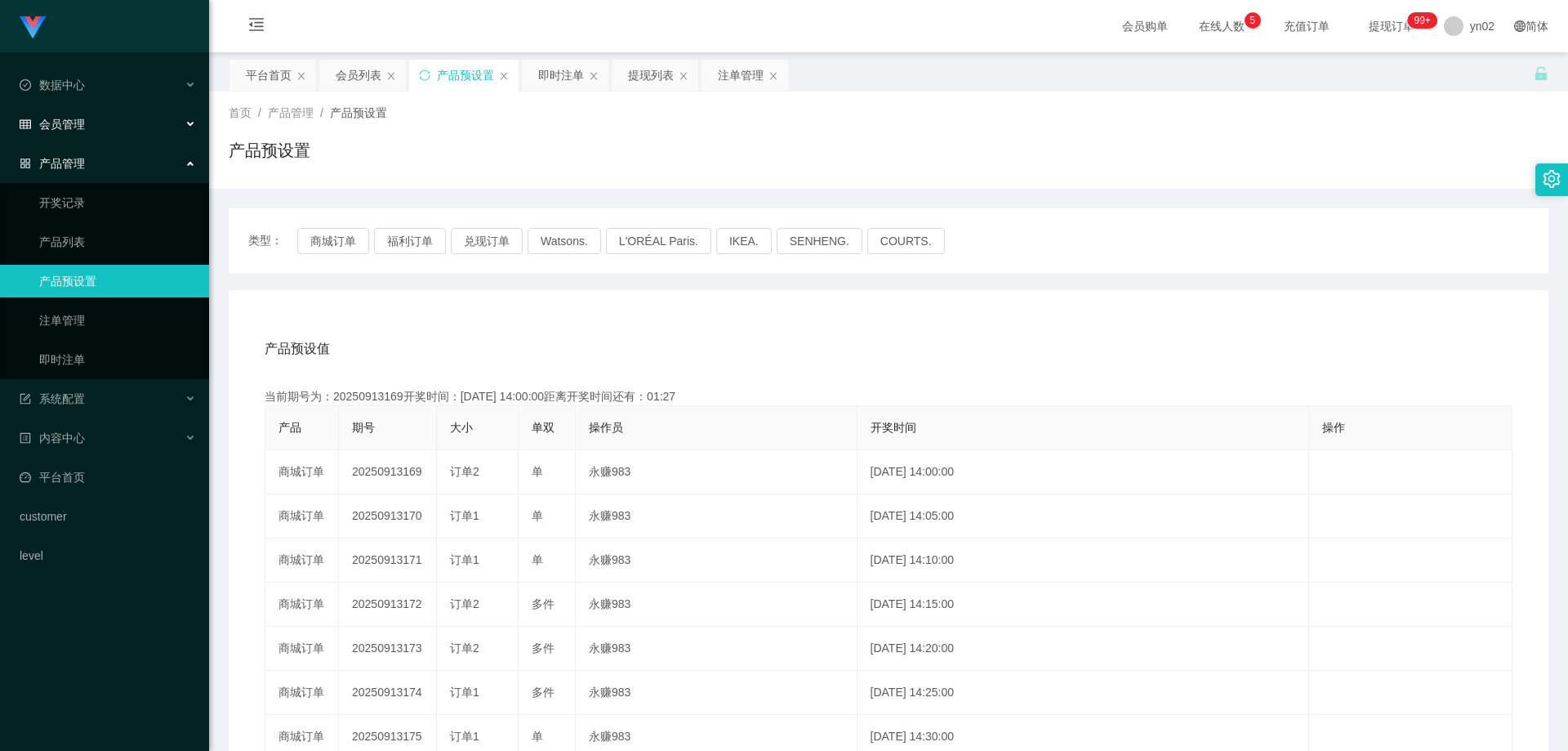
click at [109, 123] on div "会员管理" at bounding box center [104, 125] width 209 height 33
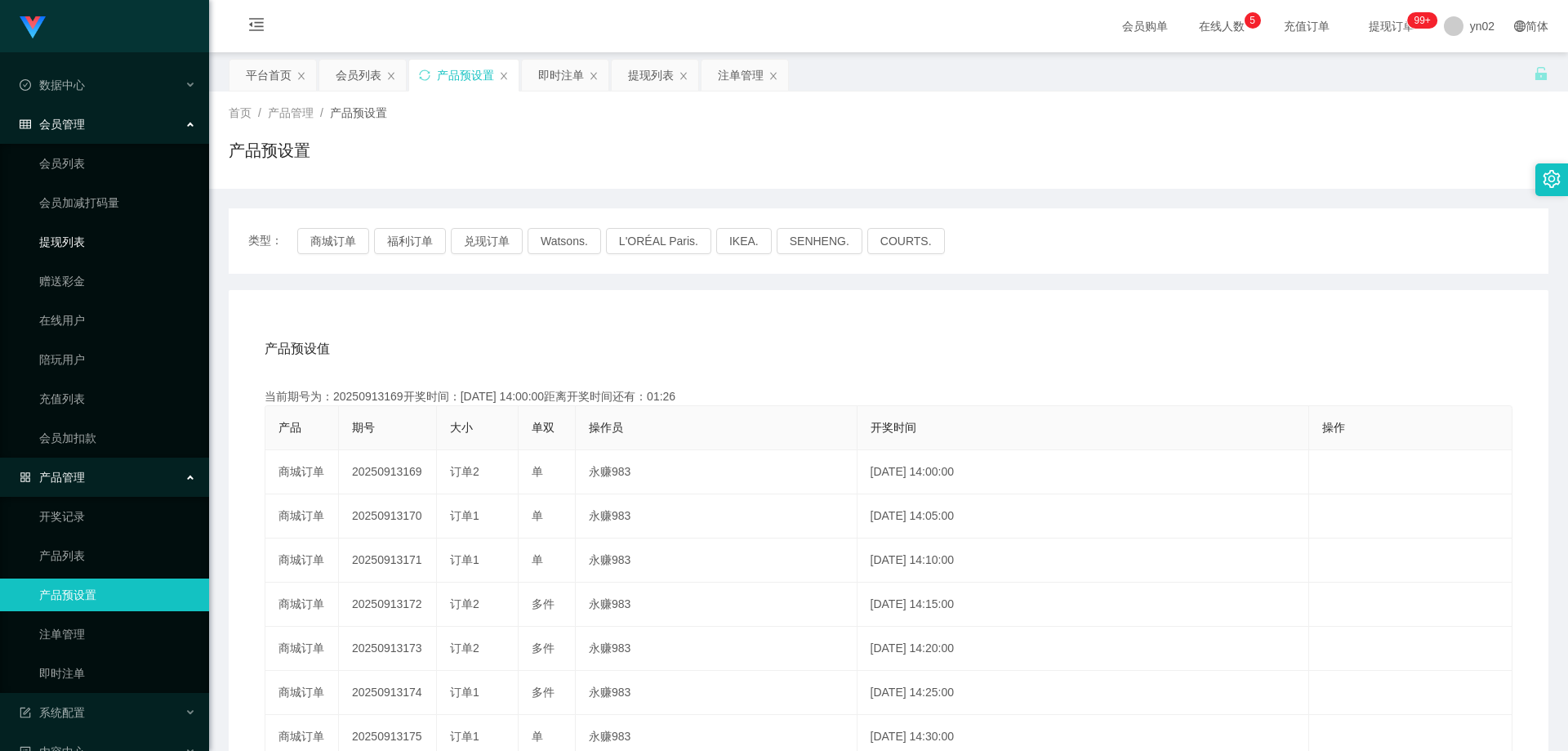
click at [82, 248] on link "提现列表" at bounding box center [118, 242] width 157 height 33
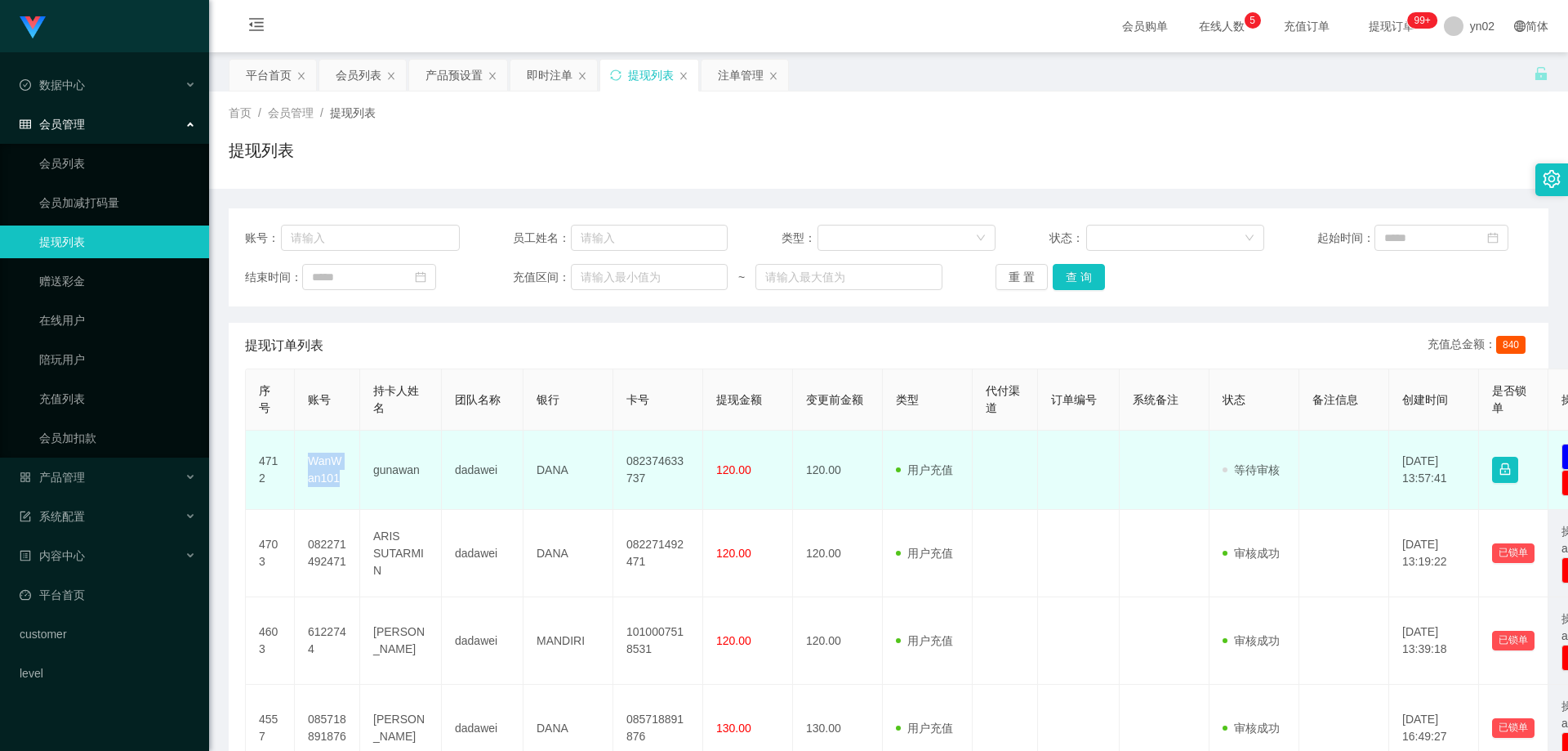
drag, startPoint x: 345, startPoint y: 487, endPoint x: 309, endPoint y: 468, distance: 40.7
click at [309, 468] on td "WanWan101" at bounding box center [328, 470] width 66 height 79
copy td "WanWan101"
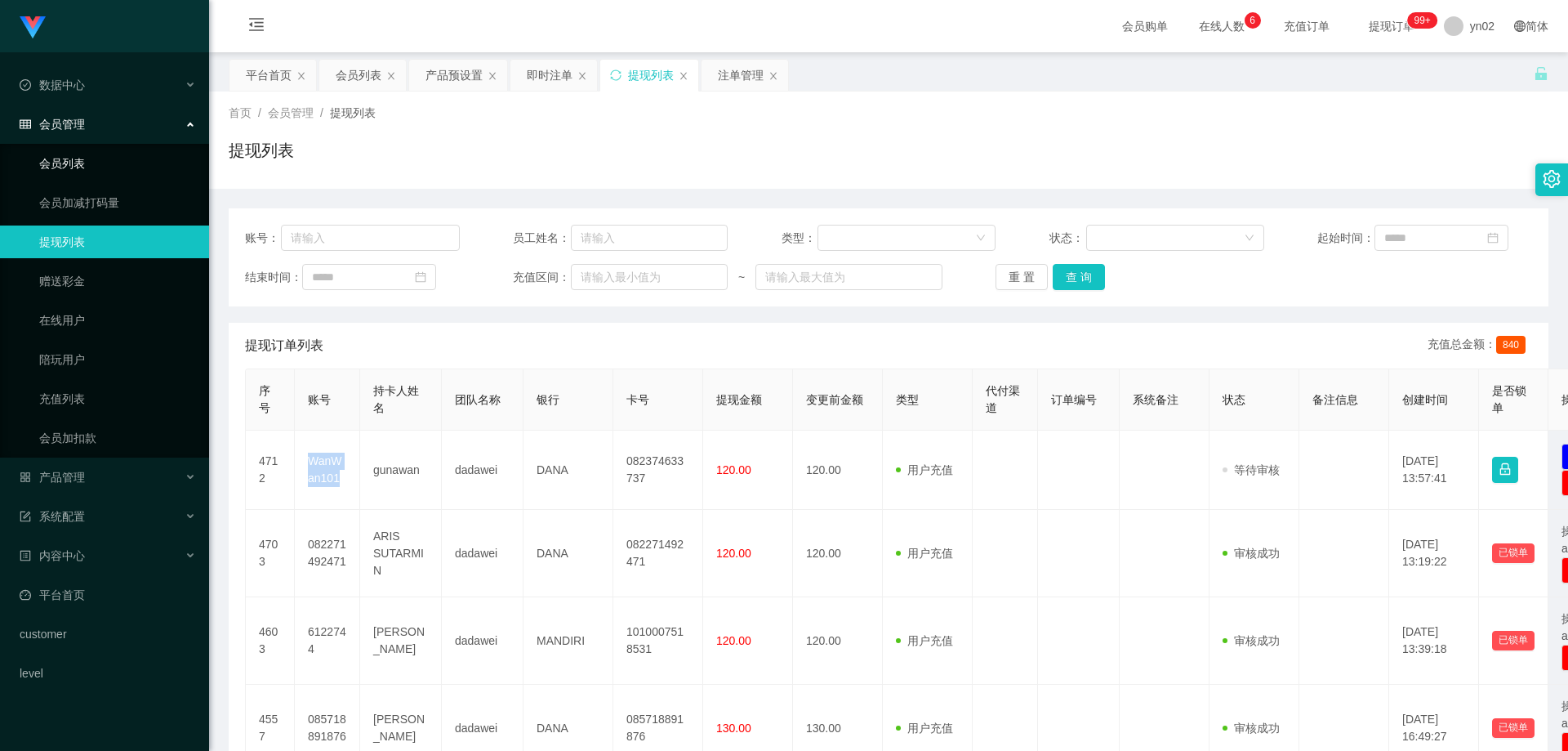
click at [90, 160] on link "会员列表" at bounding box center [118, 163] width 157 height 33
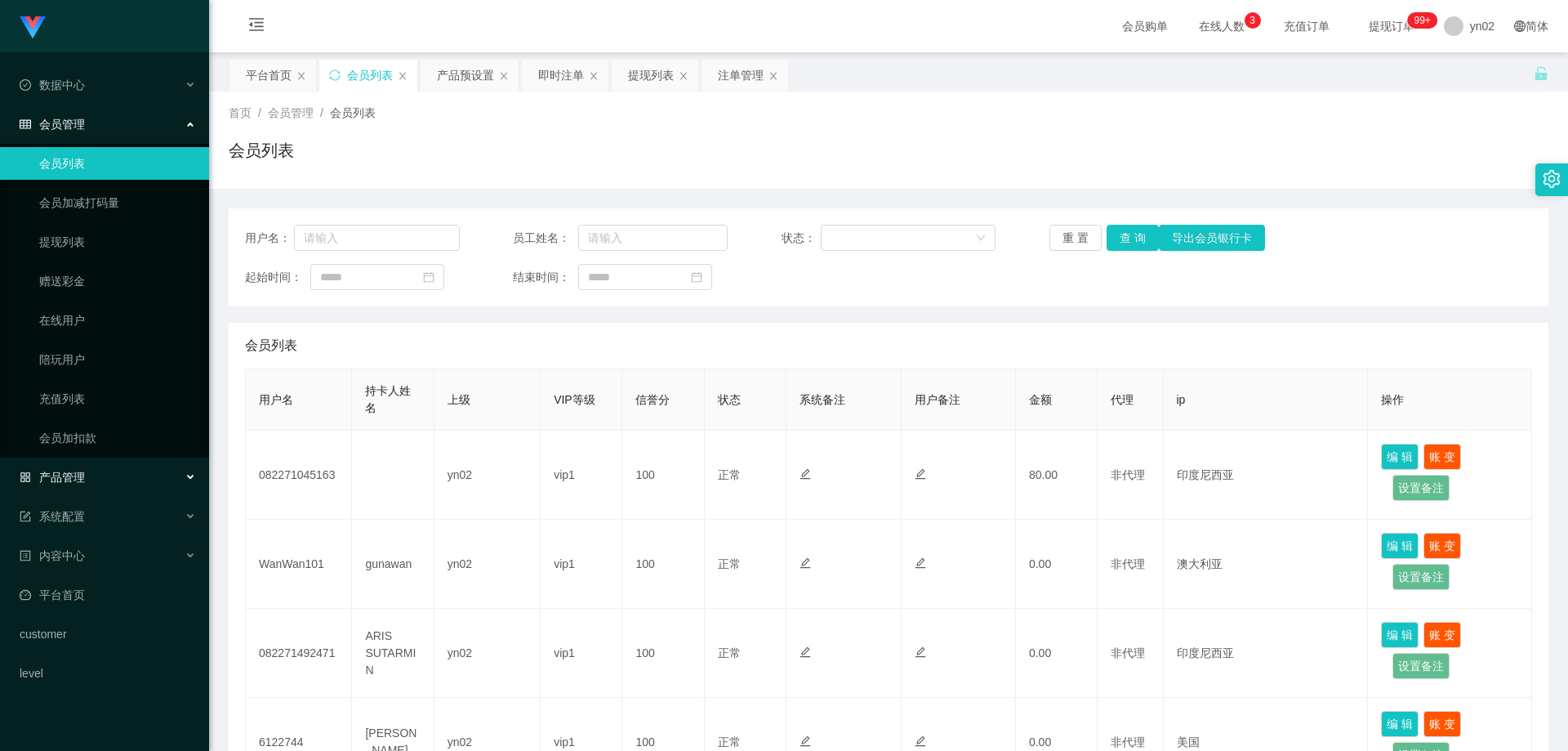
drag, startPoint x: 95, startPoint y: 473, endPoint x: 112, endPoint y: 487, distance: 22.0
click at [95, 473] on div "产品管理" at bounding box center [104, 477] width 209 height 33
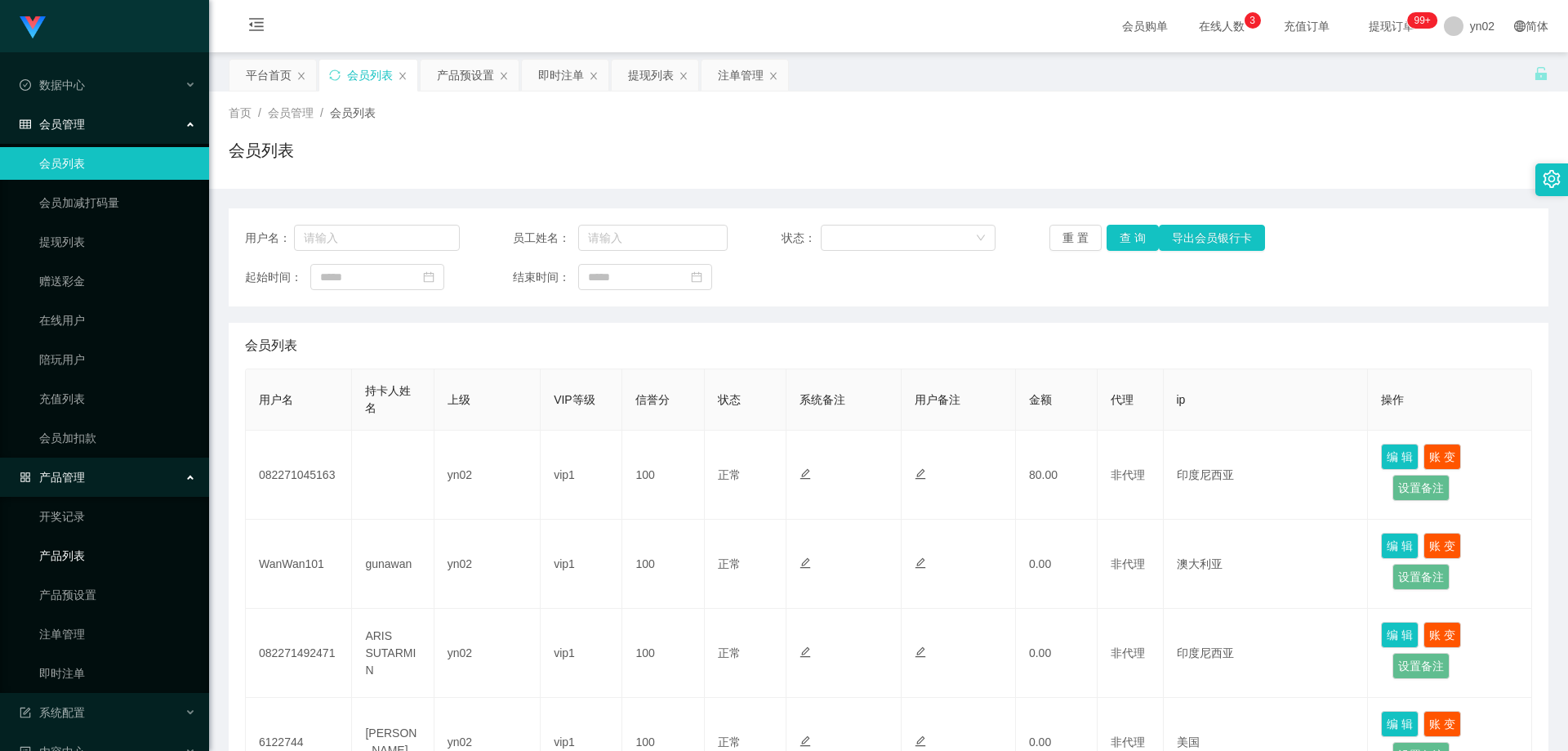
scroll to position [82, 0]
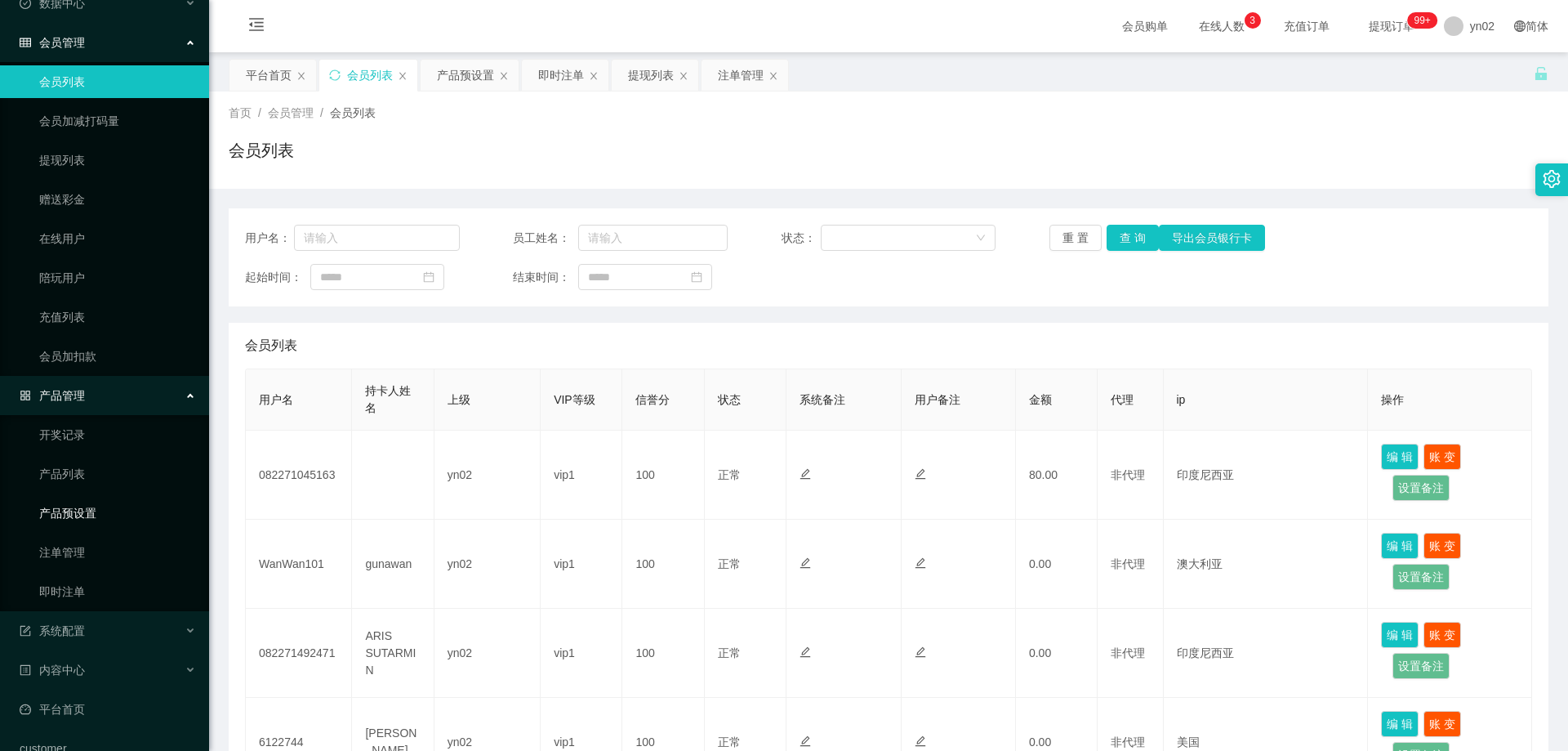
click at [120, 515] on link "产品预设置" at bounding box center [118, 513] width 157 height 33
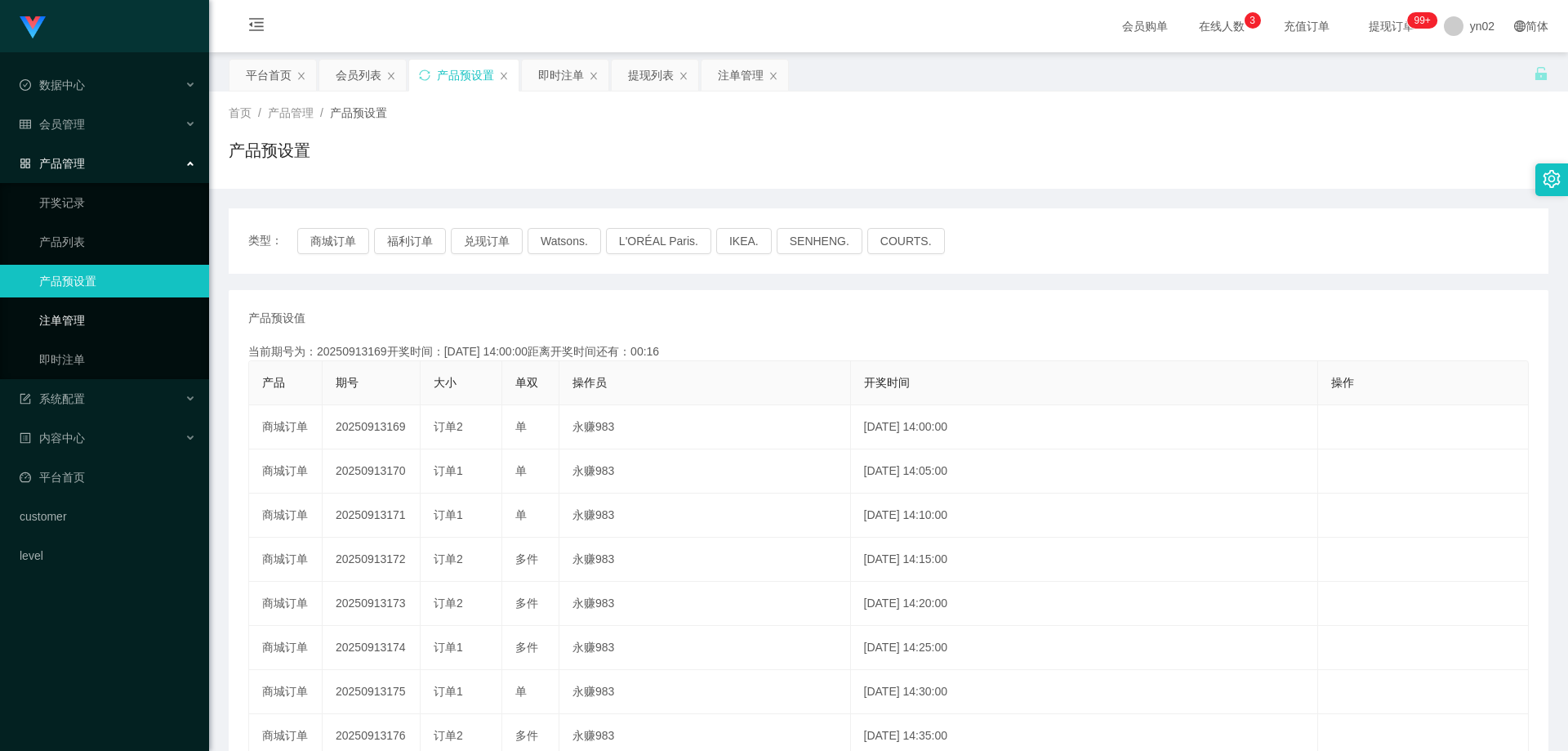
click at [86, 331] on link "注单管理" at bounding box center [118, 320] width 157 height 33
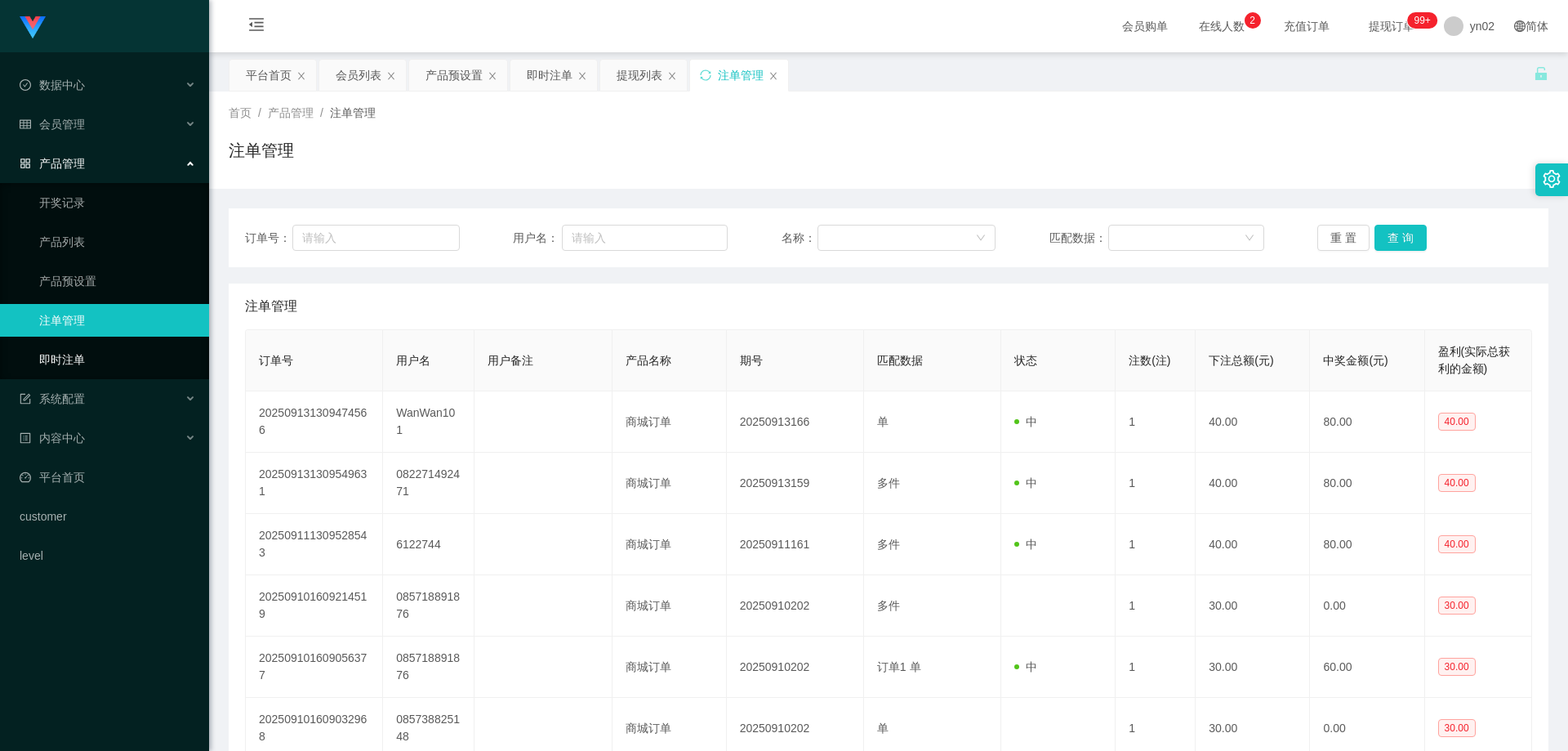
click at [93, 361] on link "即时注单" at bounding box center [118, 360] width 157 height 33
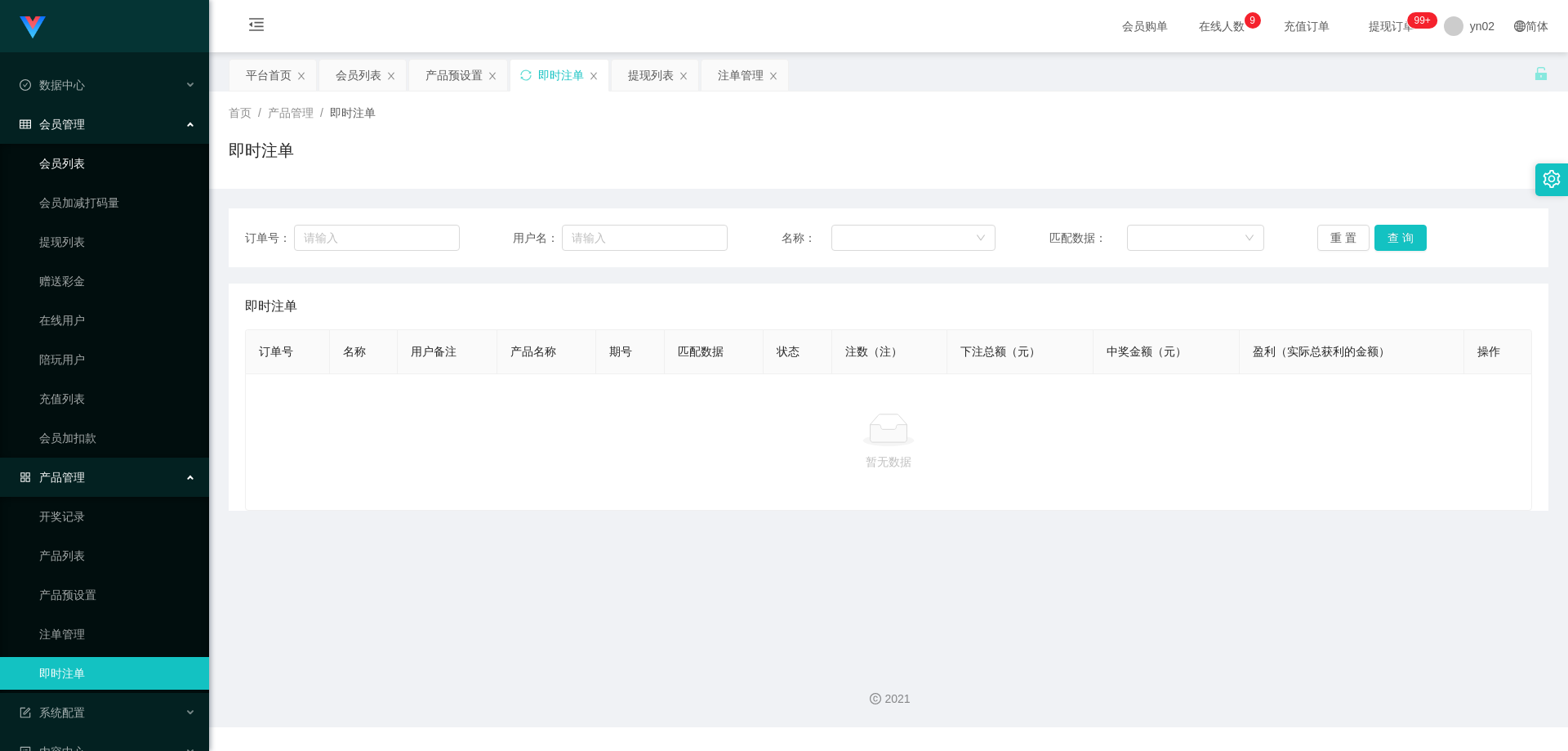
click at [90, 156] on link "会员列表" at bounding box center [118, 163] width 157 height 33
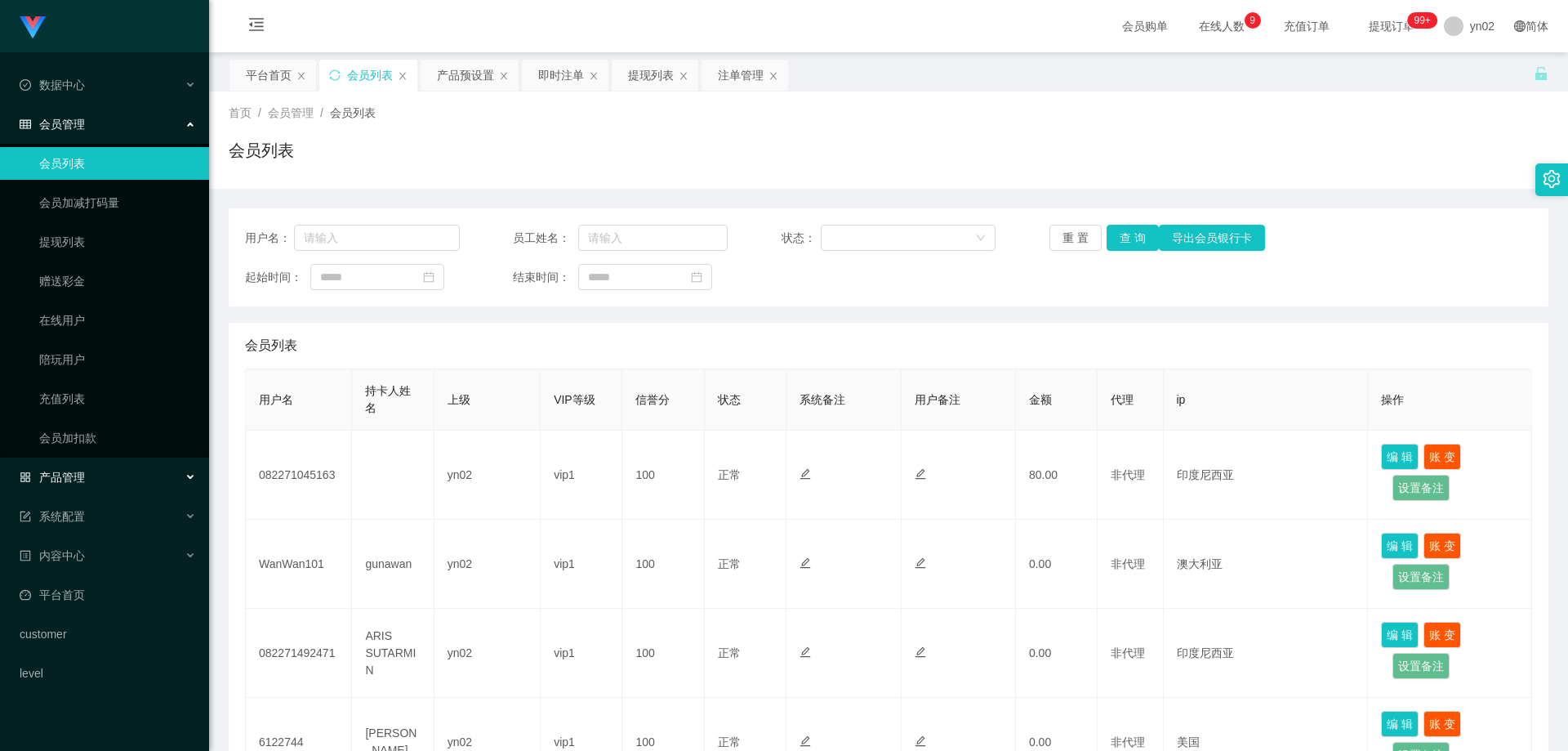
click at [121, 473] on div "产品管理" at bounding box center [104, 477] width 209 height 33
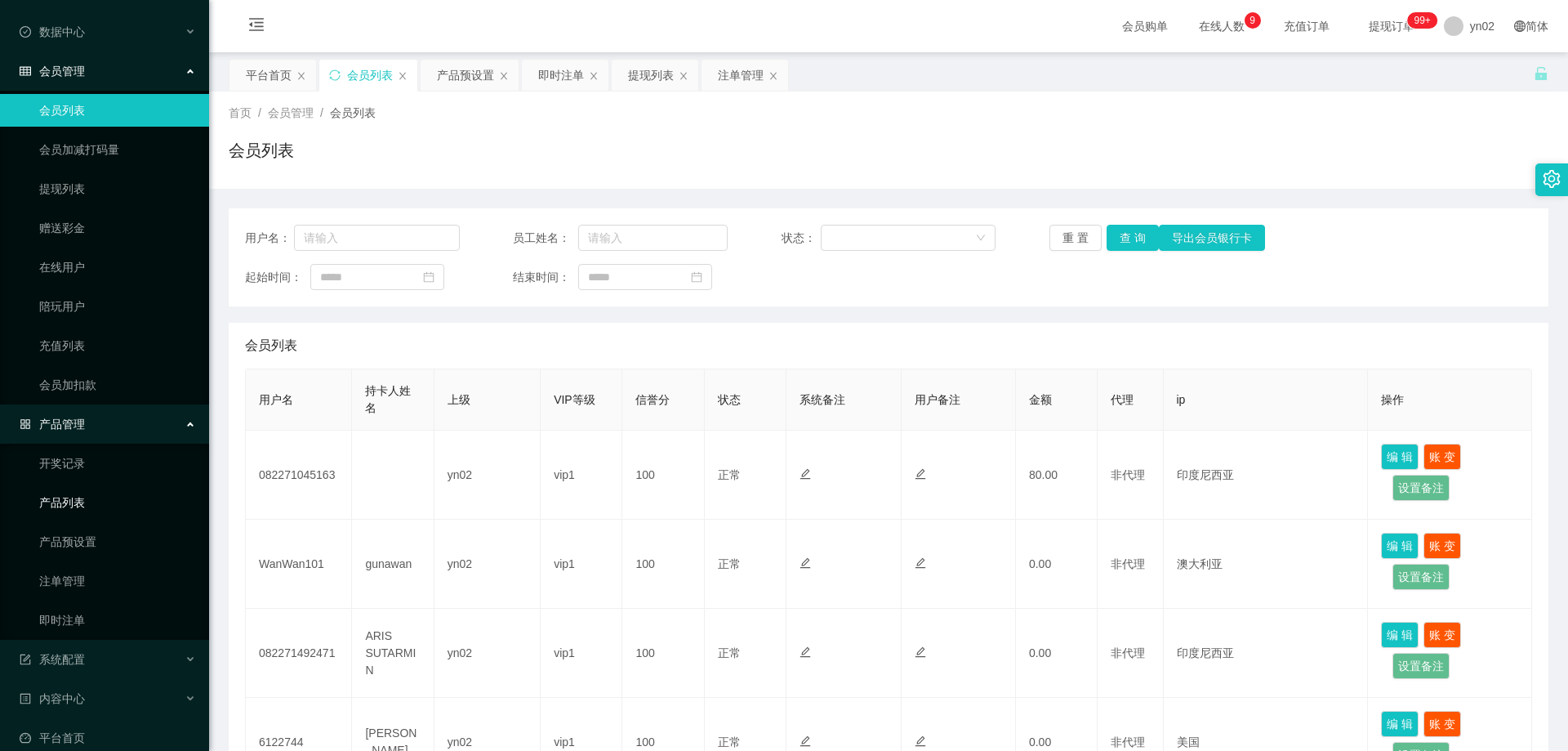
scroll to position [82, 0]
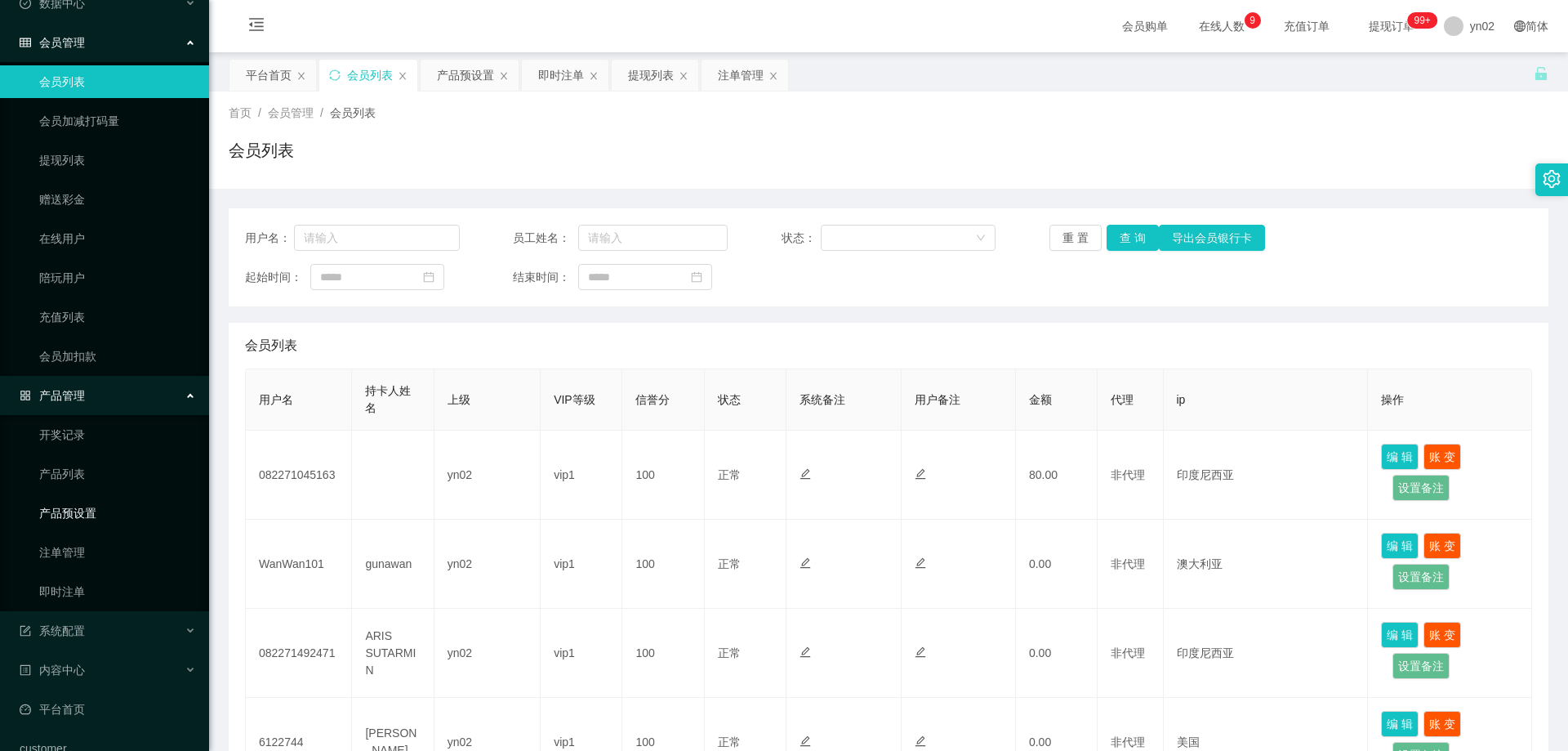
click at [120, 514] on link "产品预设置" at bounding box center [118, 513] width 157 height 33
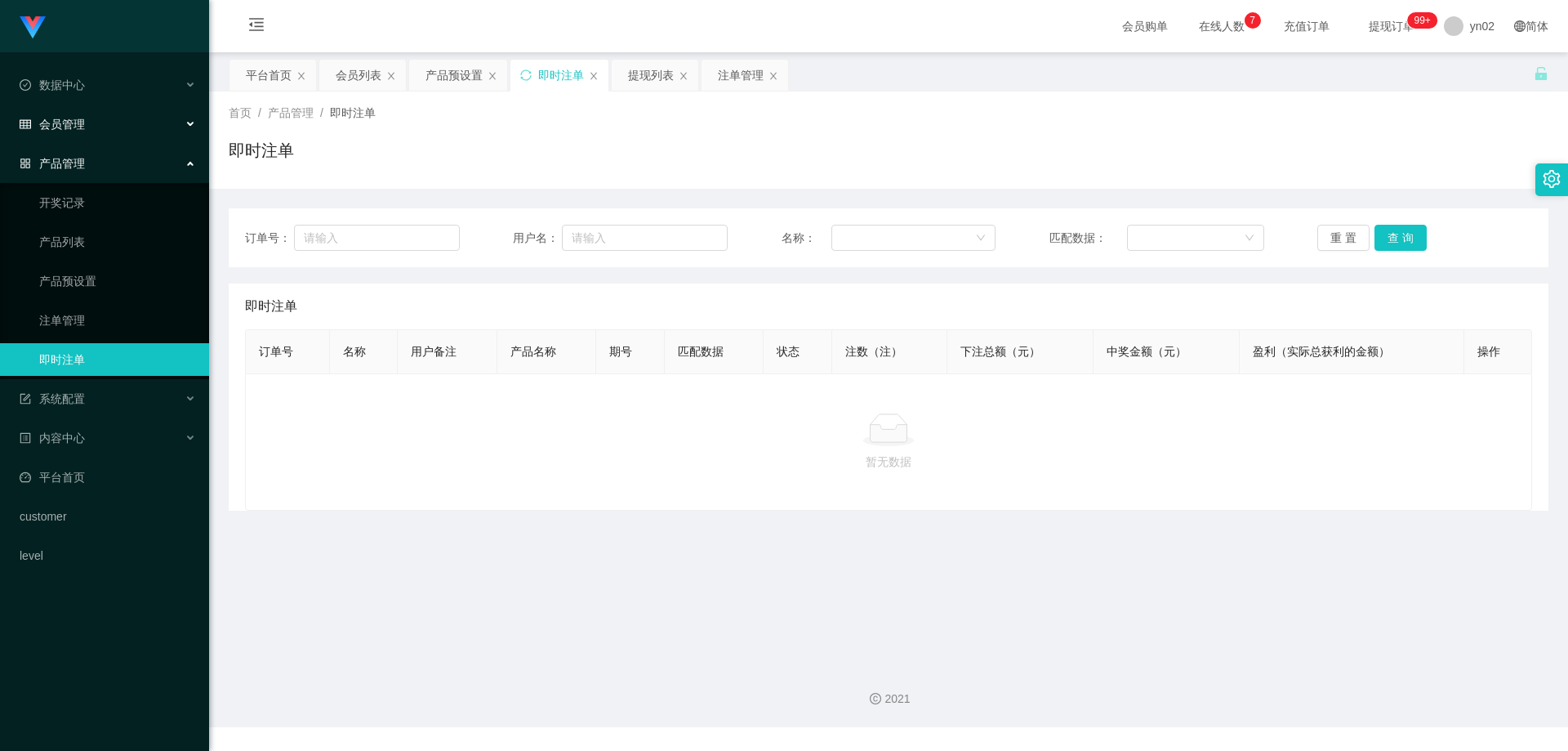
click at [84, 121] on span "会员管理" at bounding box center [52, 125] width 66 height 14
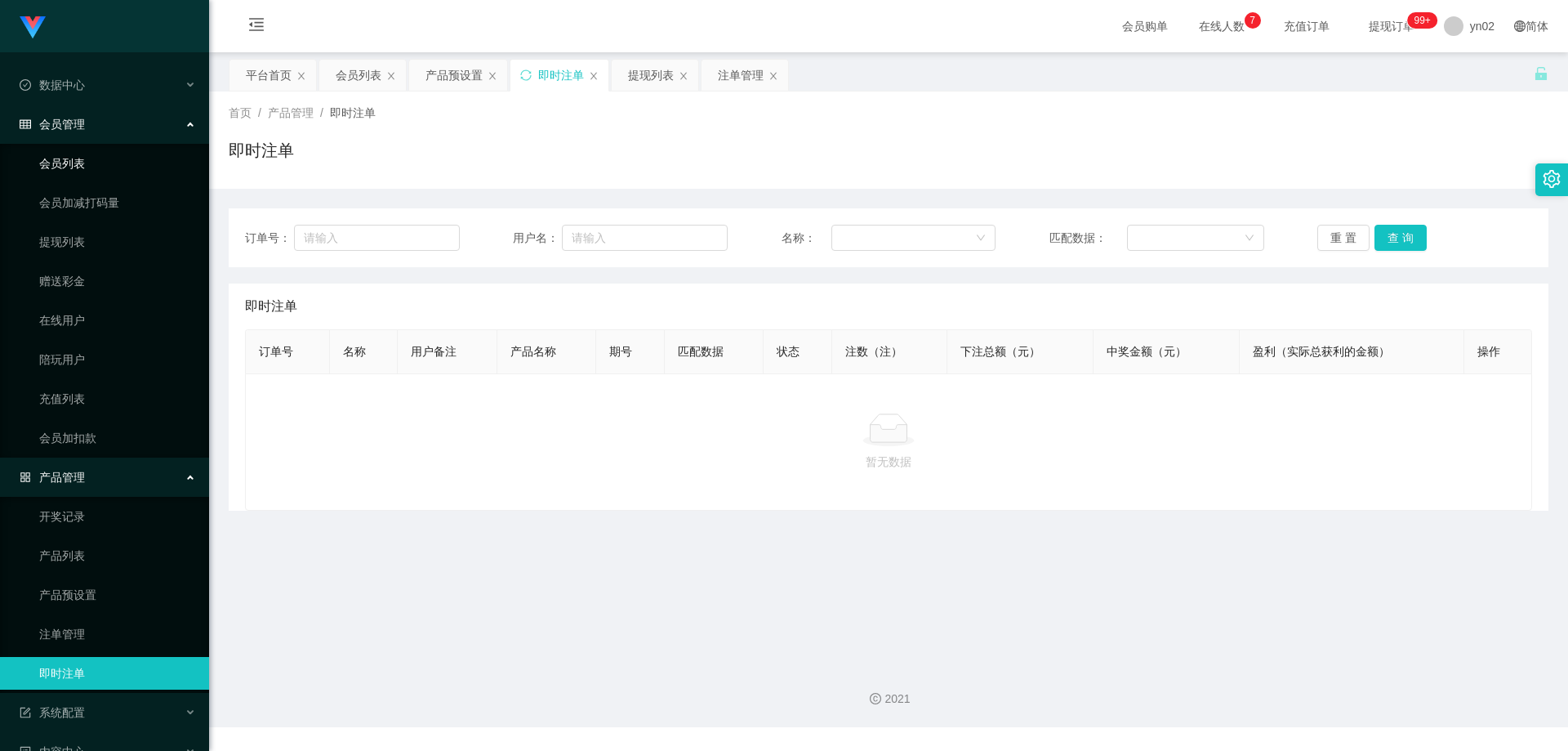
click at [82, 165] on link "会员列表" at bounding box center [118, 163] width 157 height 33
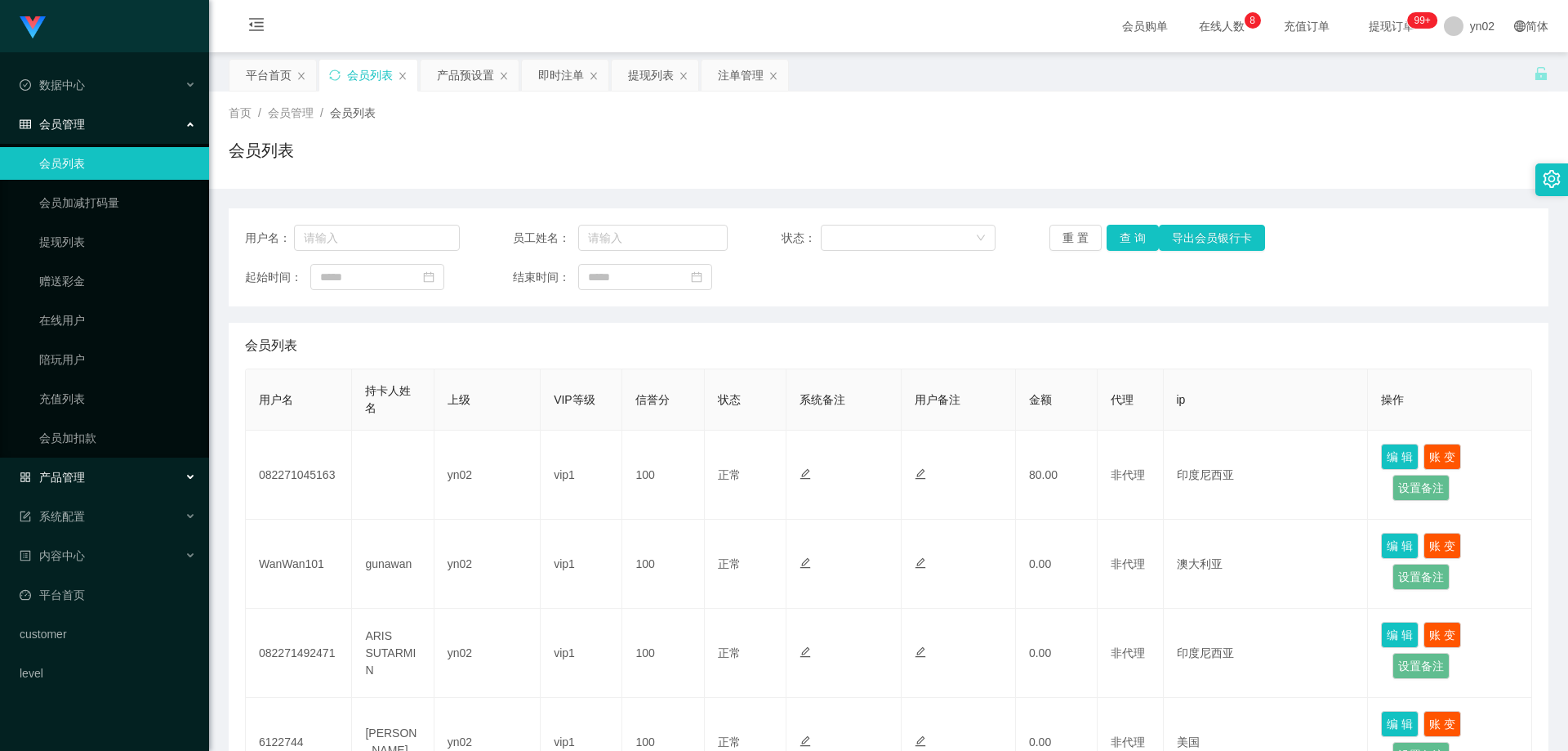
click at [103, 479] on div "产品管理" at bounding box center [104, 477] width 209 height 33
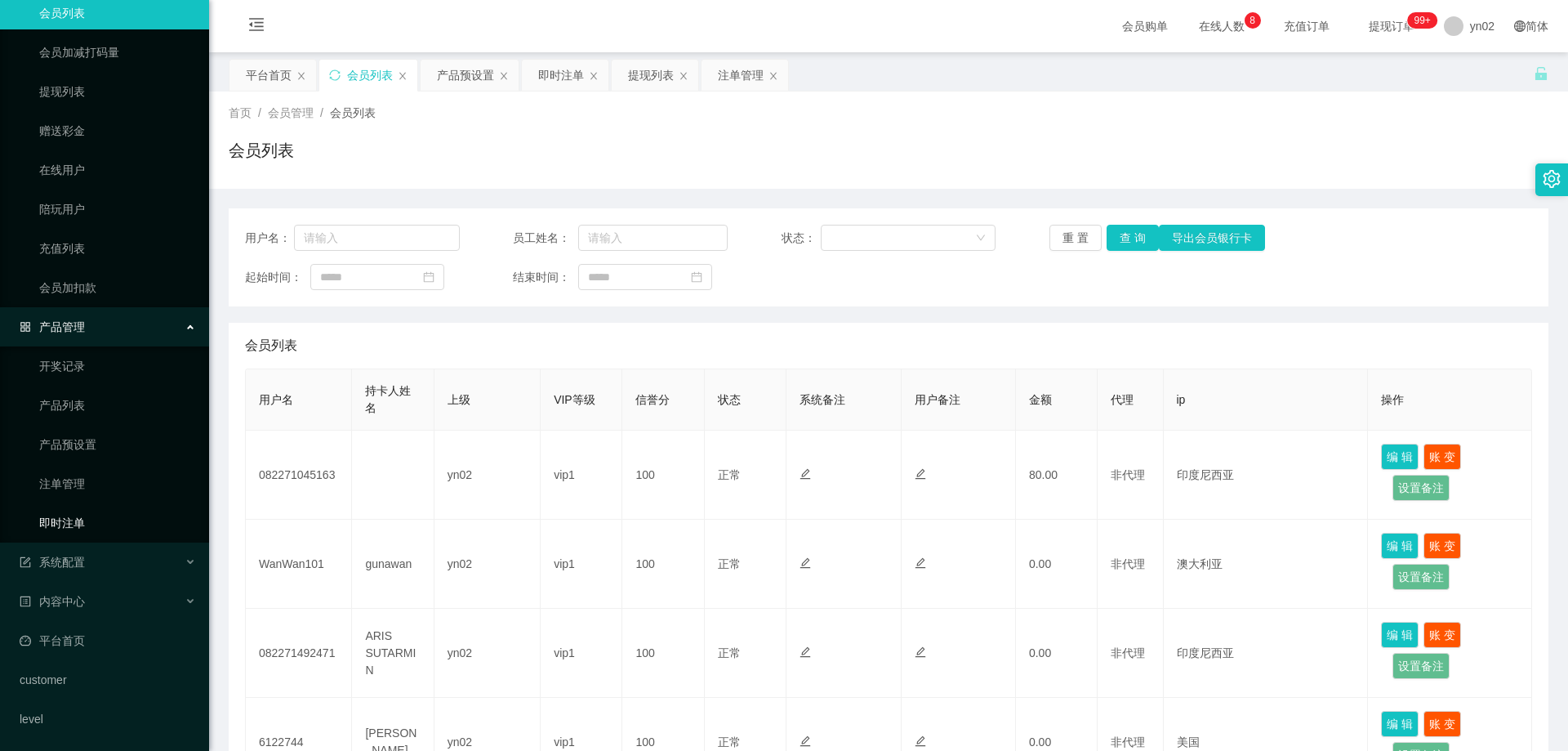
scroll to position [151, 0]
click at [93, 524] on link "即时注单" at bounding box center [118, 522] width 157 height 33
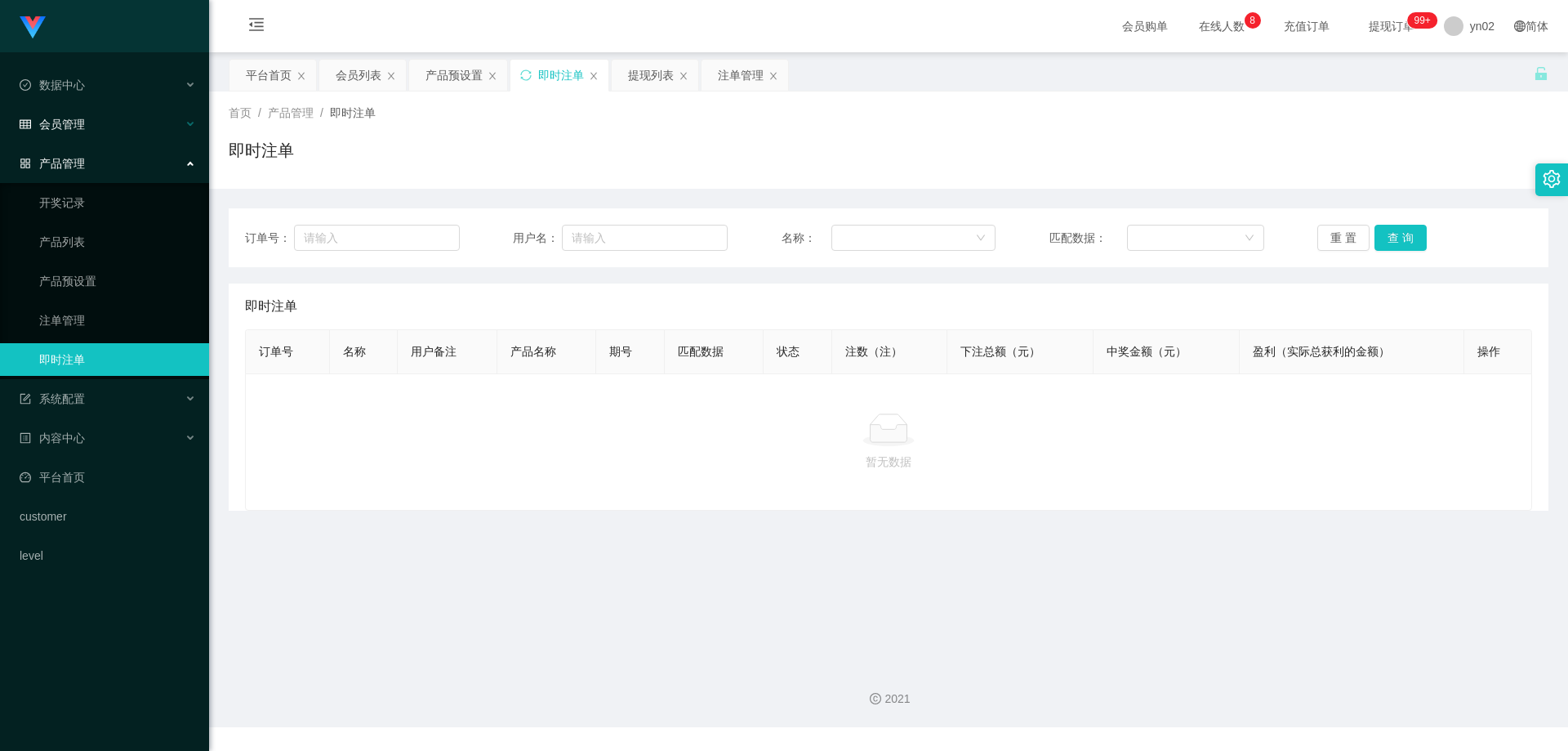
click at [82, 126] on span "会员管理" at bounding box center [52, 125] width 66 height 14
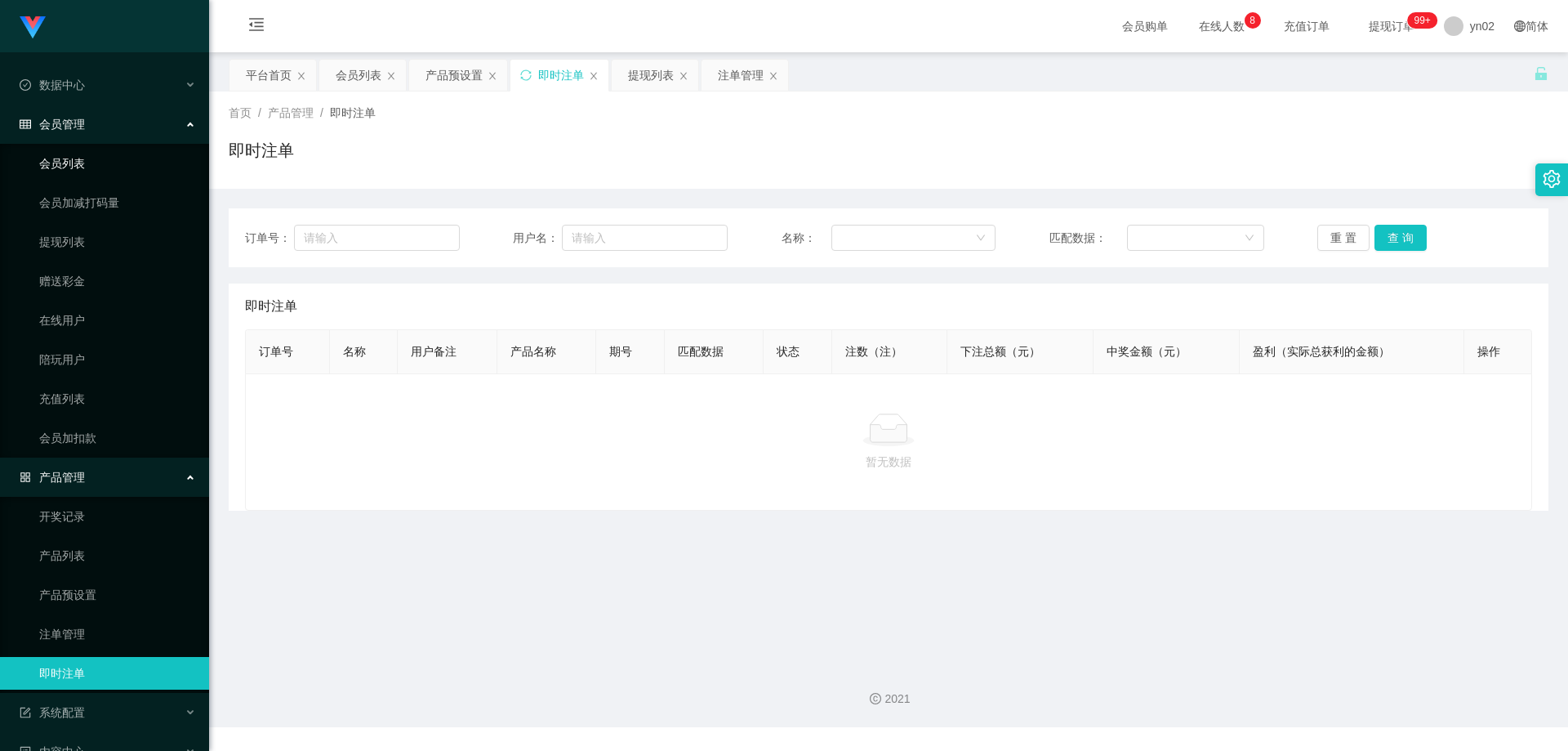
click at [83, 156] on link "会员列表" at bounding box center [118, 163] width 157 height 33
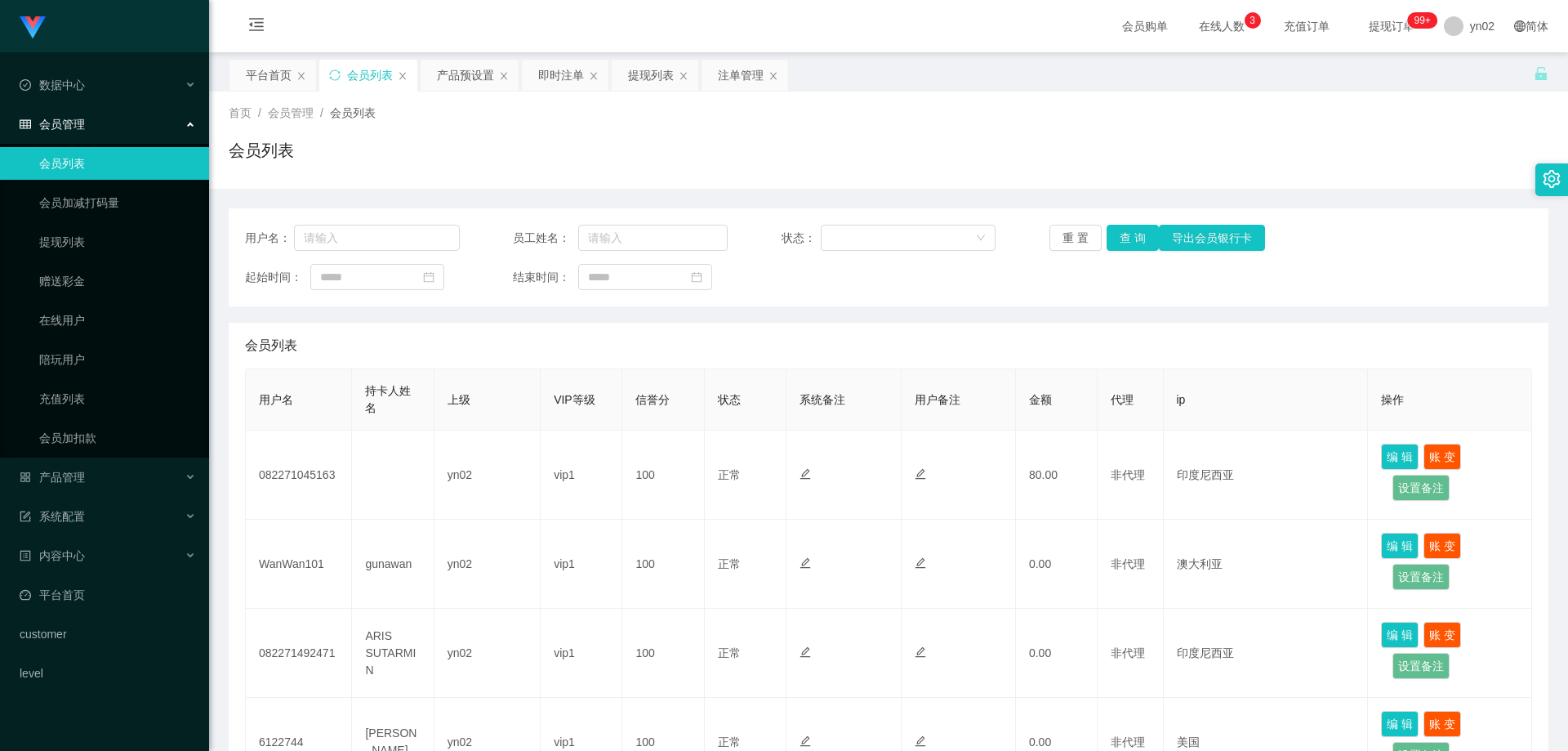
click at [1368, 328] on div "会员列表" at bounding box center [889, 345] width 1287 height 45
click at [106, 478] on div "产品管理" at bounding box center [104, 477] width 209 height 33
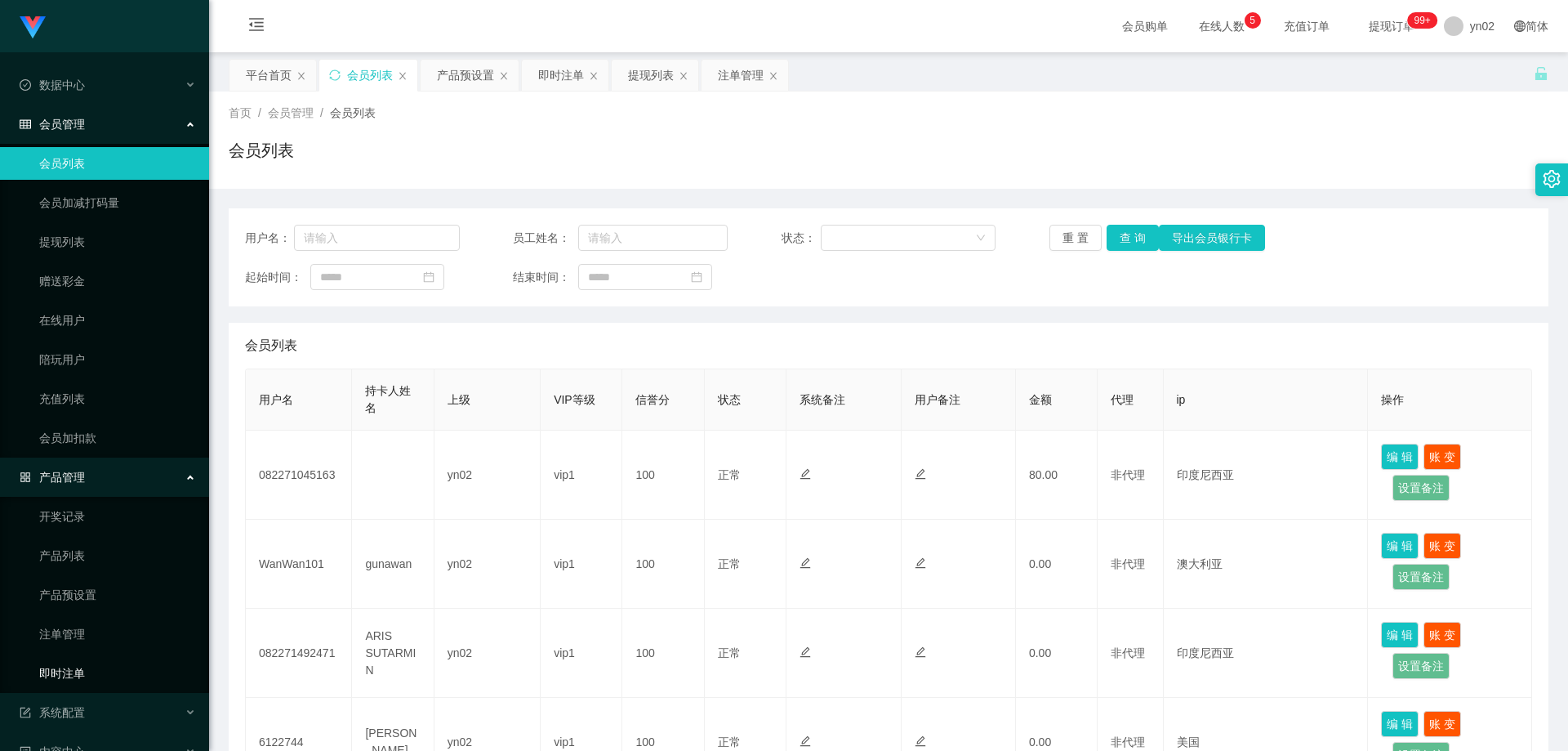
click at [87, 665] on link "即时注单" at bounding box center [118, 674] width 157 height 33
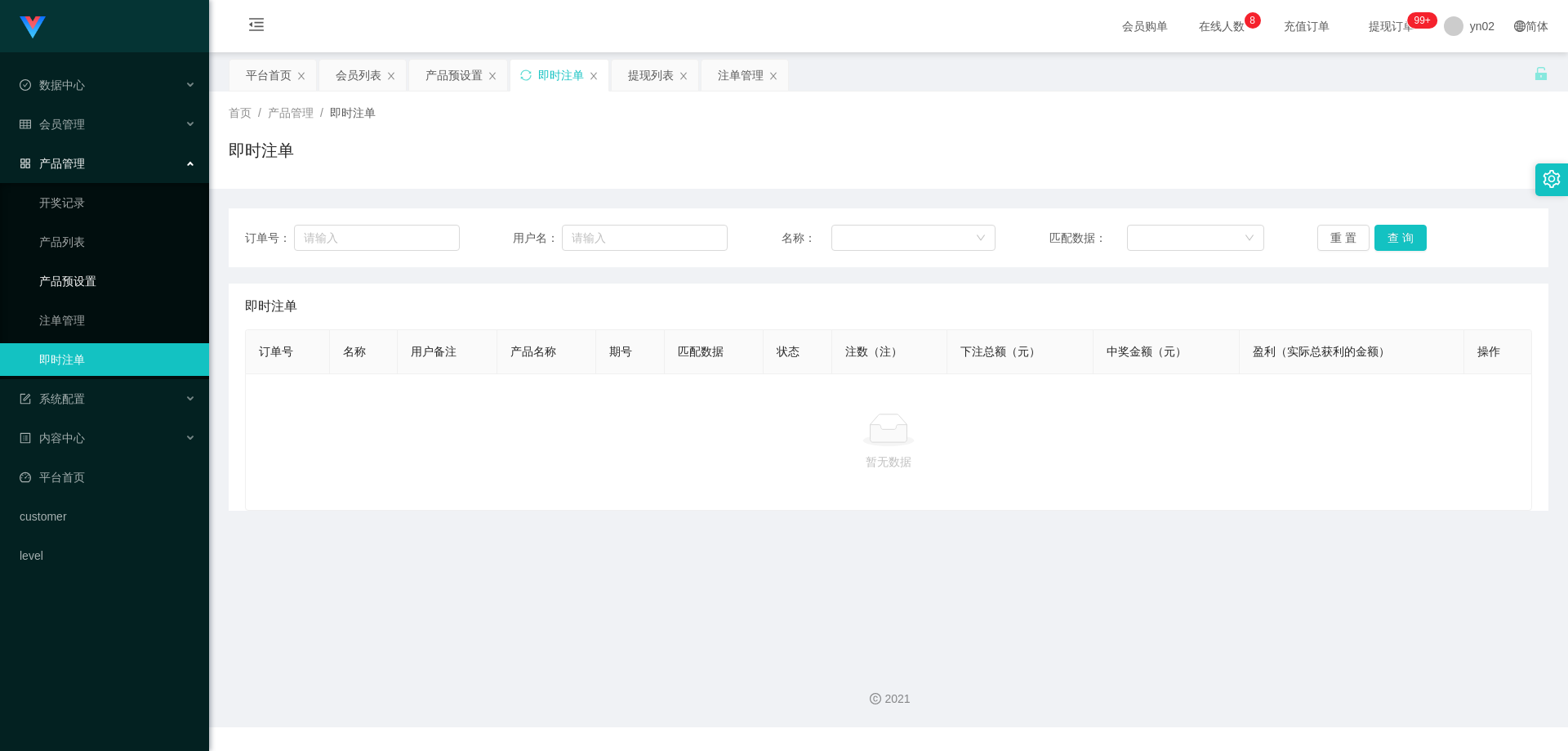
drag, startPoint x: 91, startPoint y: 279, endPoint x: 140, endPoint y: 295, distance: 51.5
click at [91, 279] on link "产品预设置" at bounding box center [118, 281] width 157 height 33
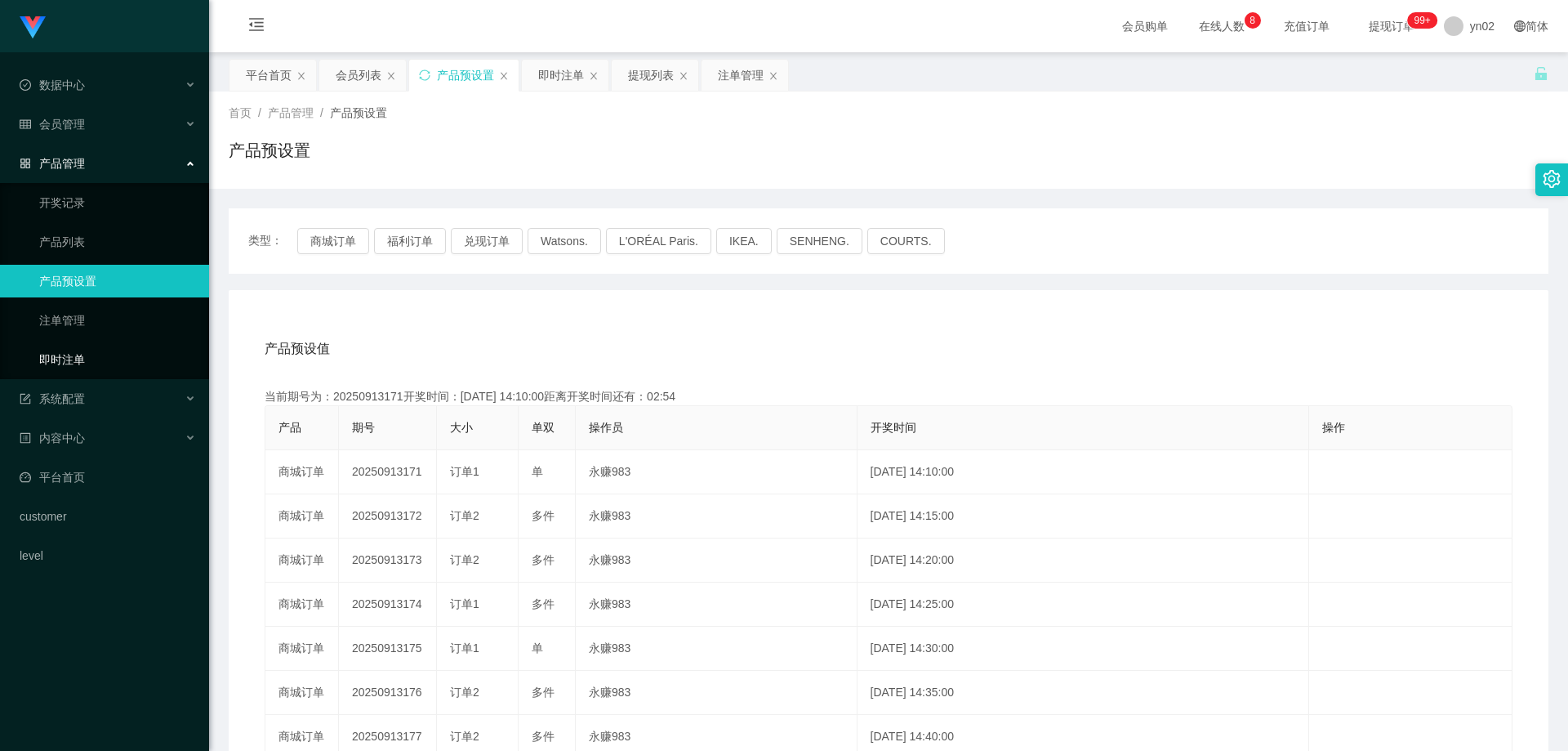
click at [92, 357] on link "即时注单" at bounding box center [118, 360] width 157 height 33
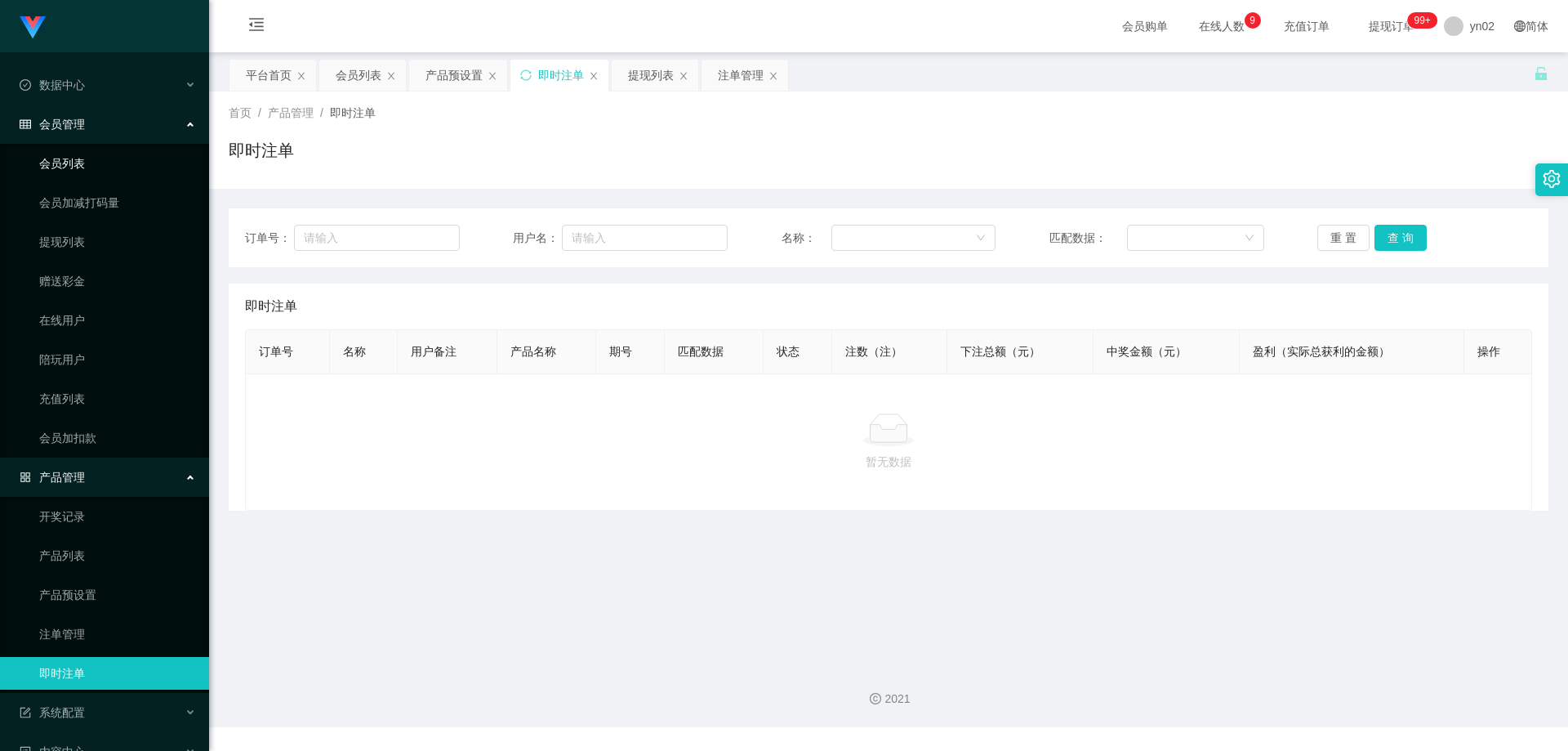
click at [76, 161] on link "会员列表" at bounding box center [118, 163] width 157 height 33
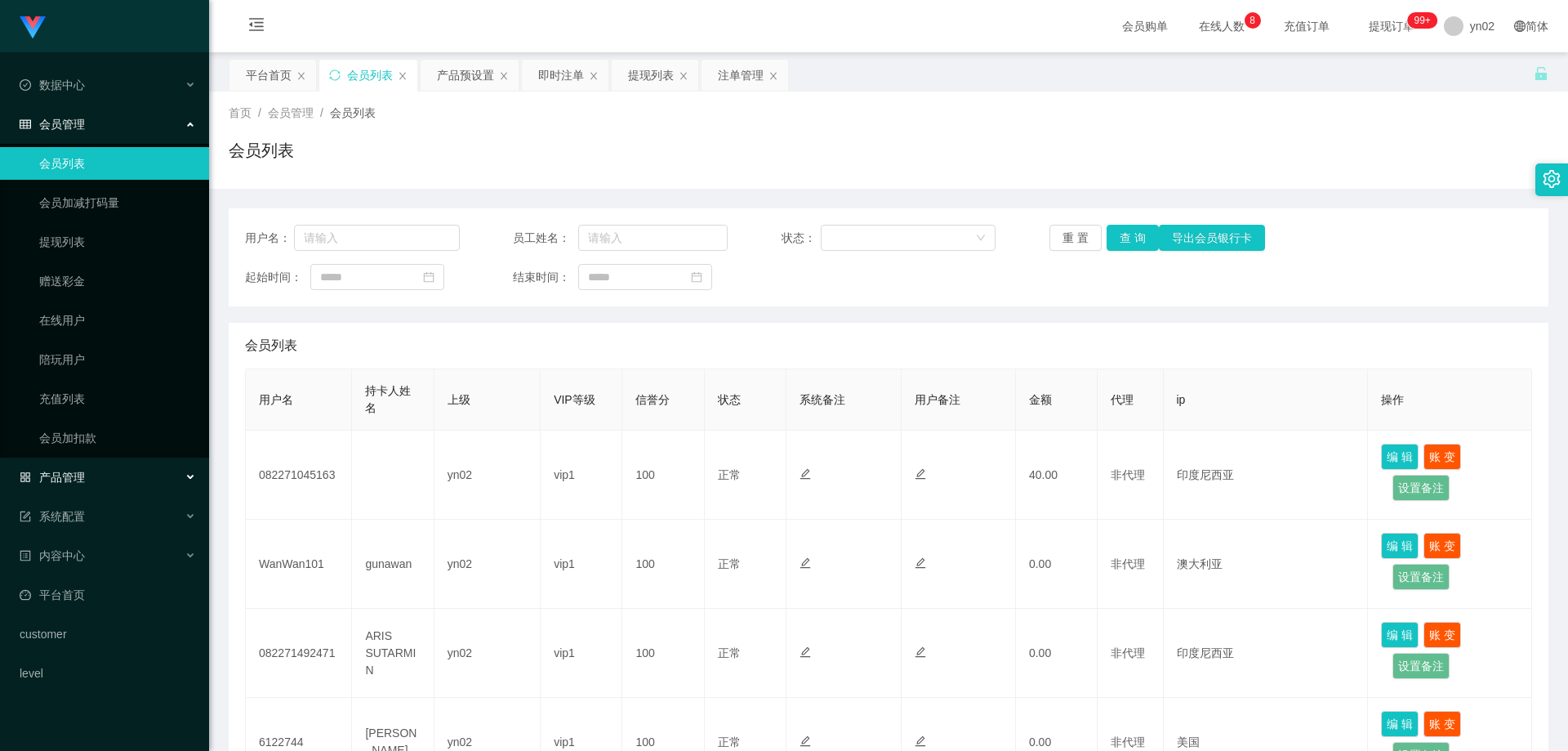
drag, startPoint x: 0, startPoint y: 0, endPoint x: 138, endPoint y: 477, distance: 496.6
click at [136, 473] on div "产品管理" at bounding box center [104, 477] width 209 height 33
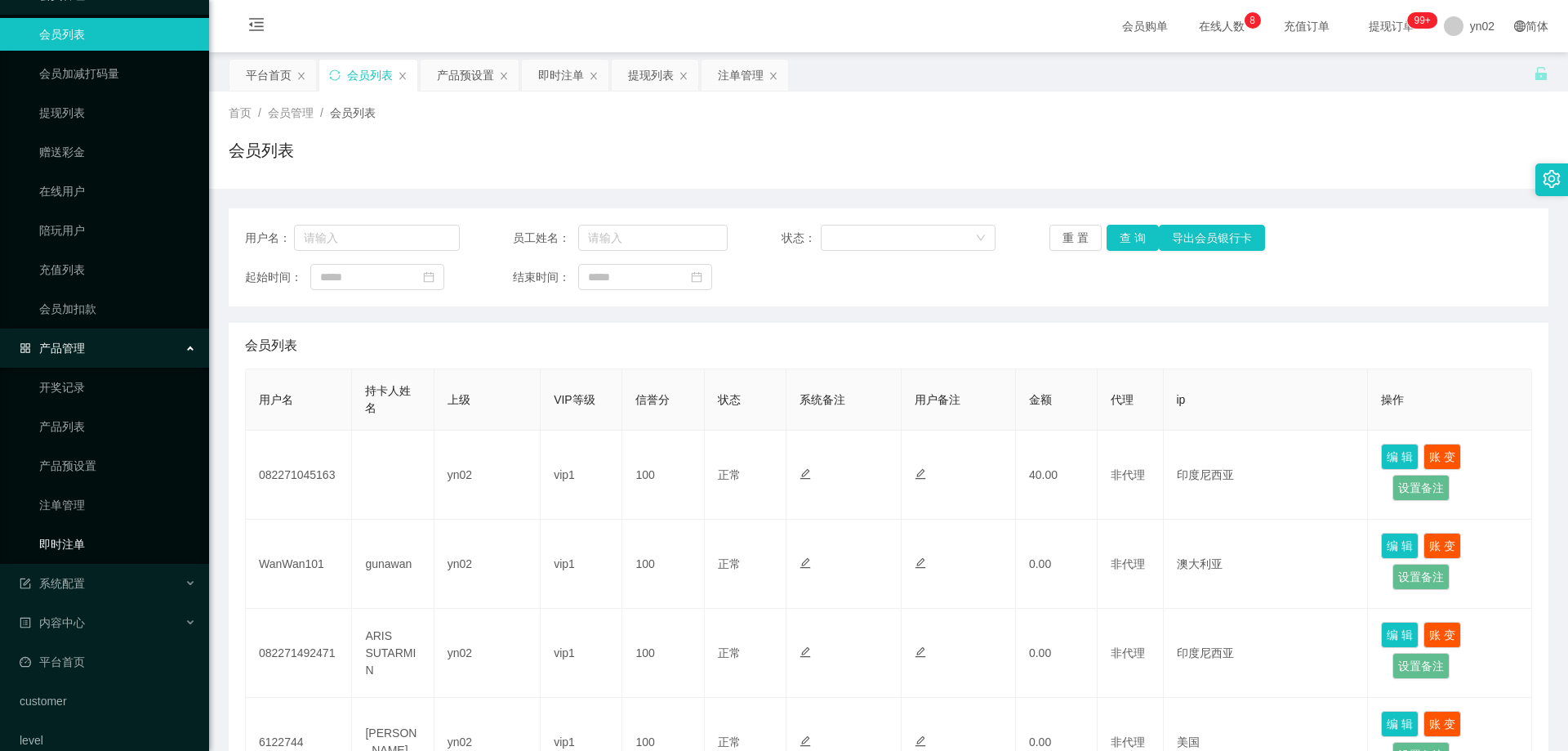
scroll to position [151, 0]
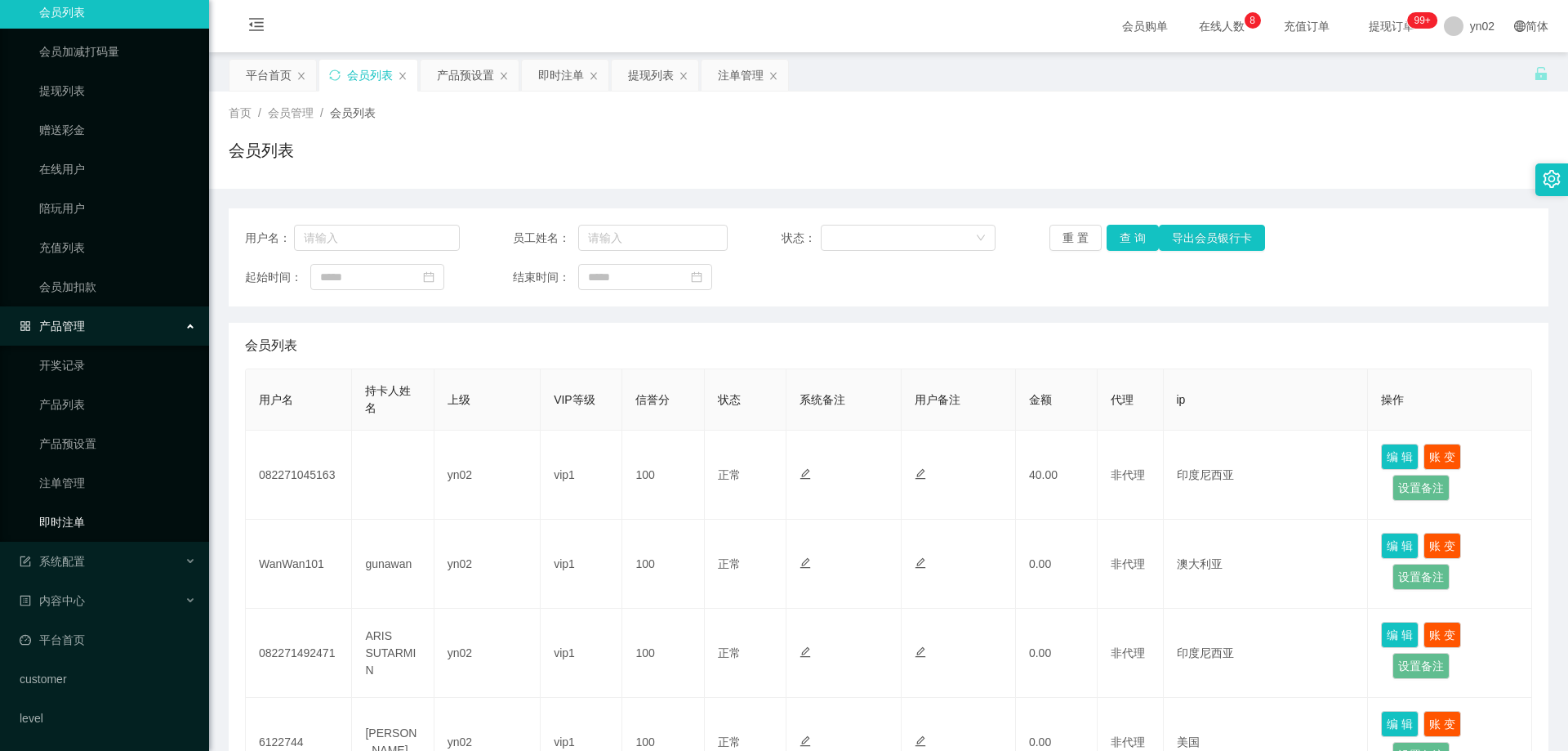
click at [100, 531] on link "即时注单" at bounding box center [118, 522] width 157 height 33
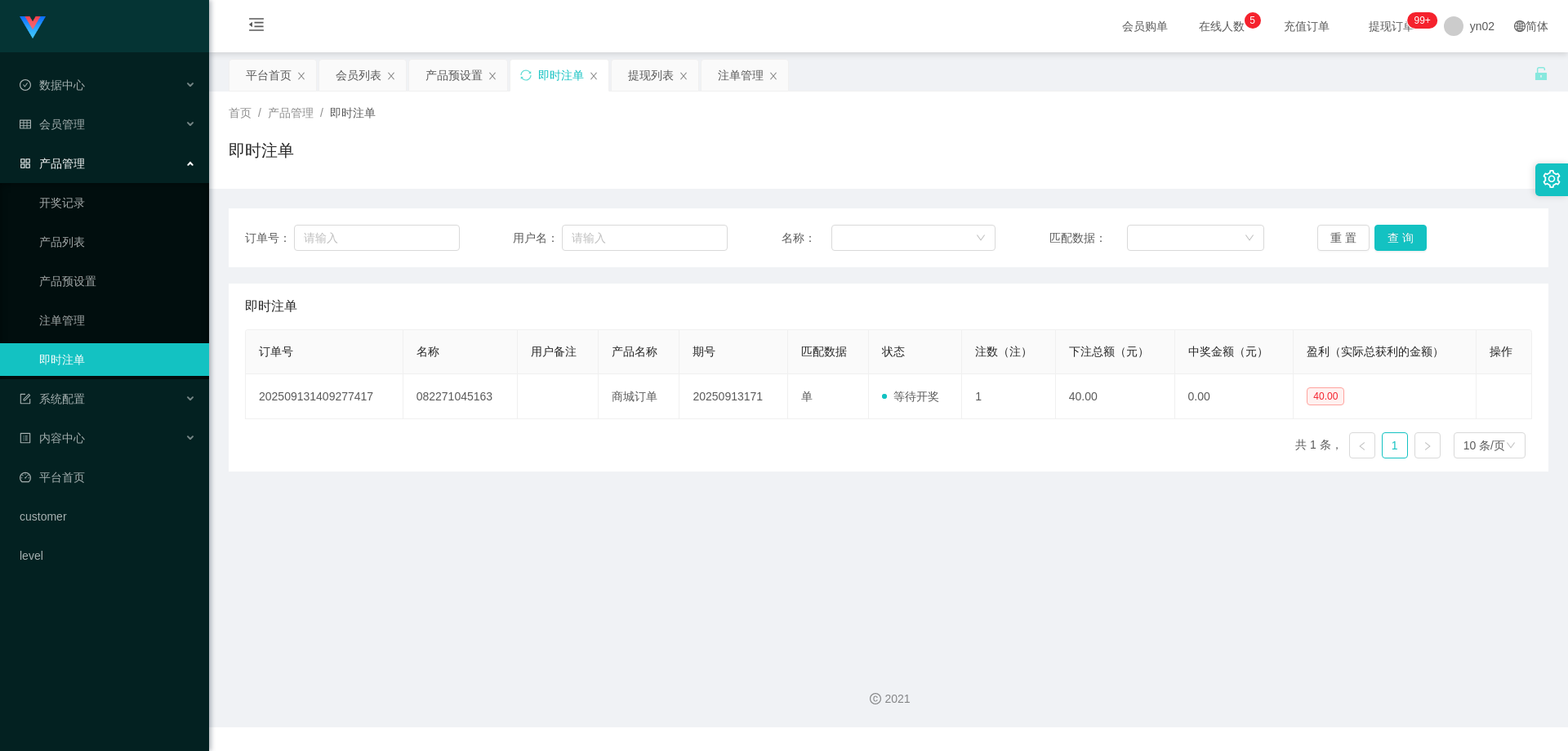
drag, startPoint x: 106, startPoint y: 127, endPoint x: 77, endPoint y: 158, distance: 42.4
click at [106, 127] on div "会员管理" at bounding box center [104, 125] width 209 height 33
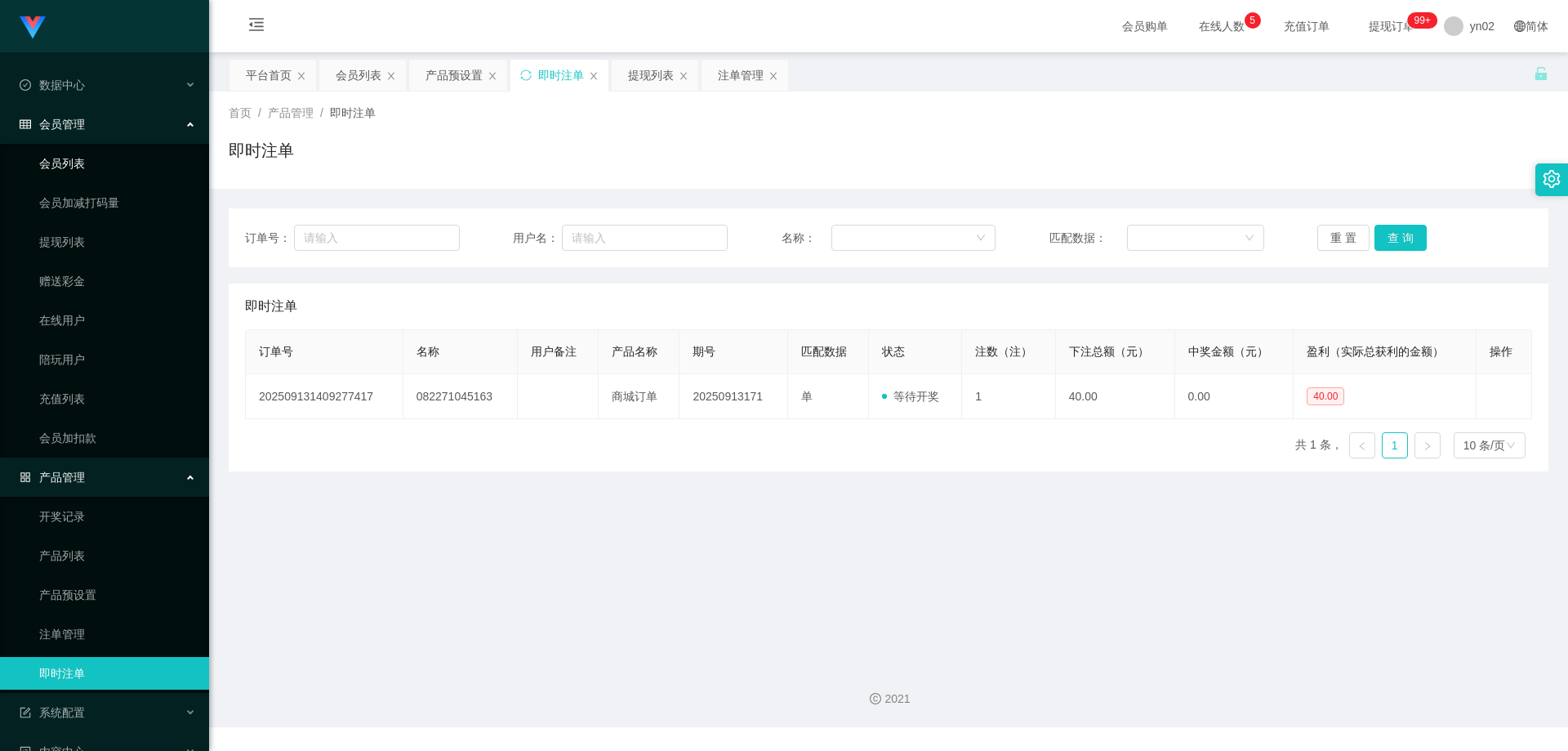
click at [73, 159] on link "会员列表" at bounding box center [118, 163] width 157 height 33
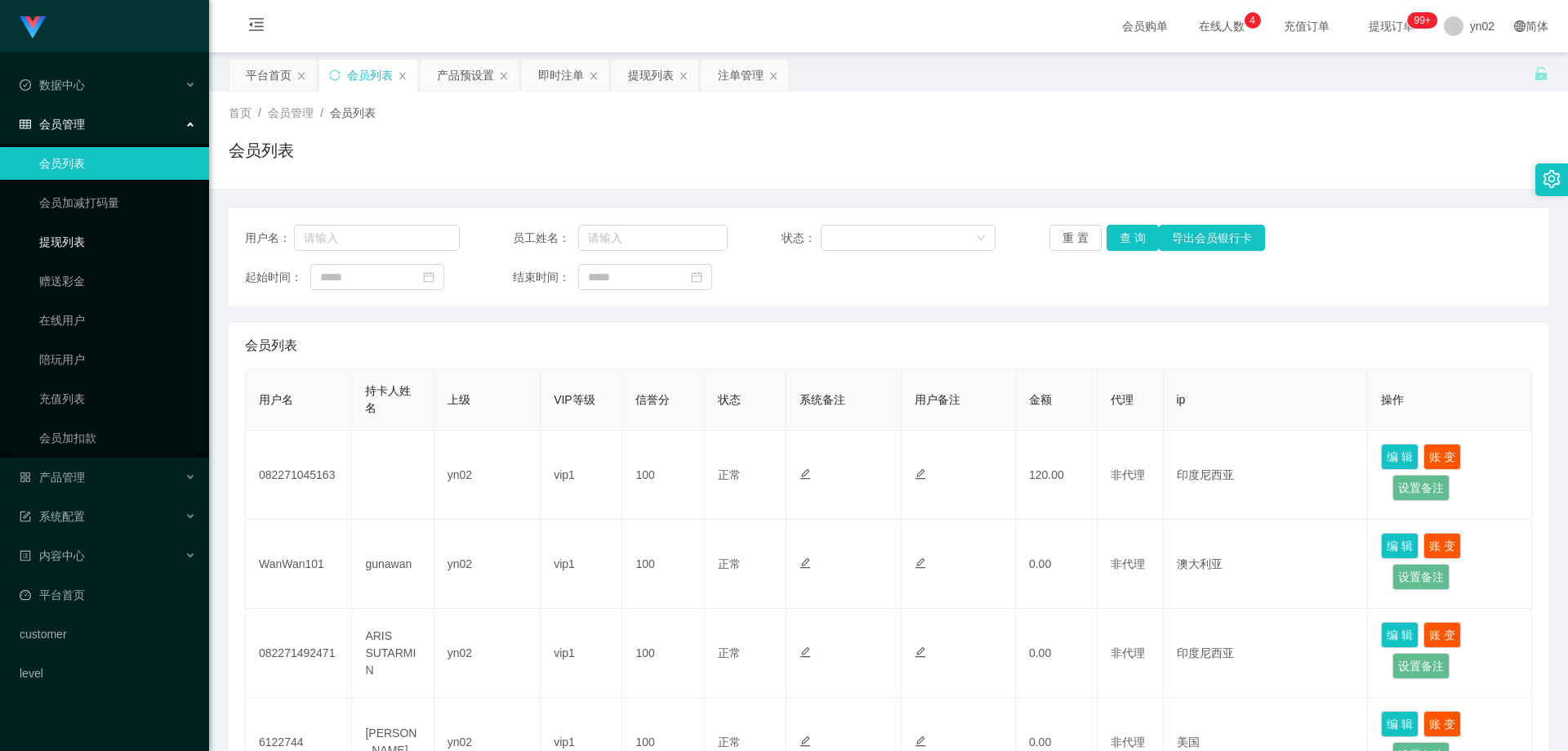
click at [94, 238] on link "提现列表" at bounding box center [118, 242] width 157 height 33
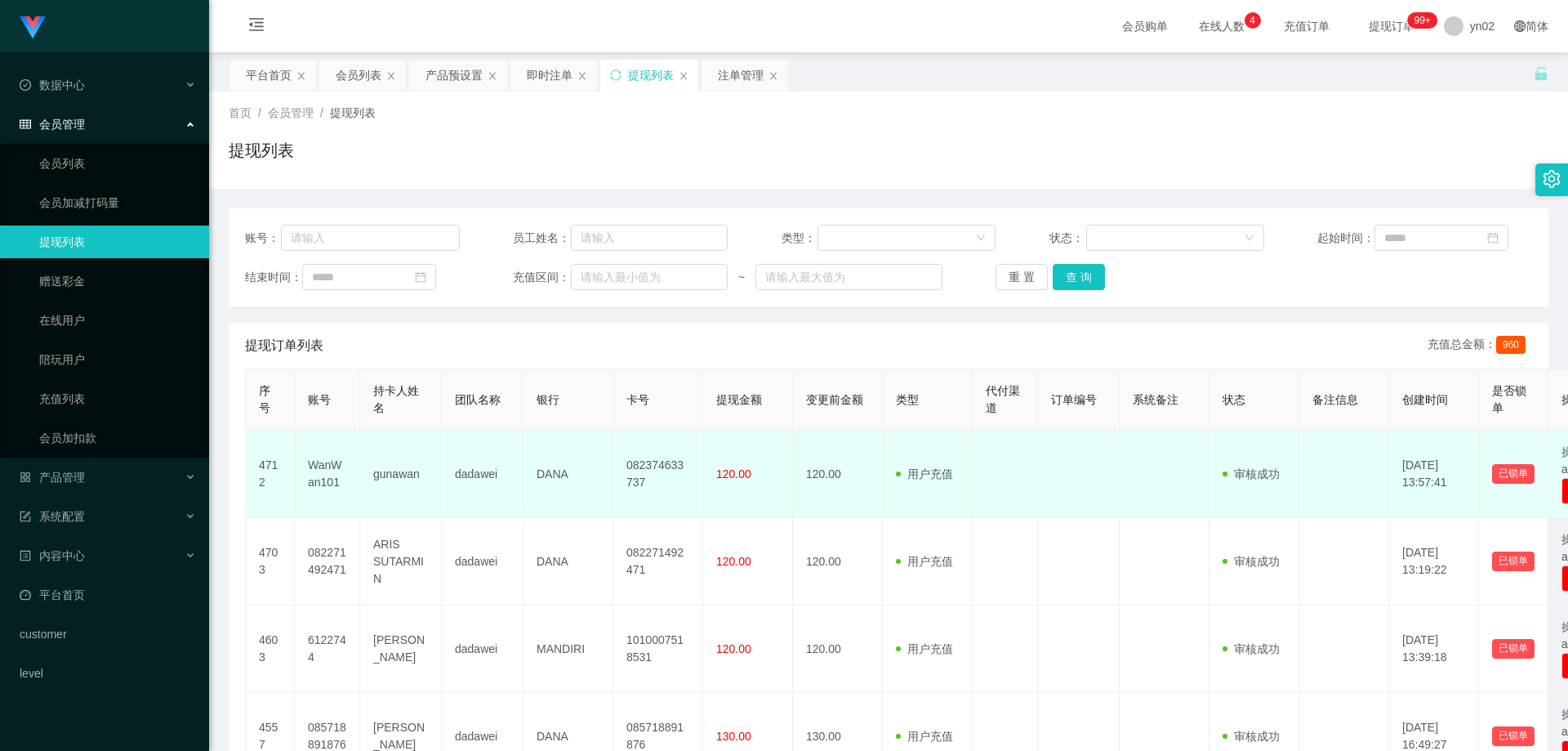
drag, startPoint x: 594, startPoint y: 476, endPoint x: 579, endPoint y: 479, distance: 15.3
click at [579, 479] on td "DANA" at bounding box center [568, 474] width 90 height 87
click at [582, 479] on td "DANA" at bounding box center [568, 474] width 90 height 87
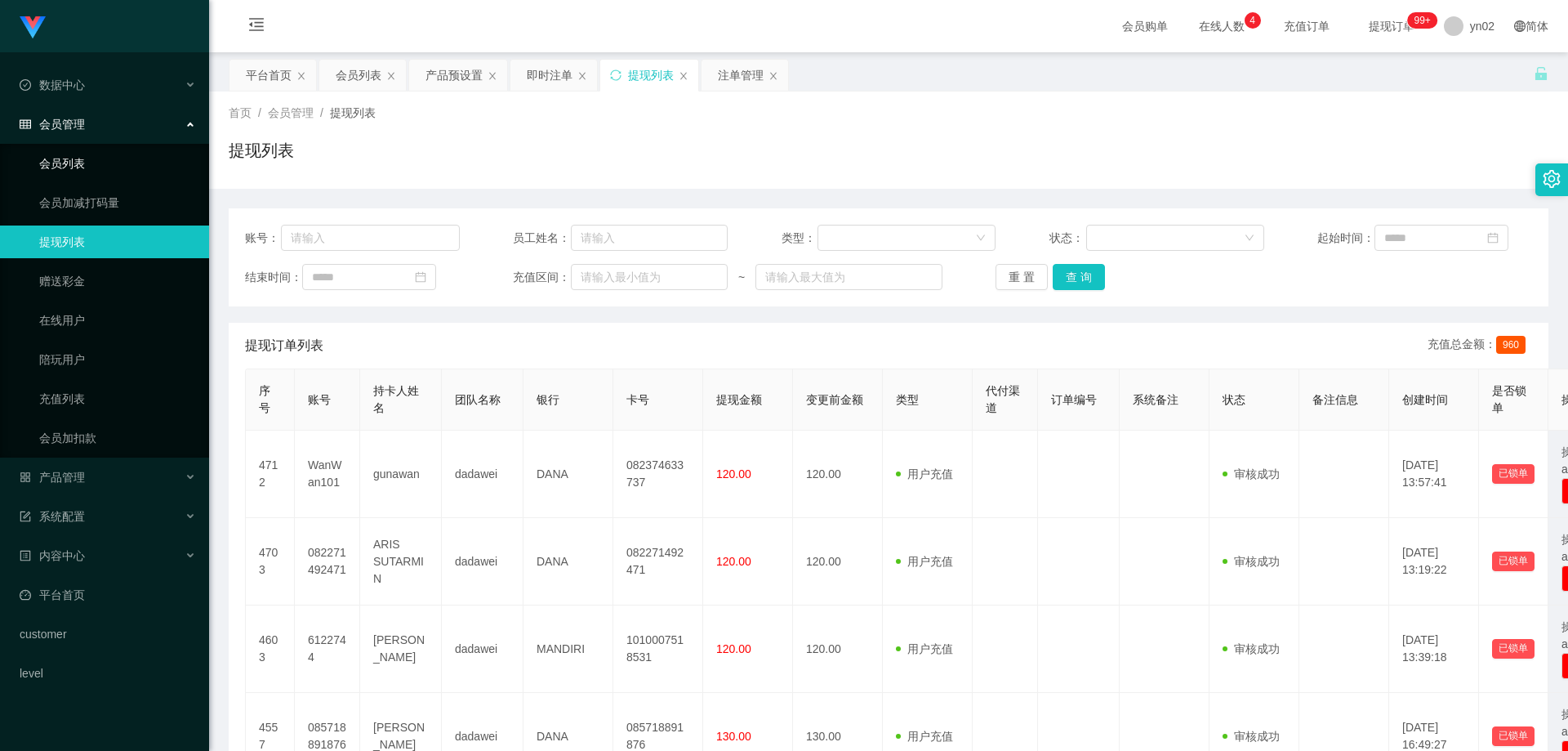
drag, startPoint x: 99, startPoint y: 159, endPoint x: 107, endPoint y: 154, distance: 9.4
click at [99, 159] on link "会员列表" at bounding box center [118, 163] width 157 height 33
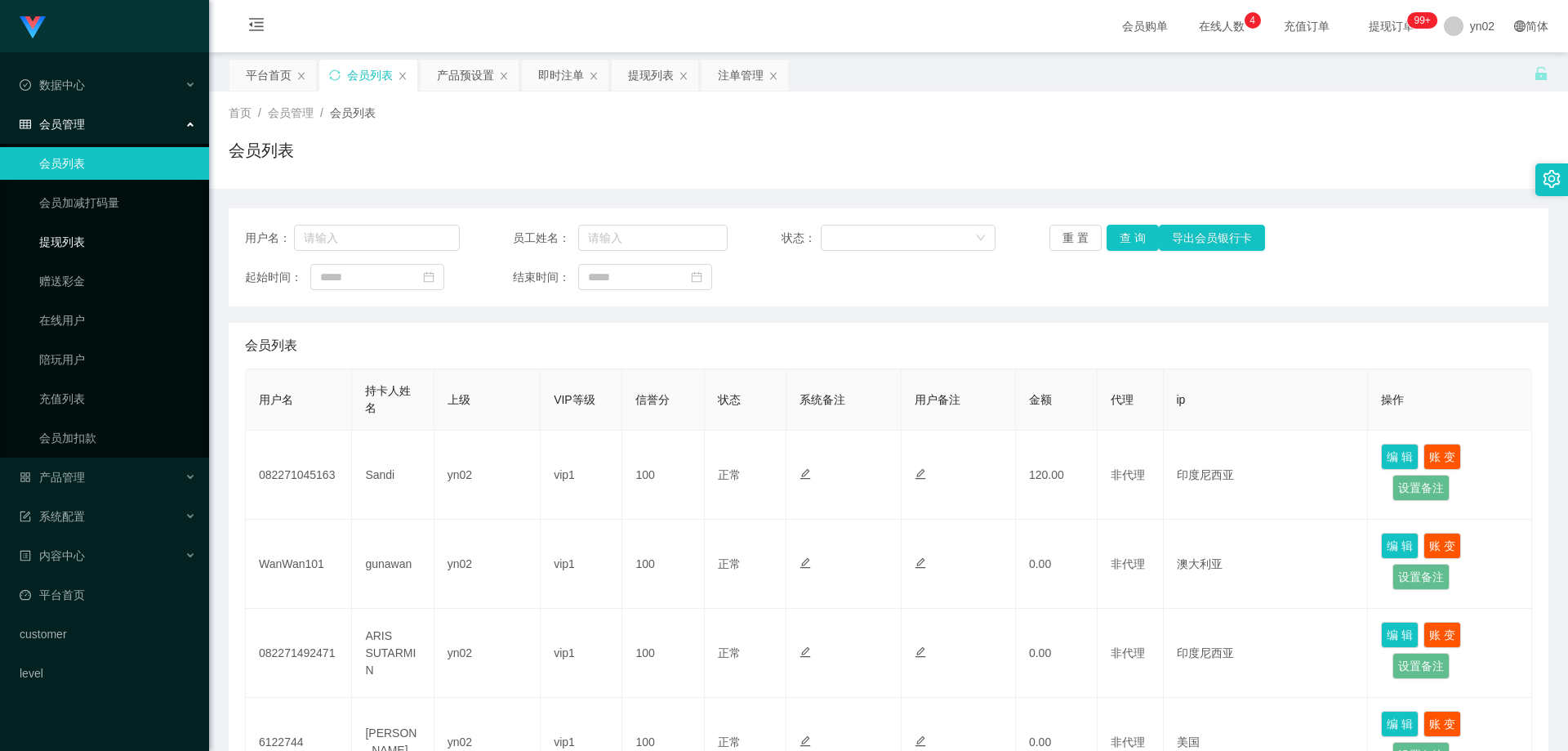
drag, startPoint x: 100, startPoint y: 241, endPoint x: 121, endPoint y: 246, distance: 21.6
click at [100, 240] on link "提现列表" at bounding box center [118, 242] width 157 height 33
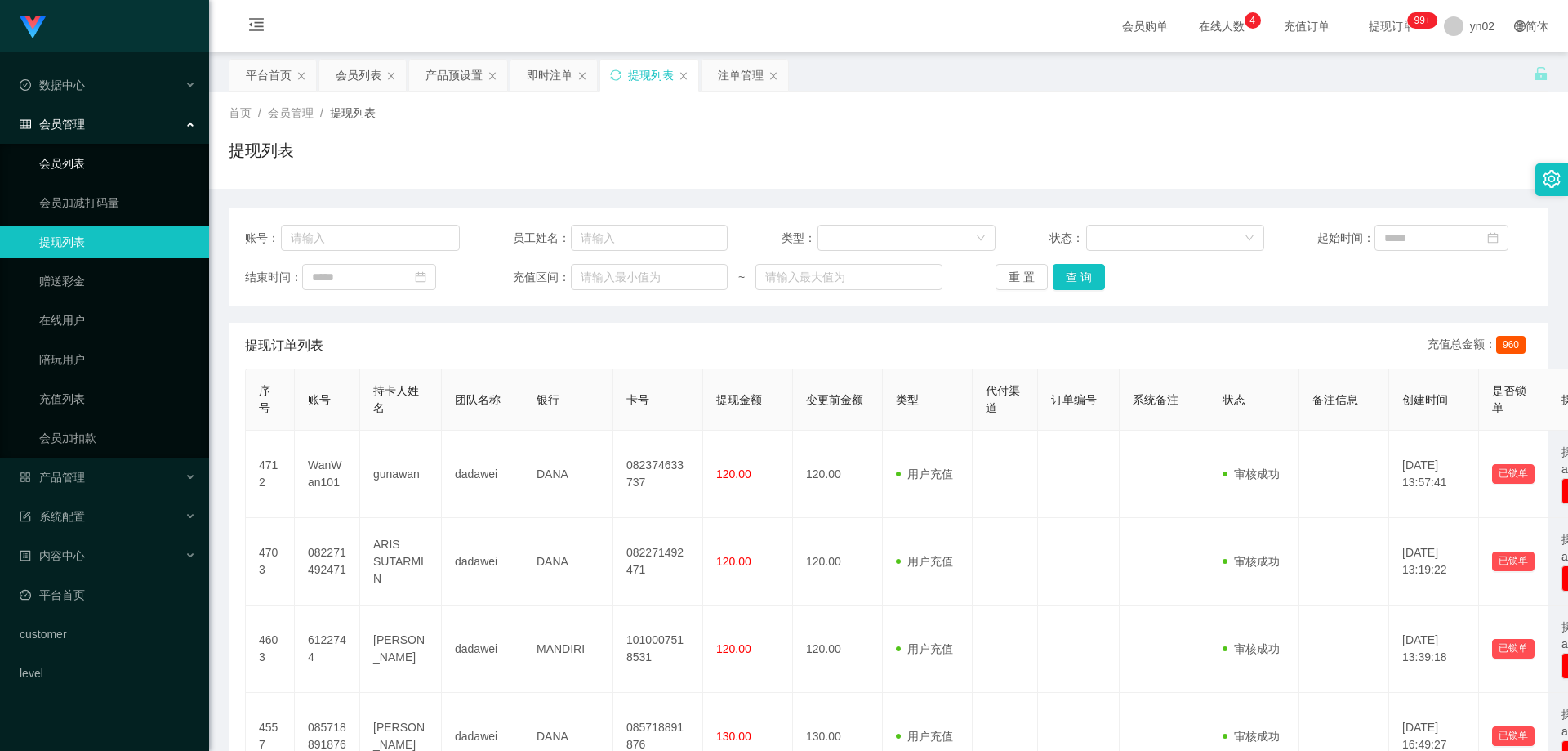
click at [93, 173] on link "会员列表" at bounding box center [118, 163] width 157 height 33
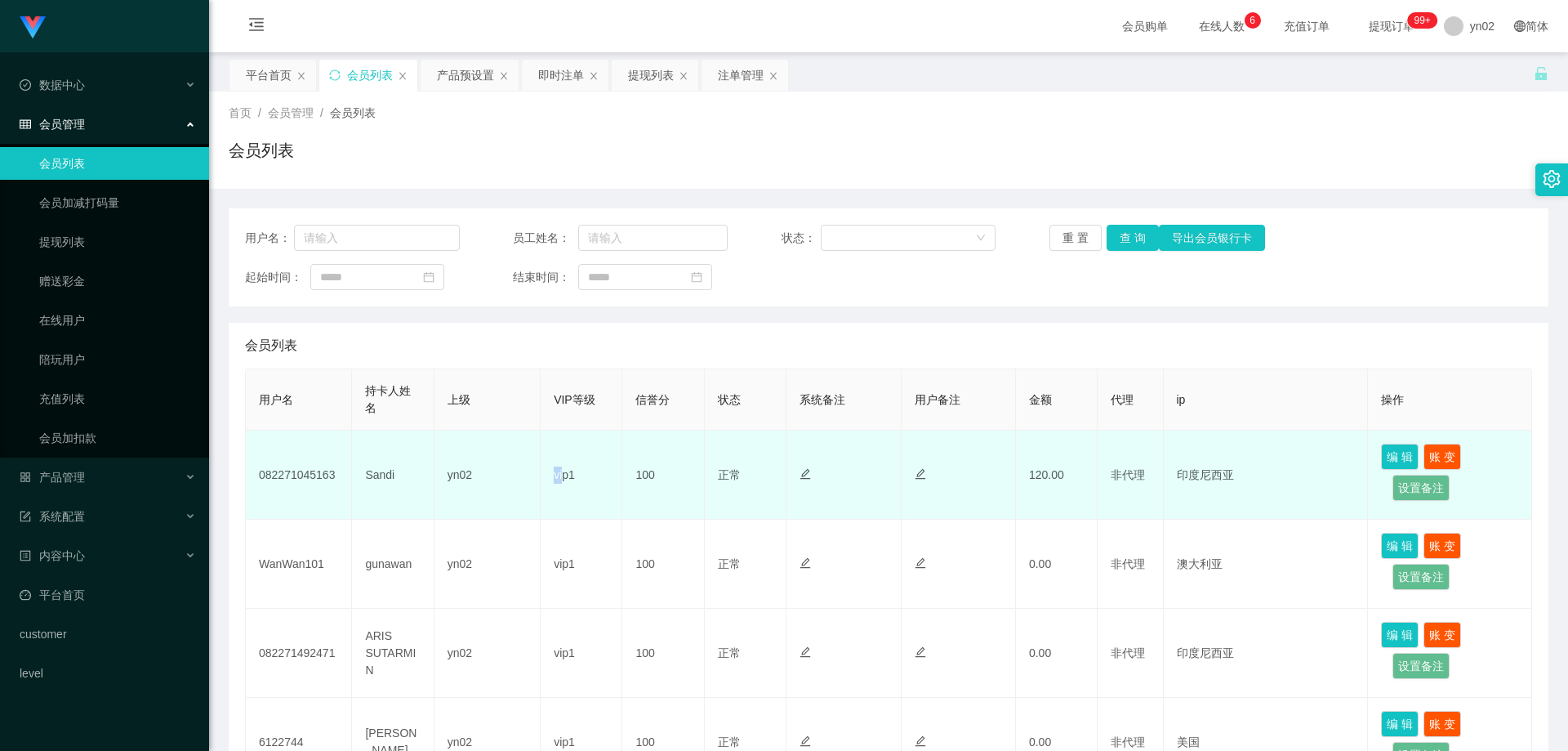
drag, startPoint x: 584, startPoint y: 476, endPoint x: 561, endPoint y: 478, distance: 23.1
click at [561, 478] on td "vip1" at bounding box center [582, 475] width 82 height 89
click at [546, 481] on td "vip1" at bounding box center [582, 475] width 82 height 89
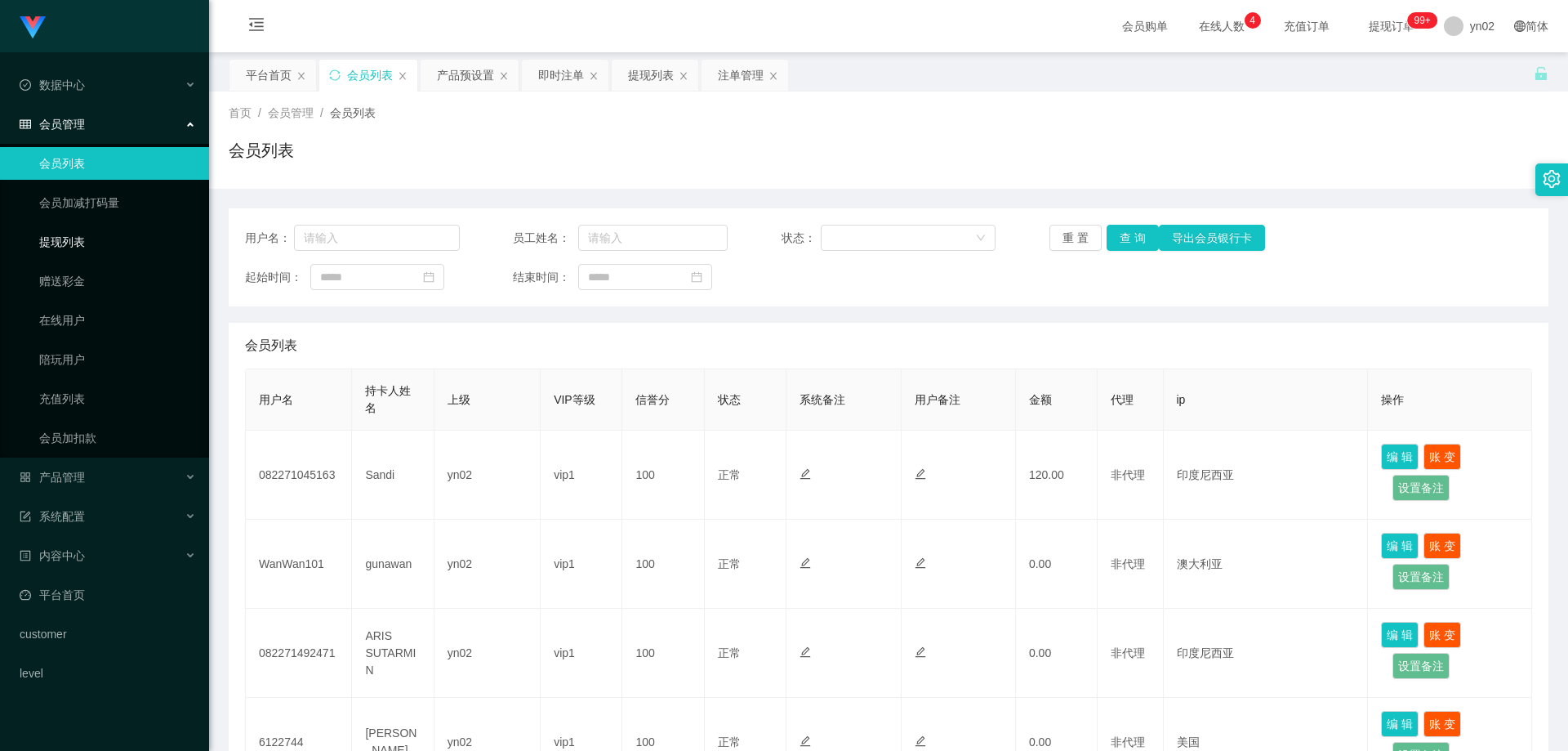
click at [101, 234] on link "提现列表" at bounding box center [118, 242] width 157 height 33
click at [95, 242] on link "提现列表" at bounding box center [118, 242] width 157 height 33
